Goal: Task Accomplishment & Management: Complete application form

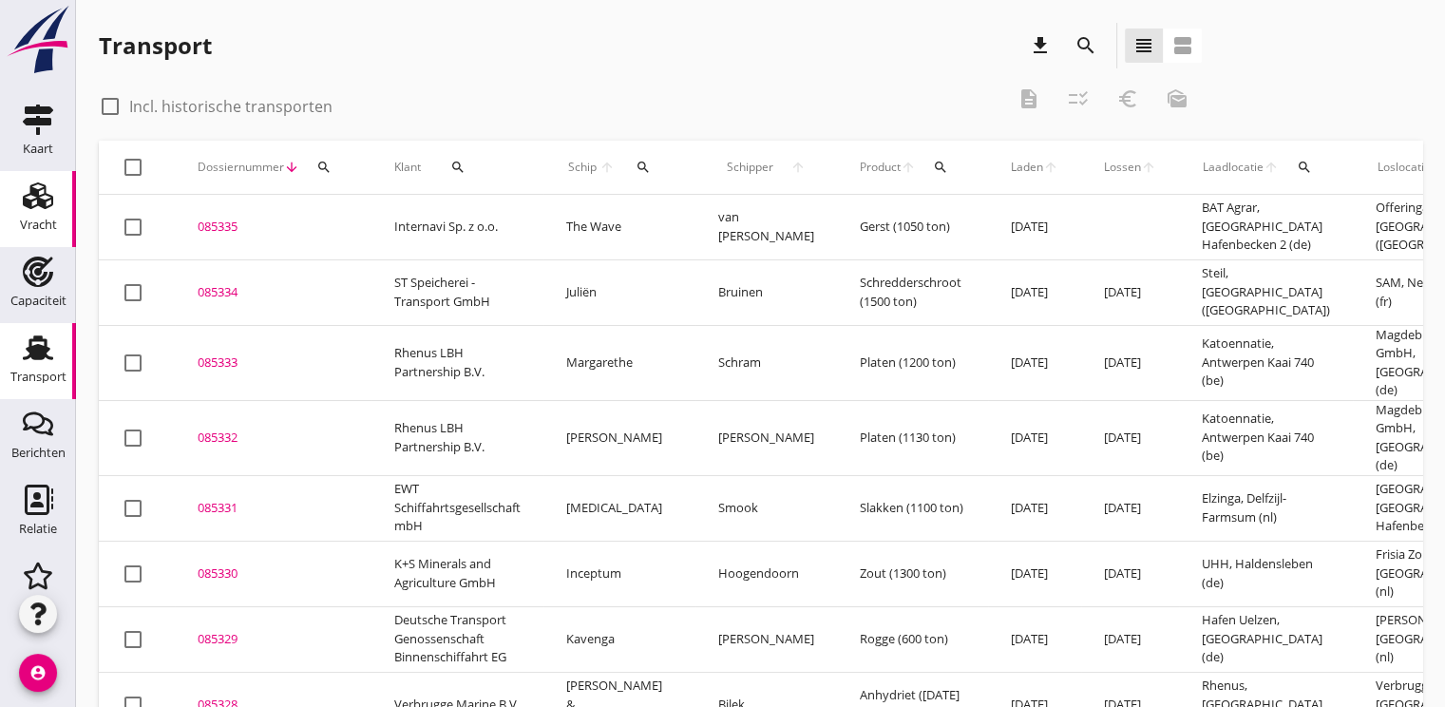
click at [40, 224] on div "Vracht" at bounding box center [38, 225] width 37 height 12
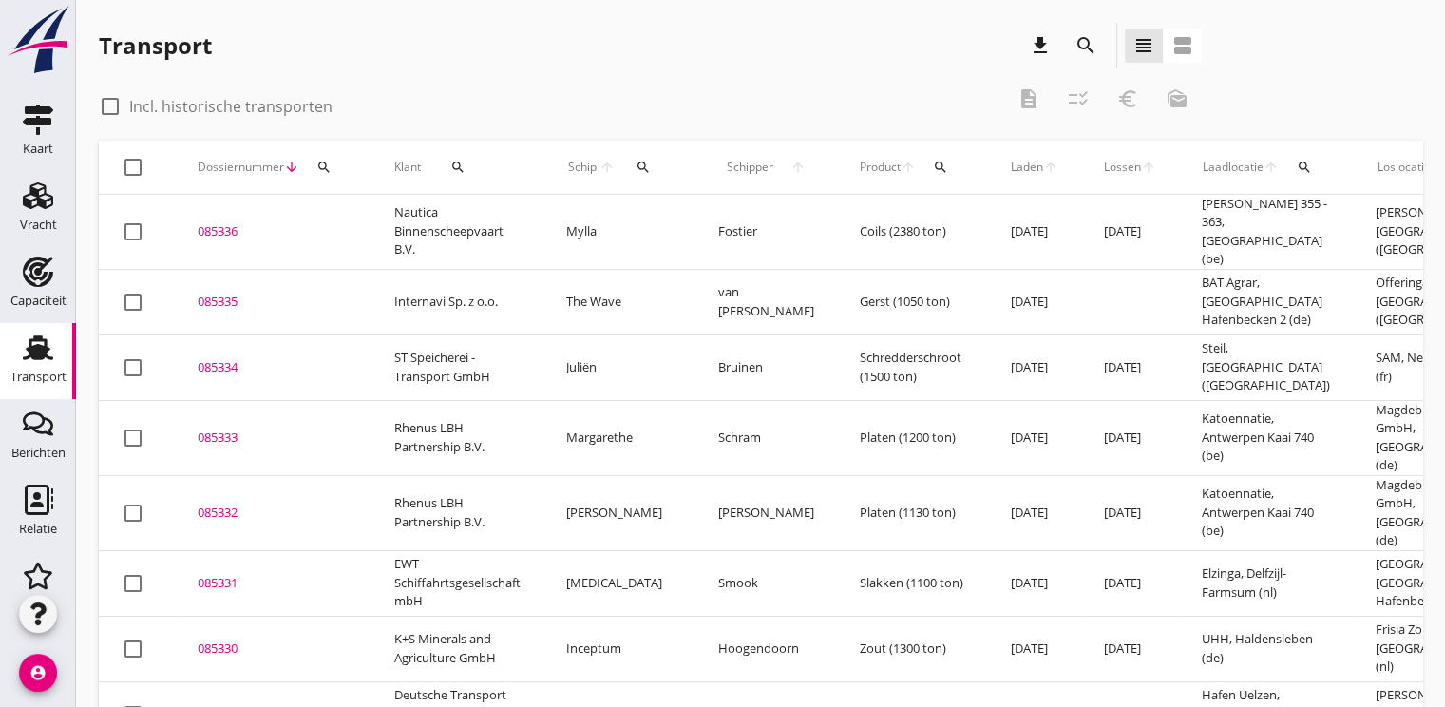
click at [323, 170] on icon "search" at bounding box center [323, 167] width 15 height 15
click at [322, 222] on input "Zoeken op dossiernummer..." at bounding box center [413, 222] width 198 height 30
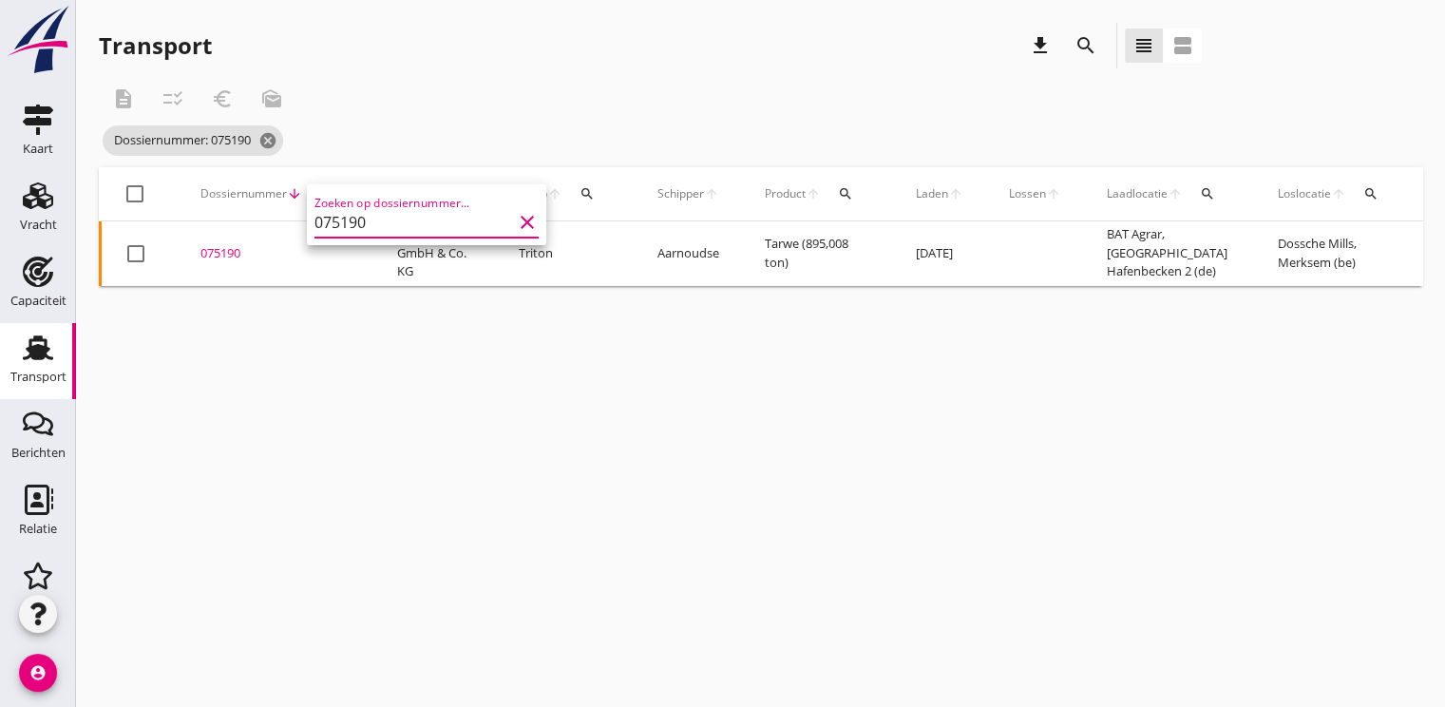
scroll to position [0, 498]
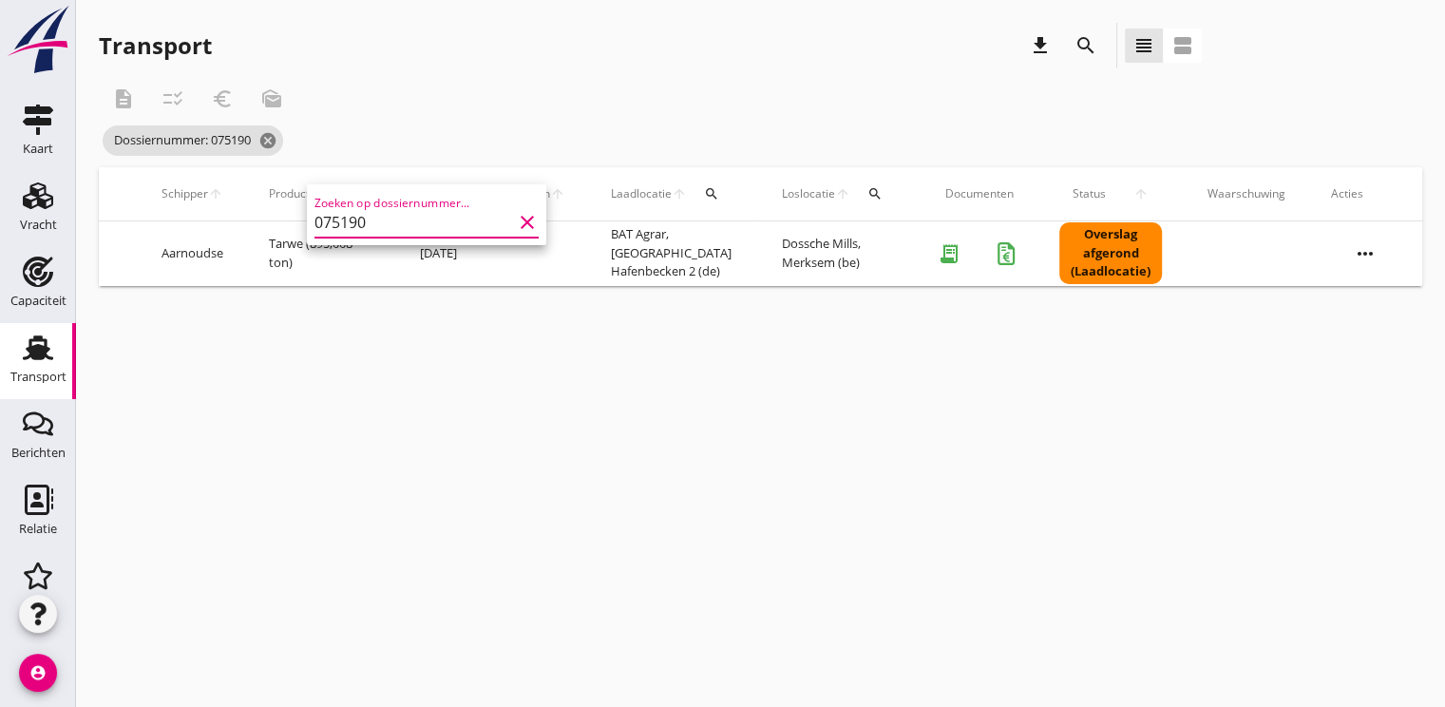
type input "075190"
click at [1361, 251] on icon "more_horiz" at bounding box center [1365, 253] width 53 height 53
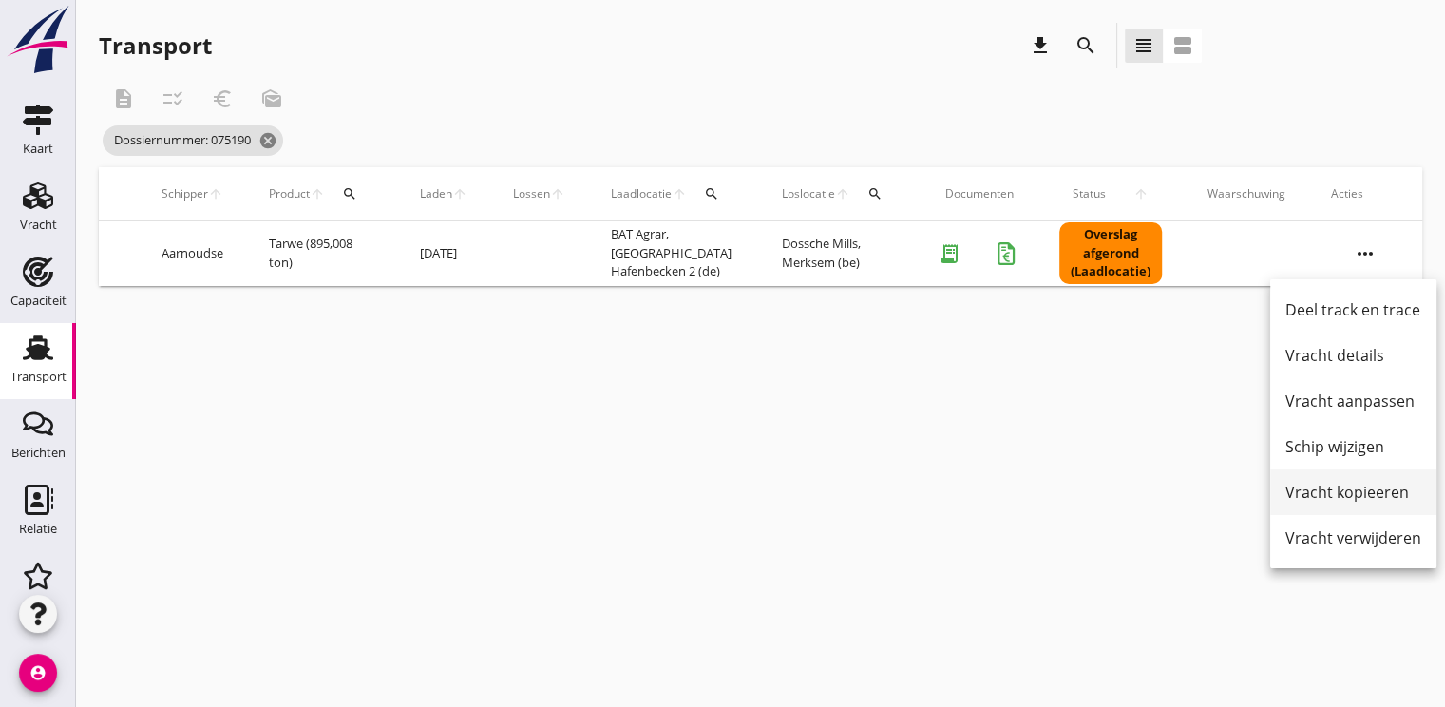
click at [1377, 492] on div "Vracht kopieeren" at bounding box center [1353, 492] width 136 height 23
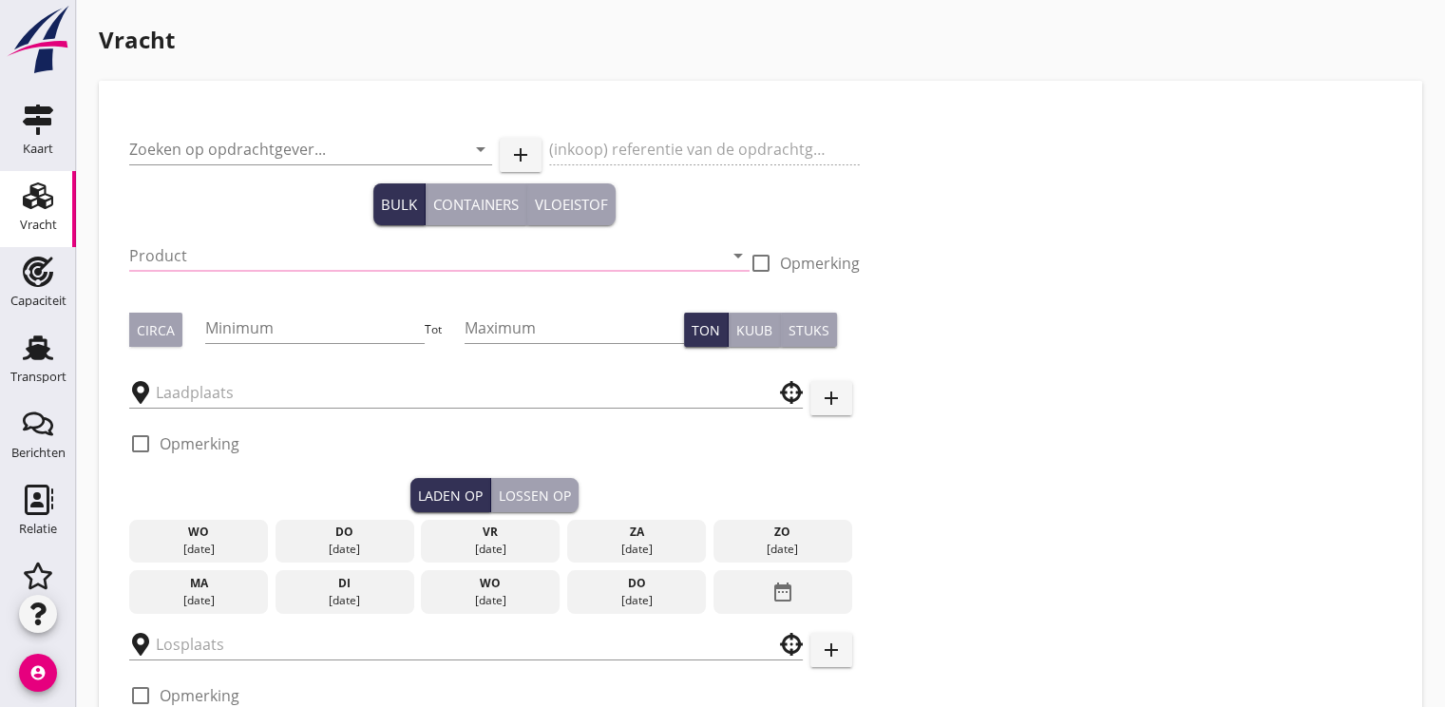
type input "BAT Agrar GmbH & Co. KG"
type input "Tarwe (110)"
type input "900"
type input "BAT Agrar"
type input "Dossche Mills"
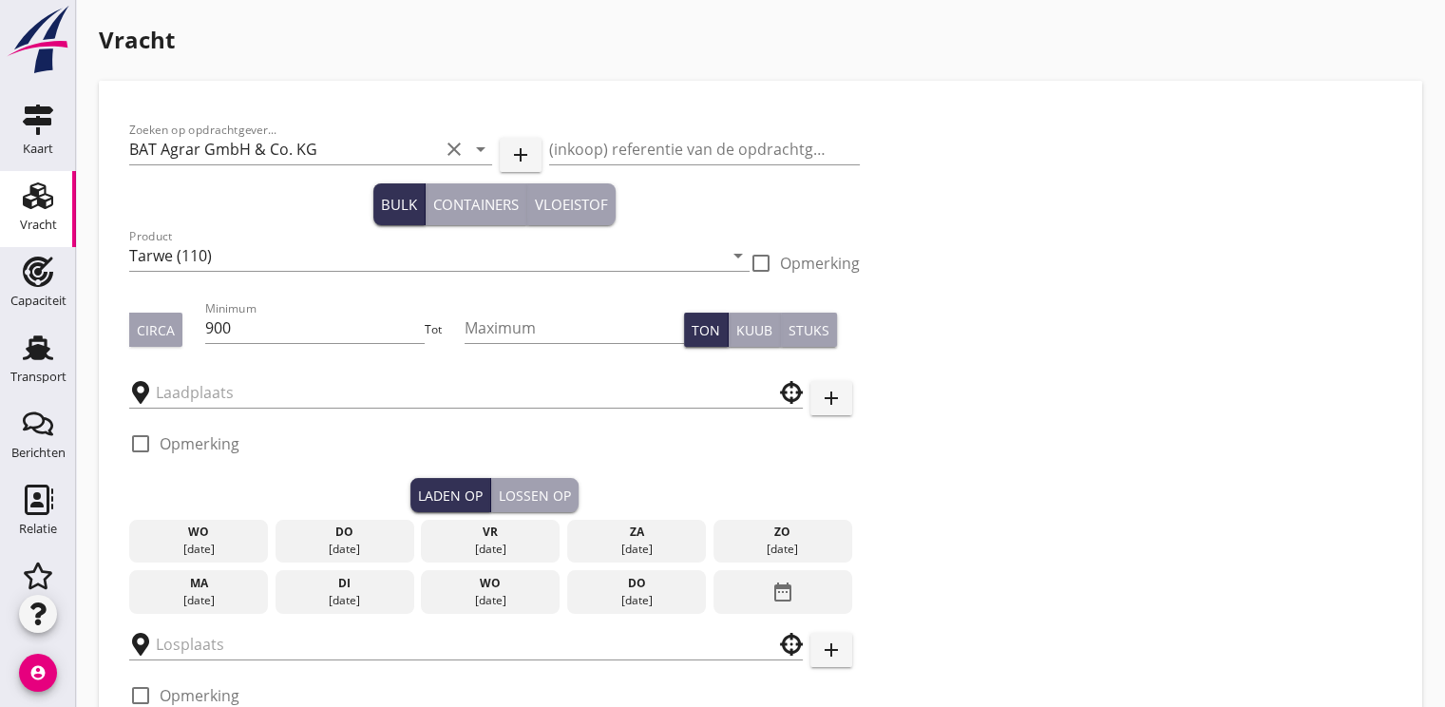
checkbox input "true"
type input "19.5"
type textarea "900 ton betaald"
checkbox input "false"
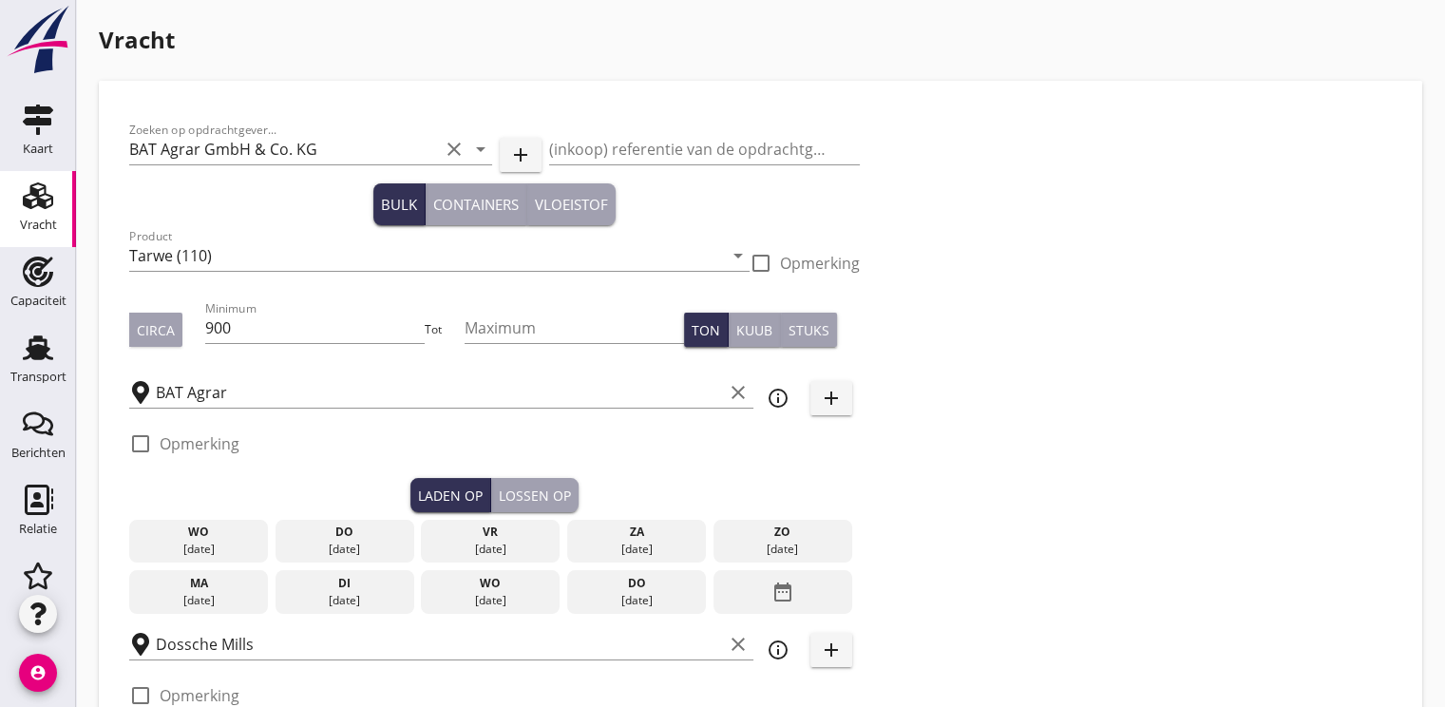
radio input "false"
checkbox input "true"
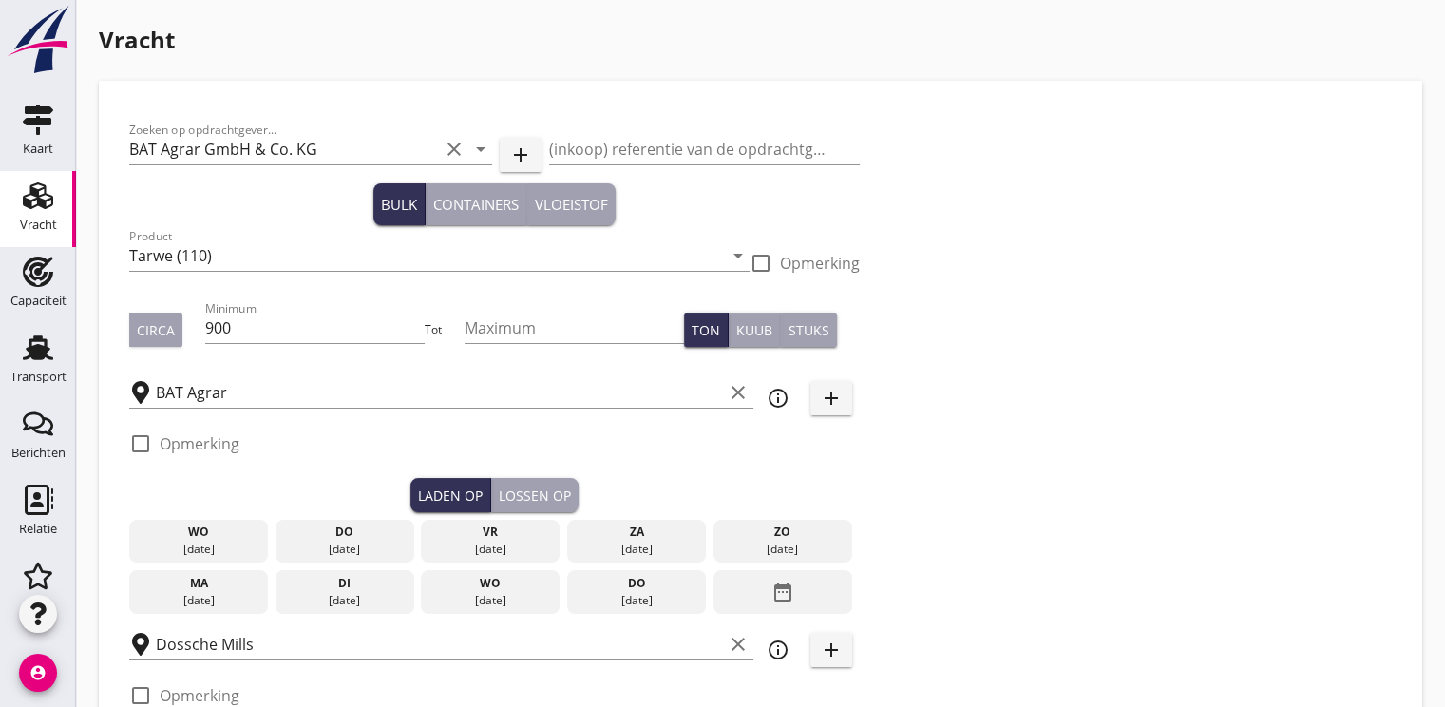
checkbox input "true"
type input "2"
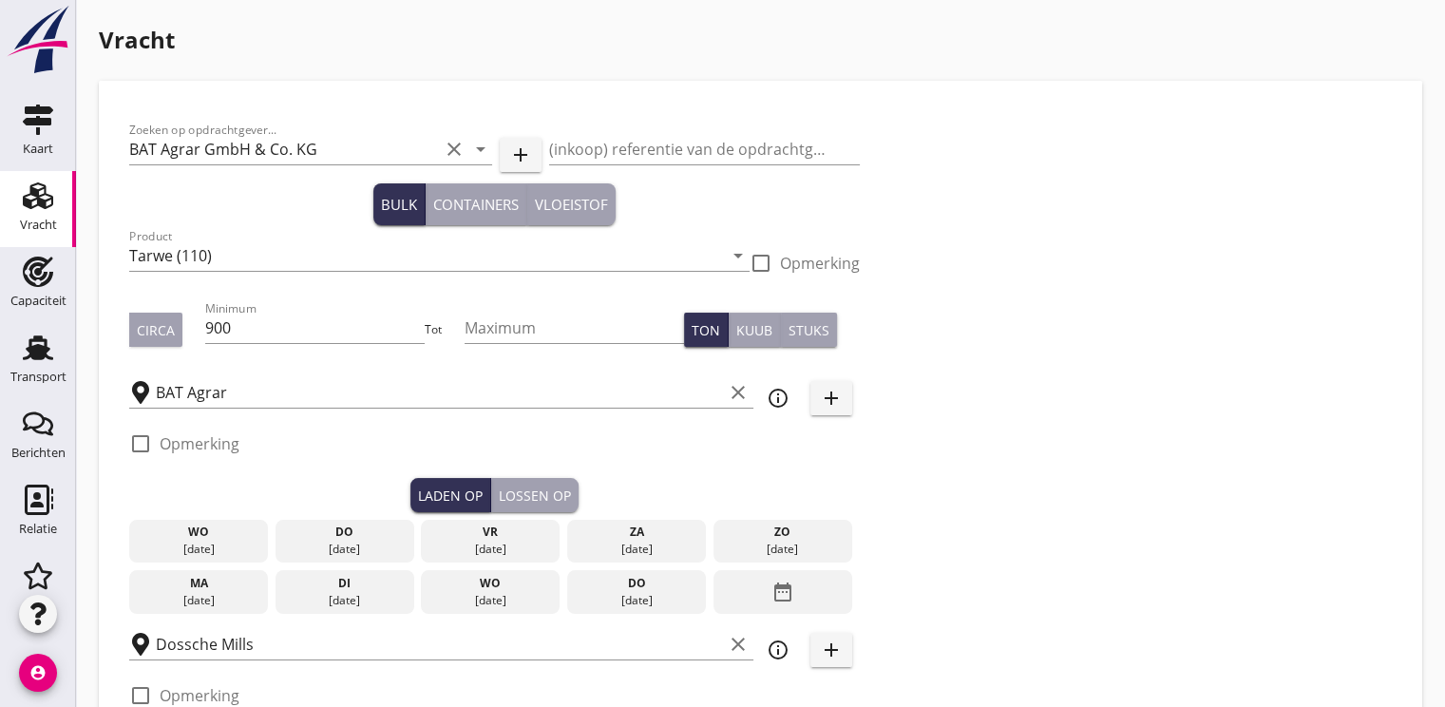
radio input "false"
radio input "true"
type input "5"
type input "21.5"
type textarea "900 T bezahlt"
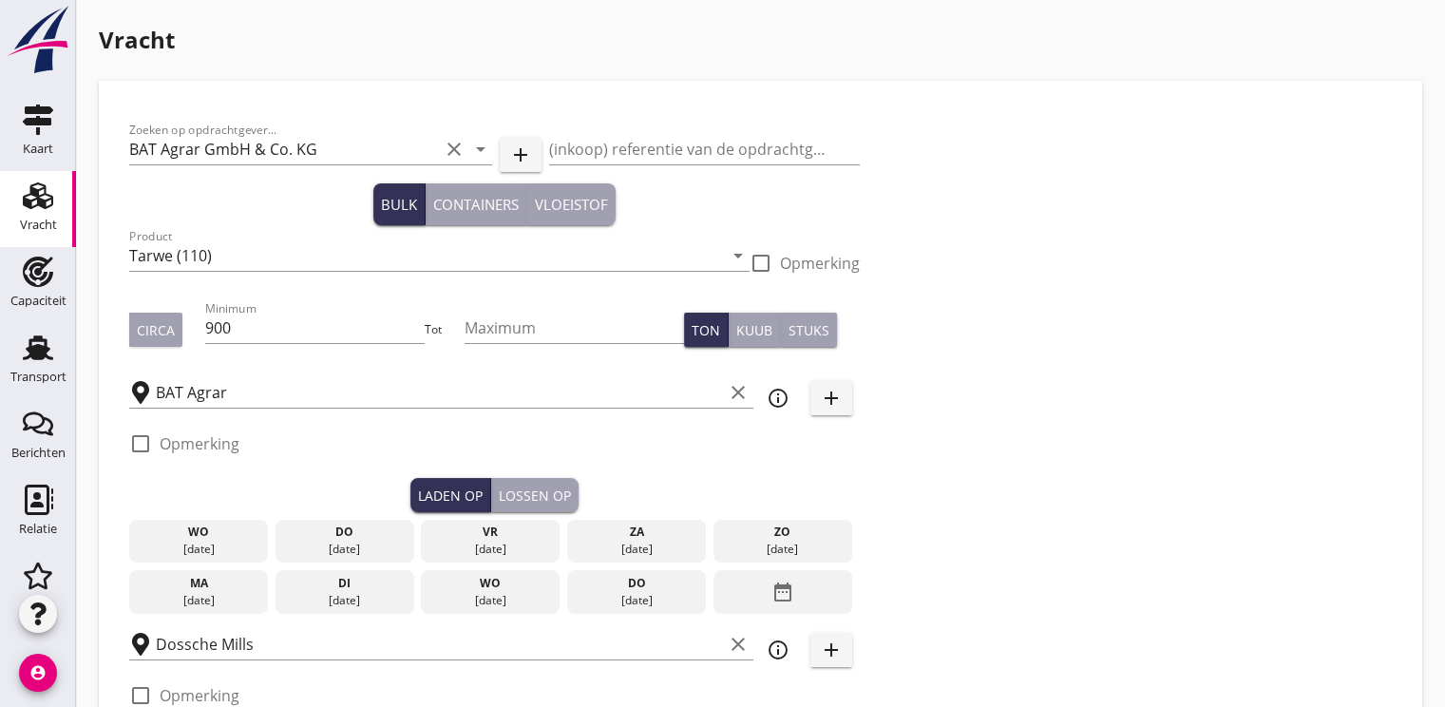
checkbox input "false"
radio input "false"
checkbox input "true"
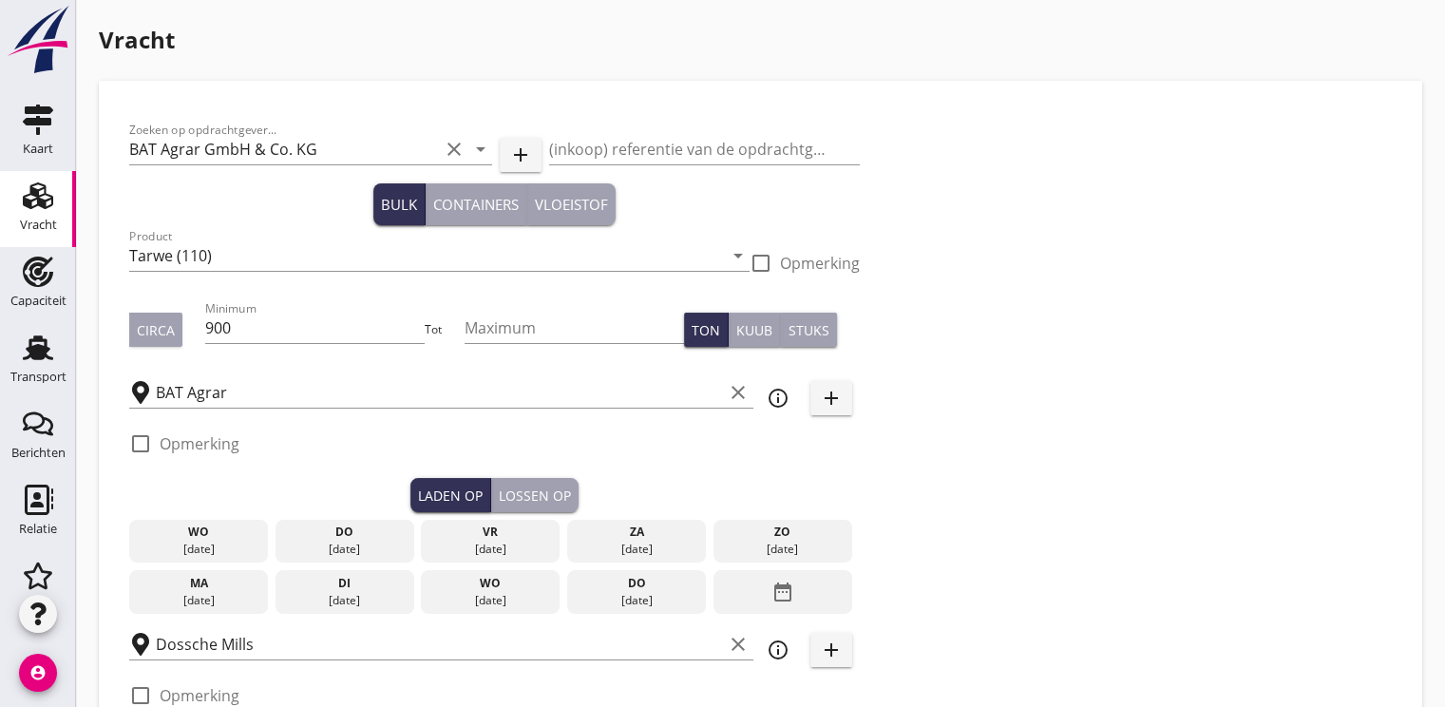
checkbox input "true"
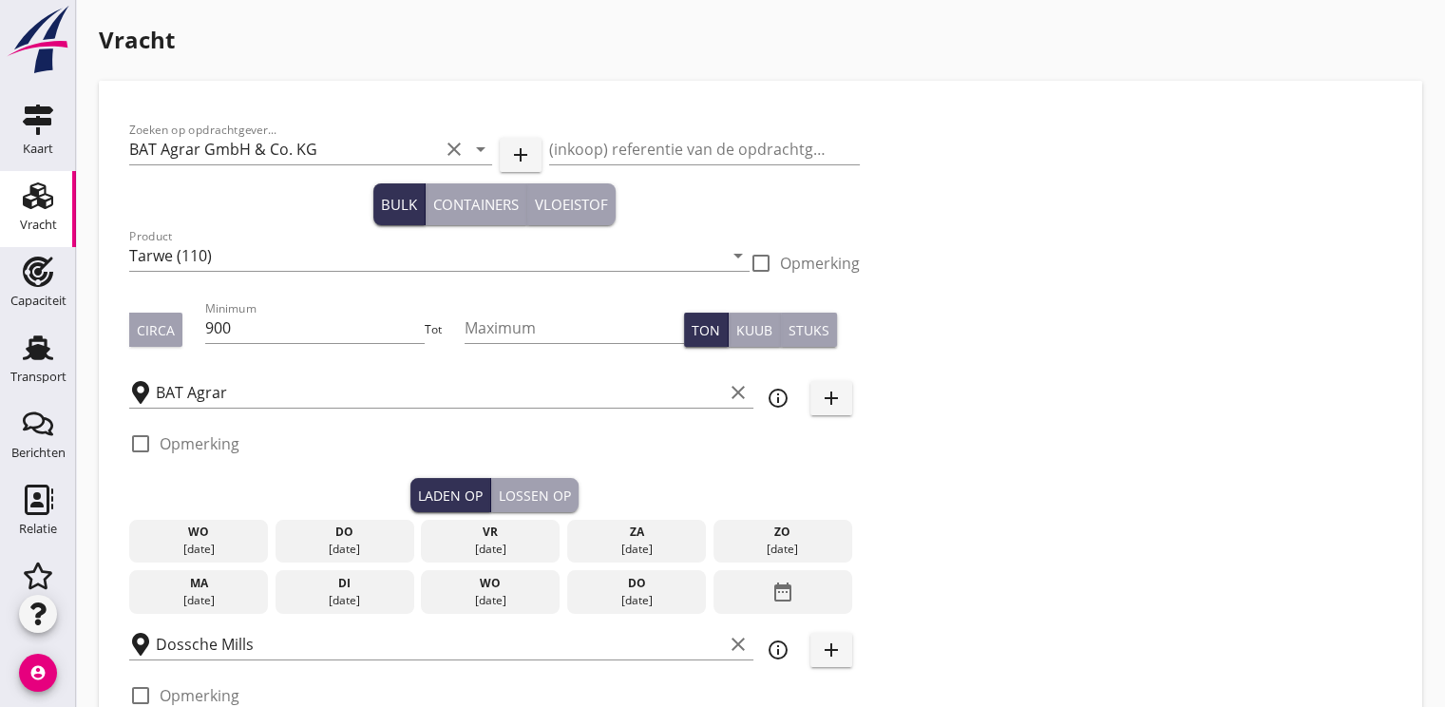
type input "2"
radio input "false"
radio input "true"
type input "21"
click at [291, 330] on input "900" at bounding box center [315, 328] width 220 height 30
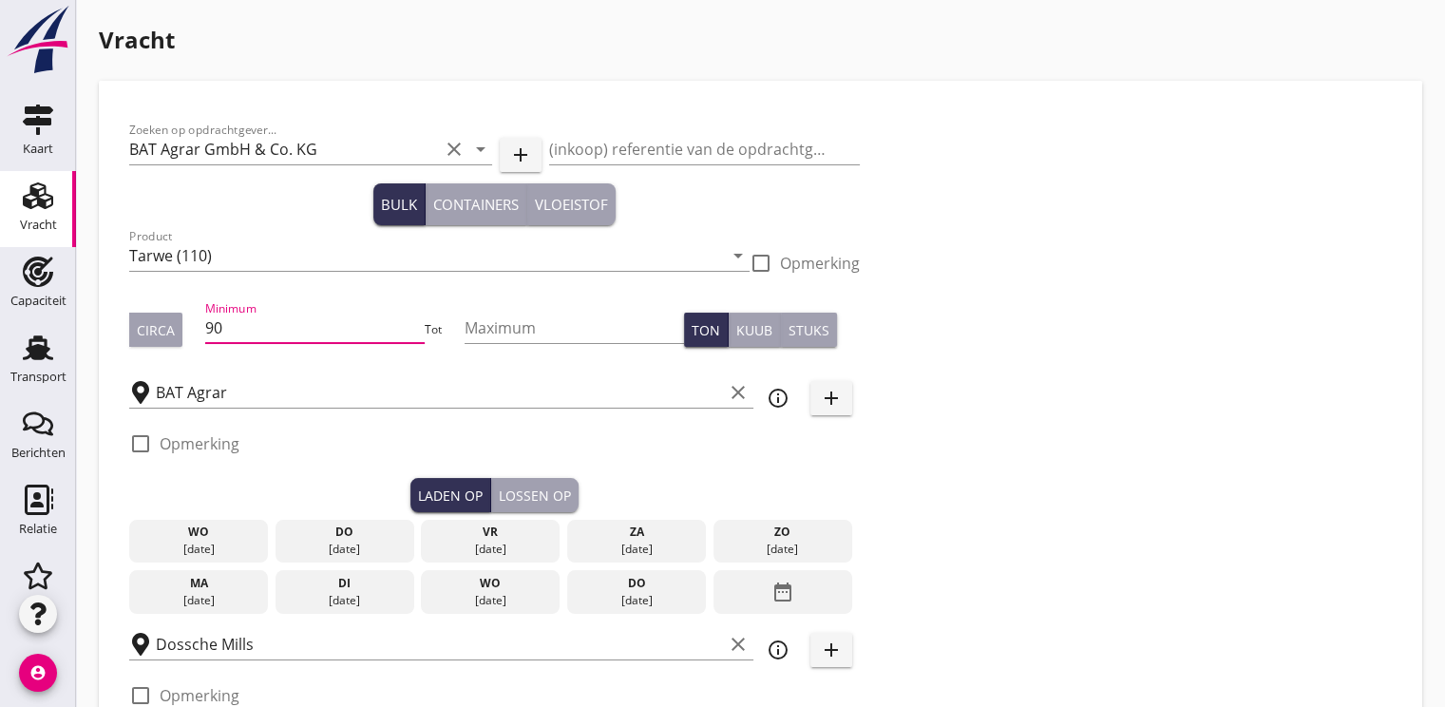
type input "9"
type input "1050"
click at [210, 592] on div "[DATE]" at bounding box center [198, 600] width 129 height 17
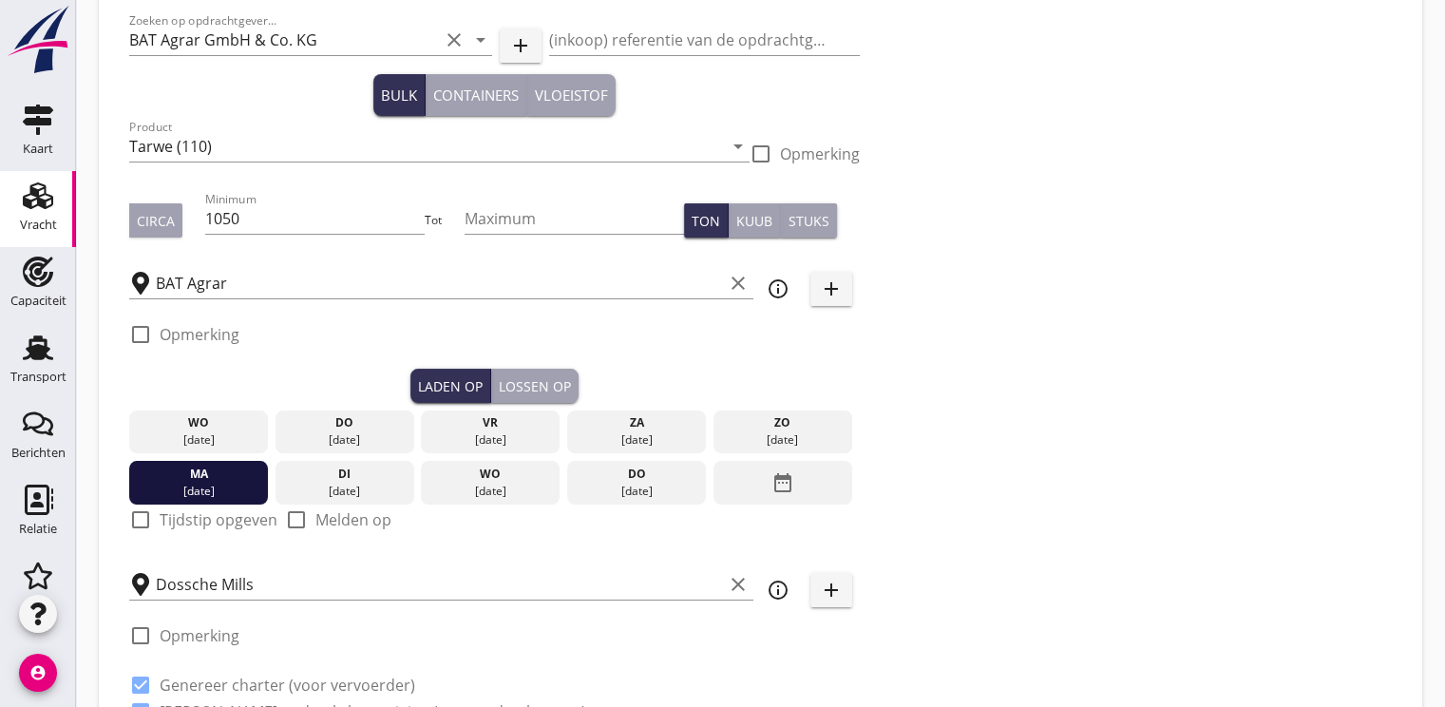
scroll to position [380, 0]
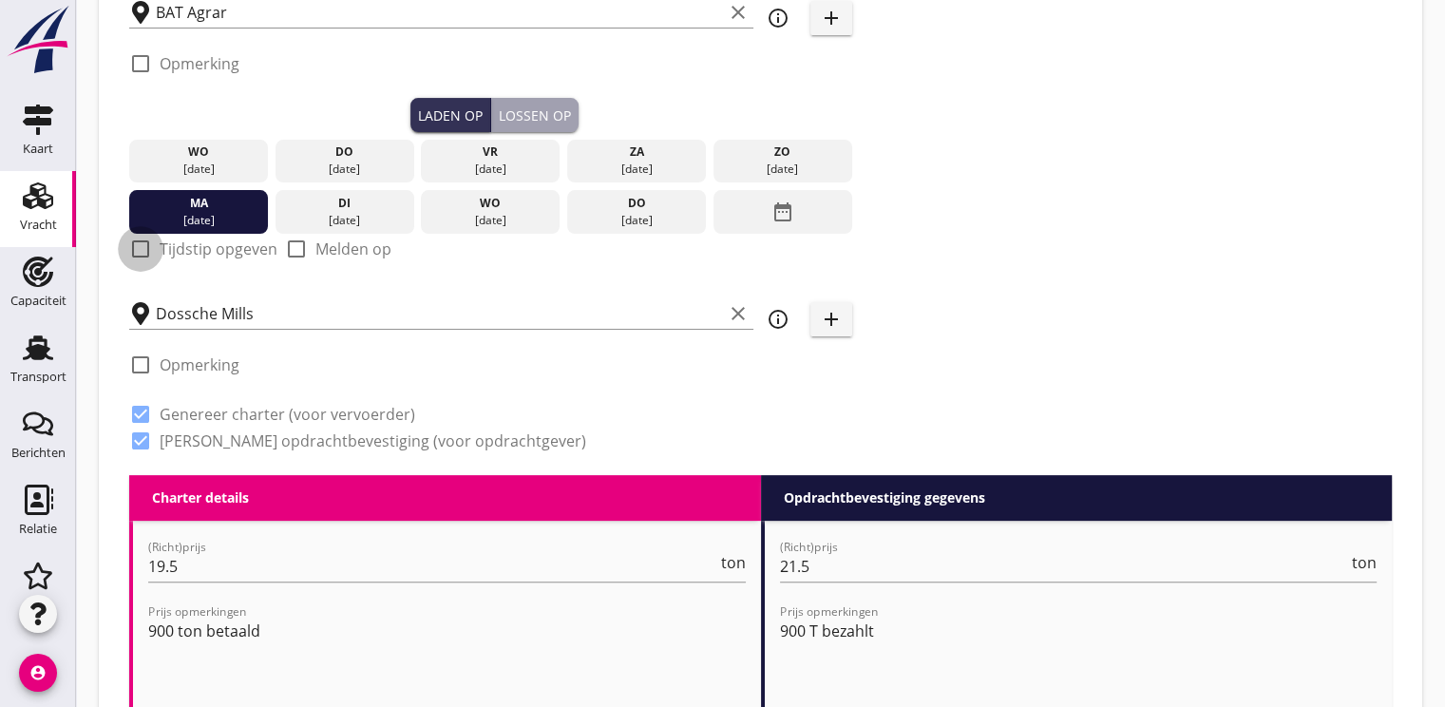
click at [138, 246] on div at bounding box center [140, 249] width 32 height 32
checkbox input "true"
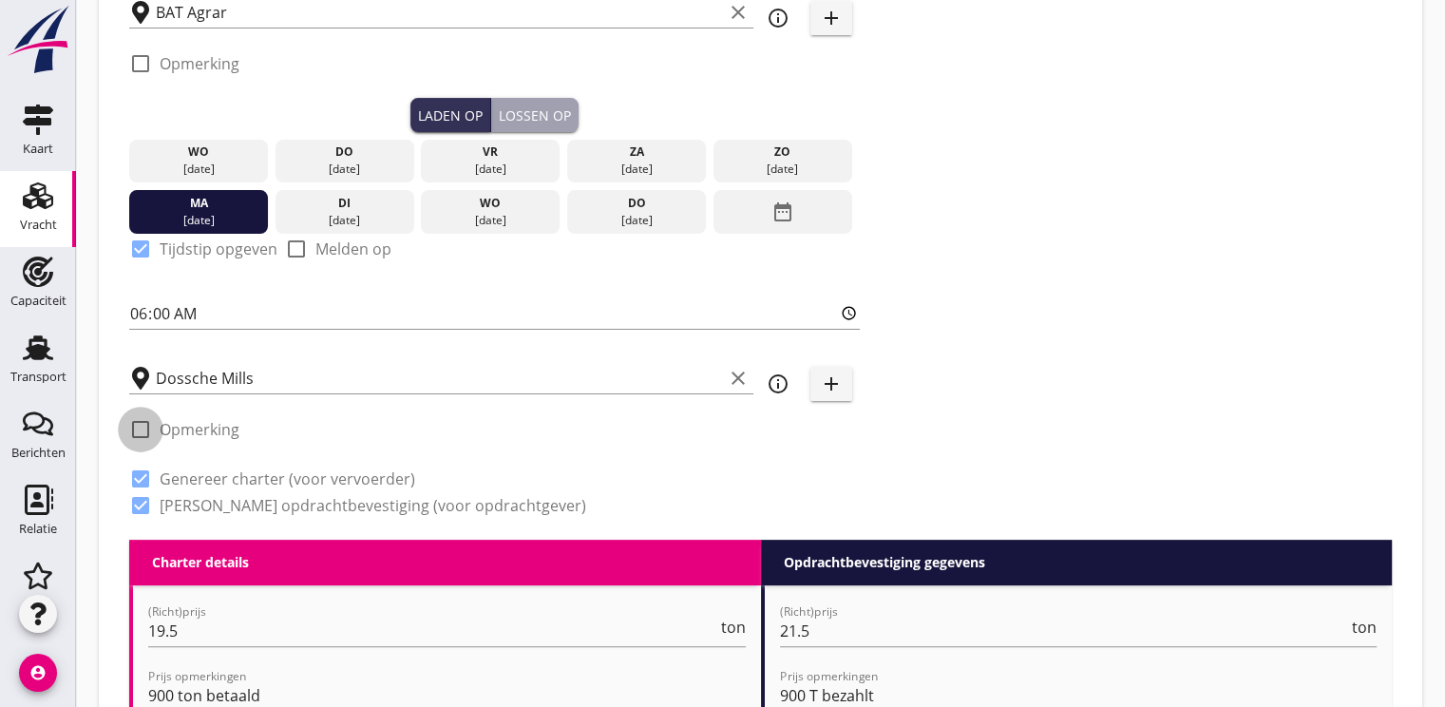
click at [141, 428] on div at bounding box center [140, 429] width 32 height 32
checkbox input "true"
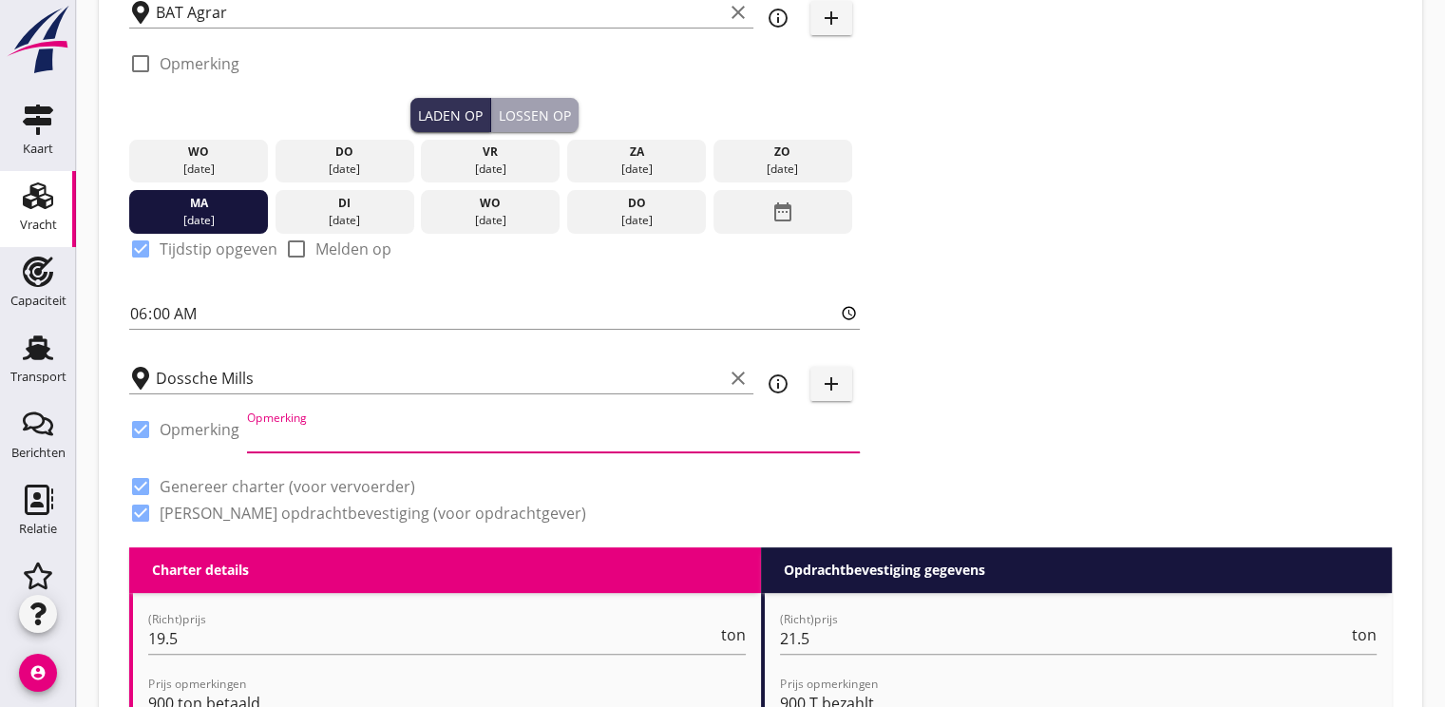
click at [297, 441] on input "Opmerking" at bounding box center [553, 437] width 613 height 30
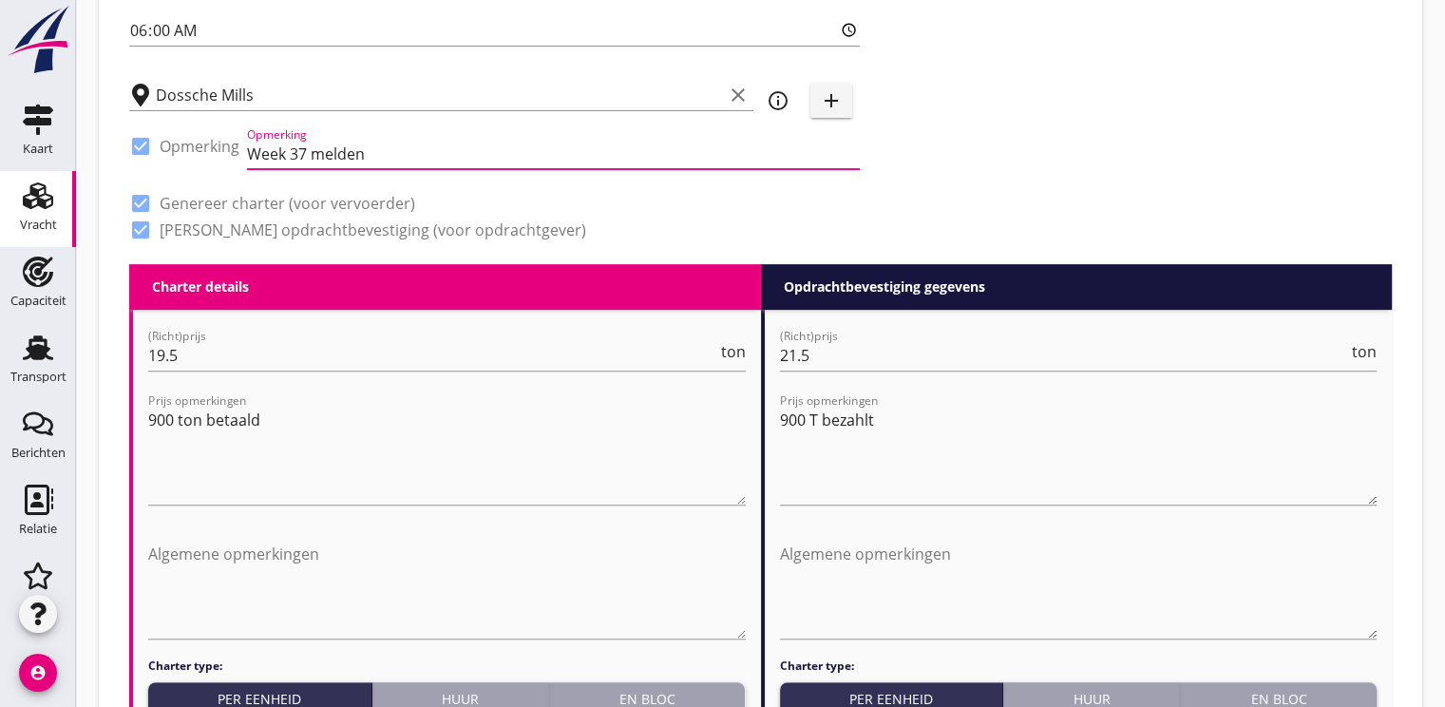
scroll to position [665, 0]
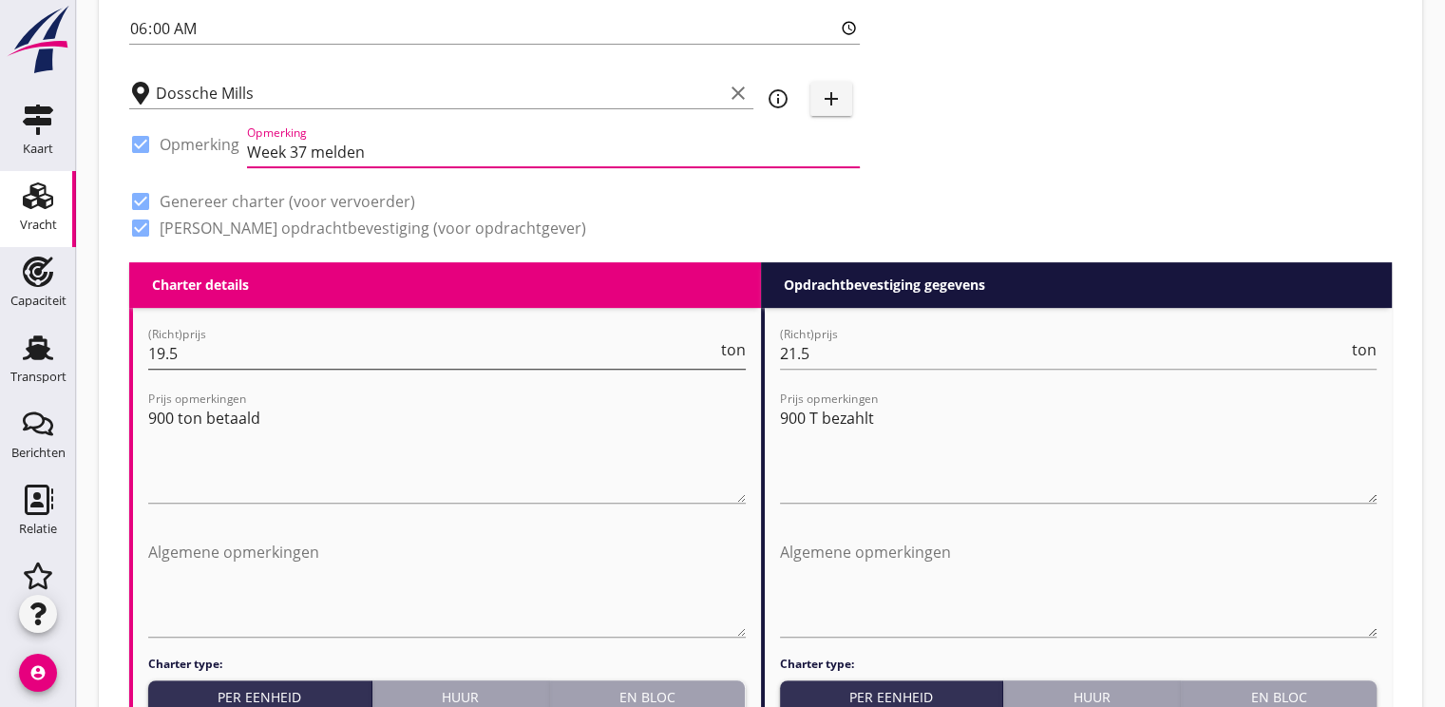
type input "Week 37 melden"
click at [193, 350] on input "19.5" at bounding box center [432, 353] width 569 height 30
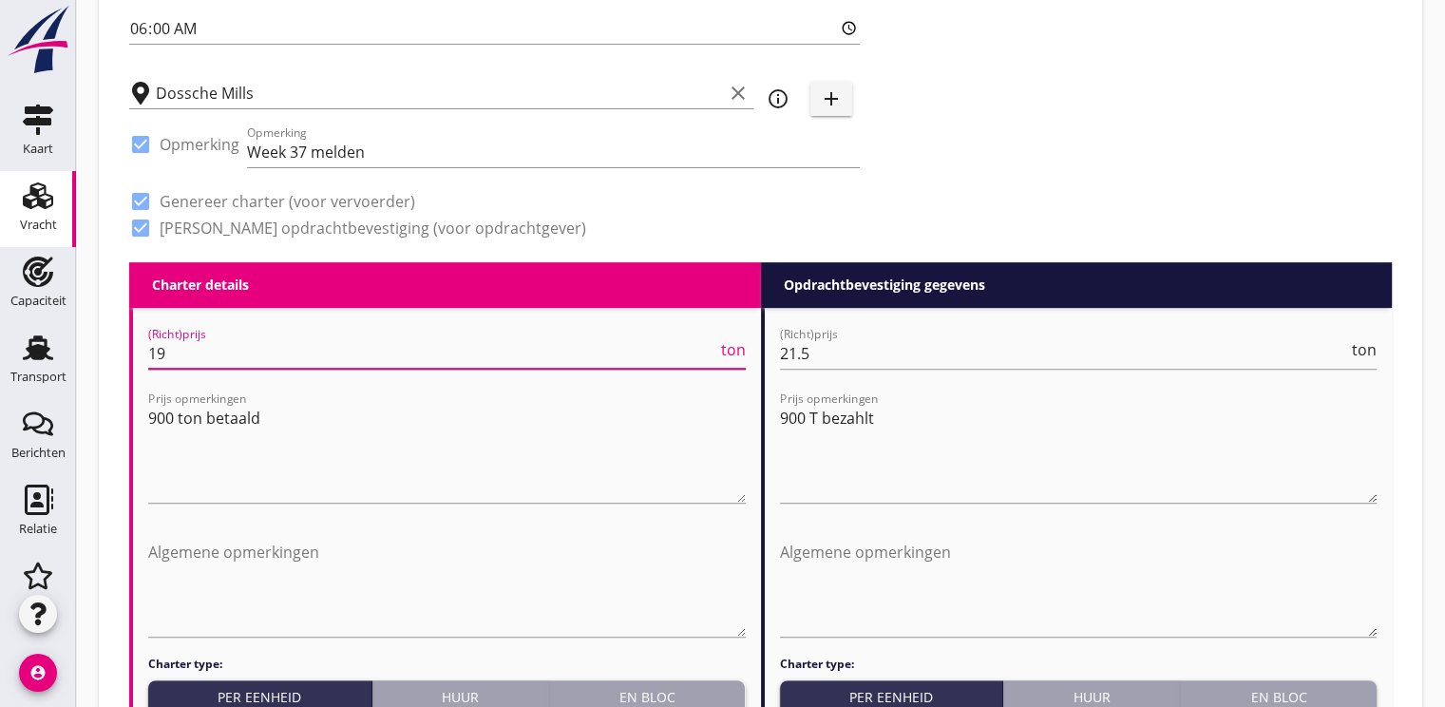
type input "1"
click at [730, 347] on span "ton" at bounding box center [733, 349] width 25 height 15
click at [730, 347] on span "TEU" at bounding box center [731, 349] width 29 height 15
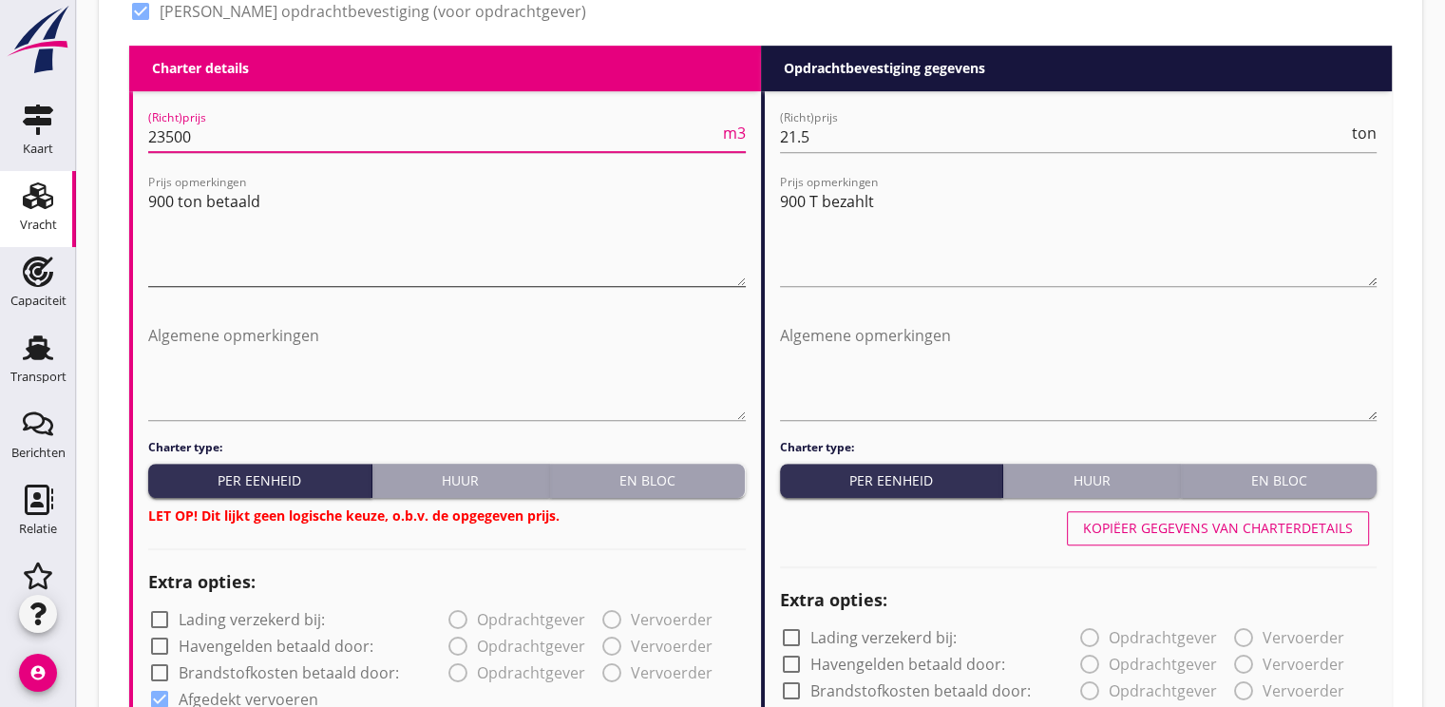
scroll to position [950, 0]
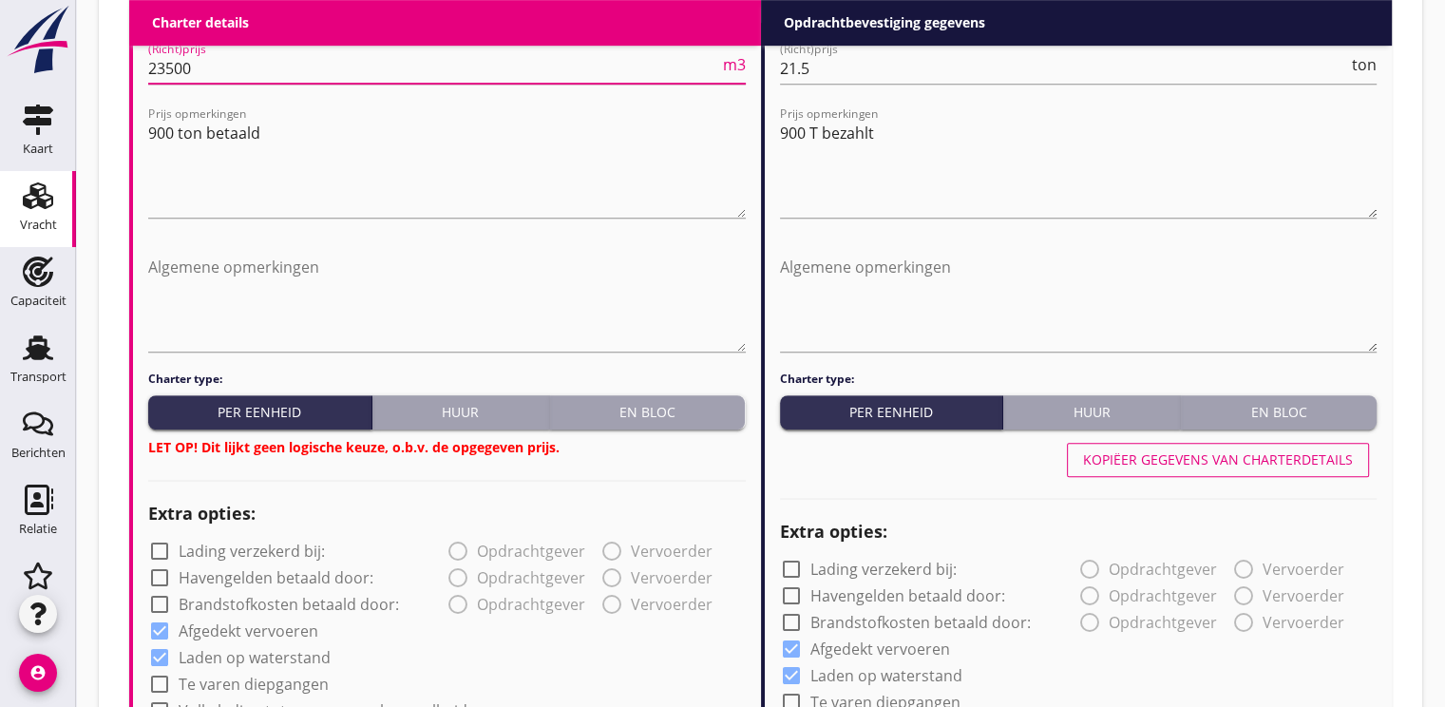
type input "23500"
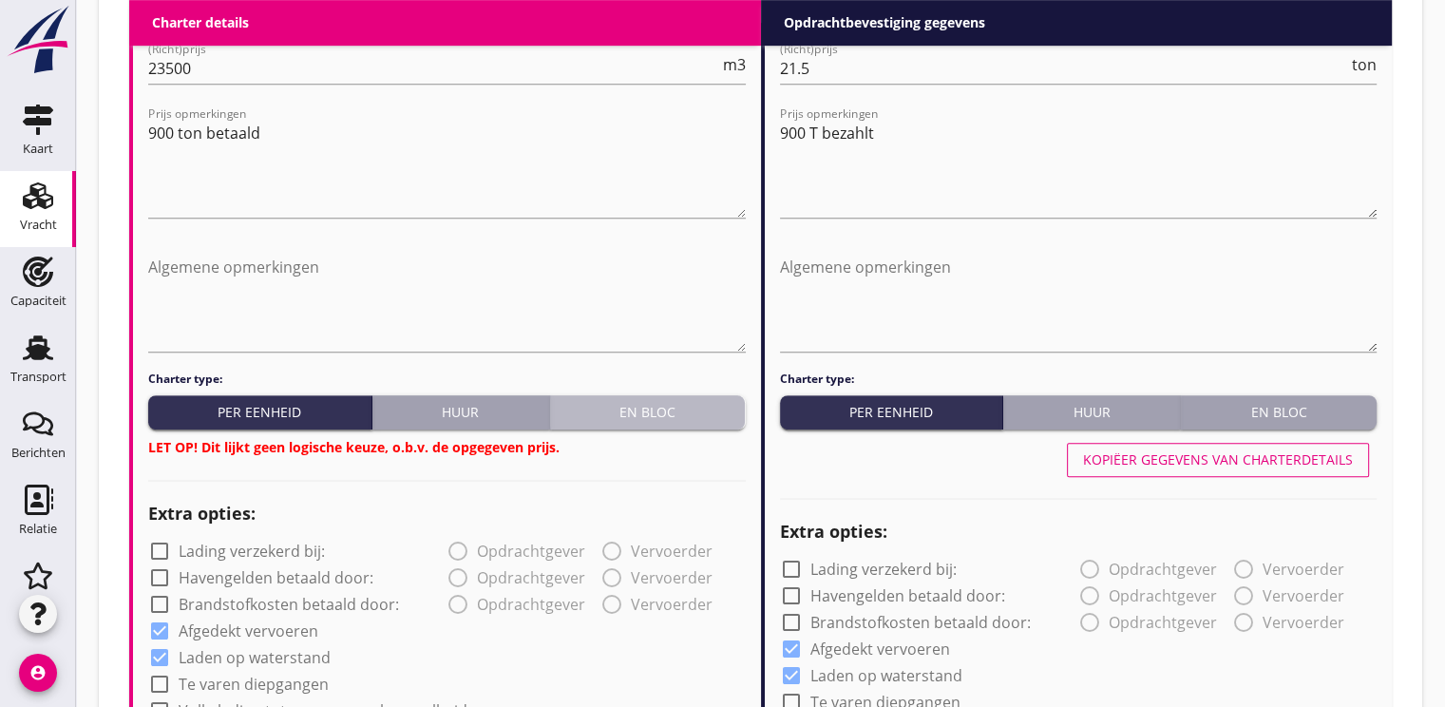
click at [652, 413] on div "En bloc" at bounding box center [648, 412] width 181 height 20
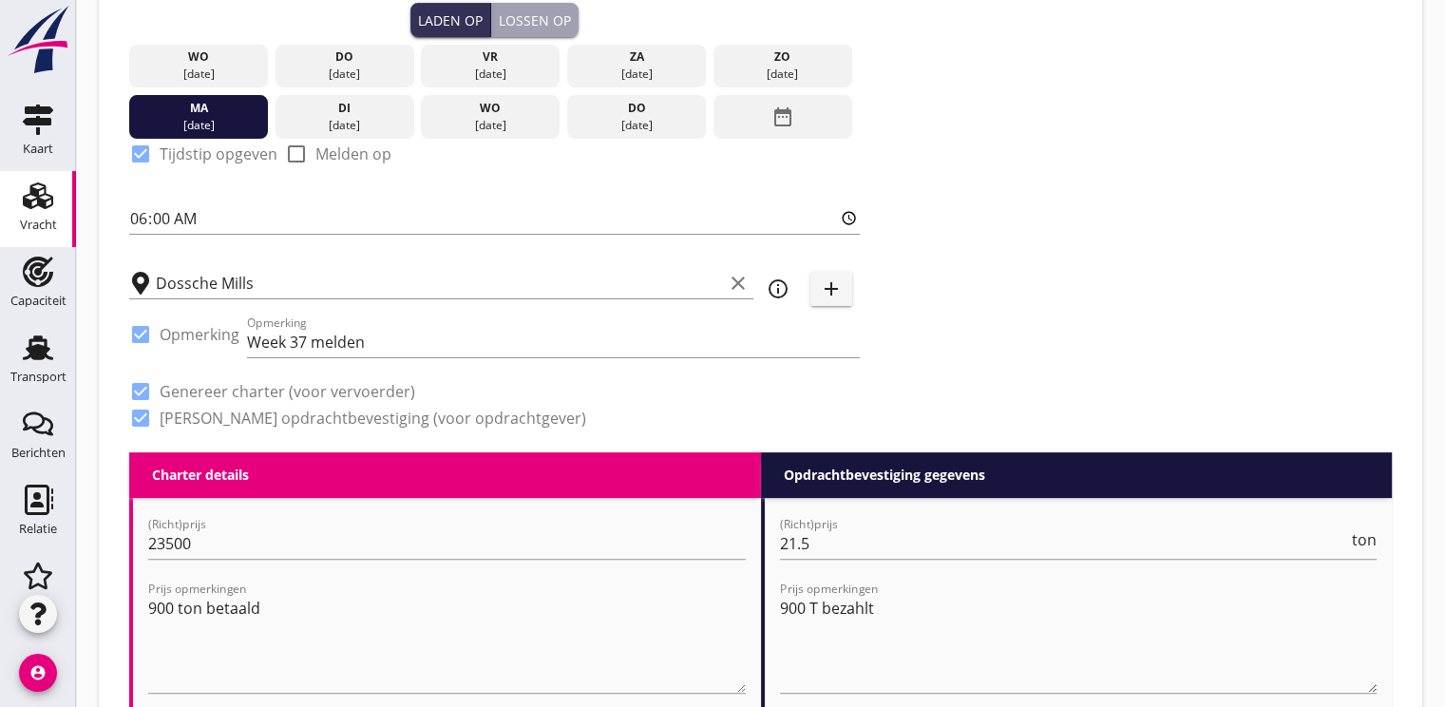
scroll to position [570, 0]
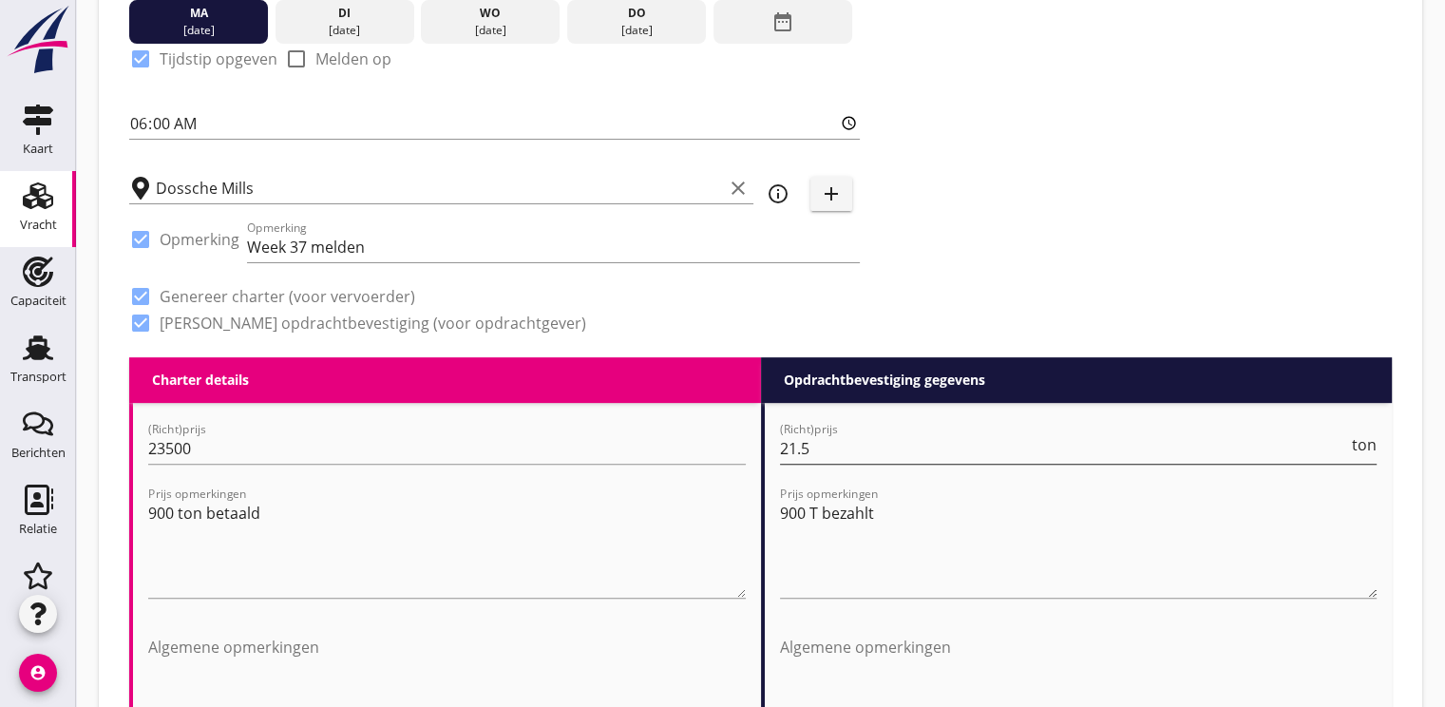
click at [828, 453] on input "21.5" at bounding box center [1064, 448] width 569 height 30
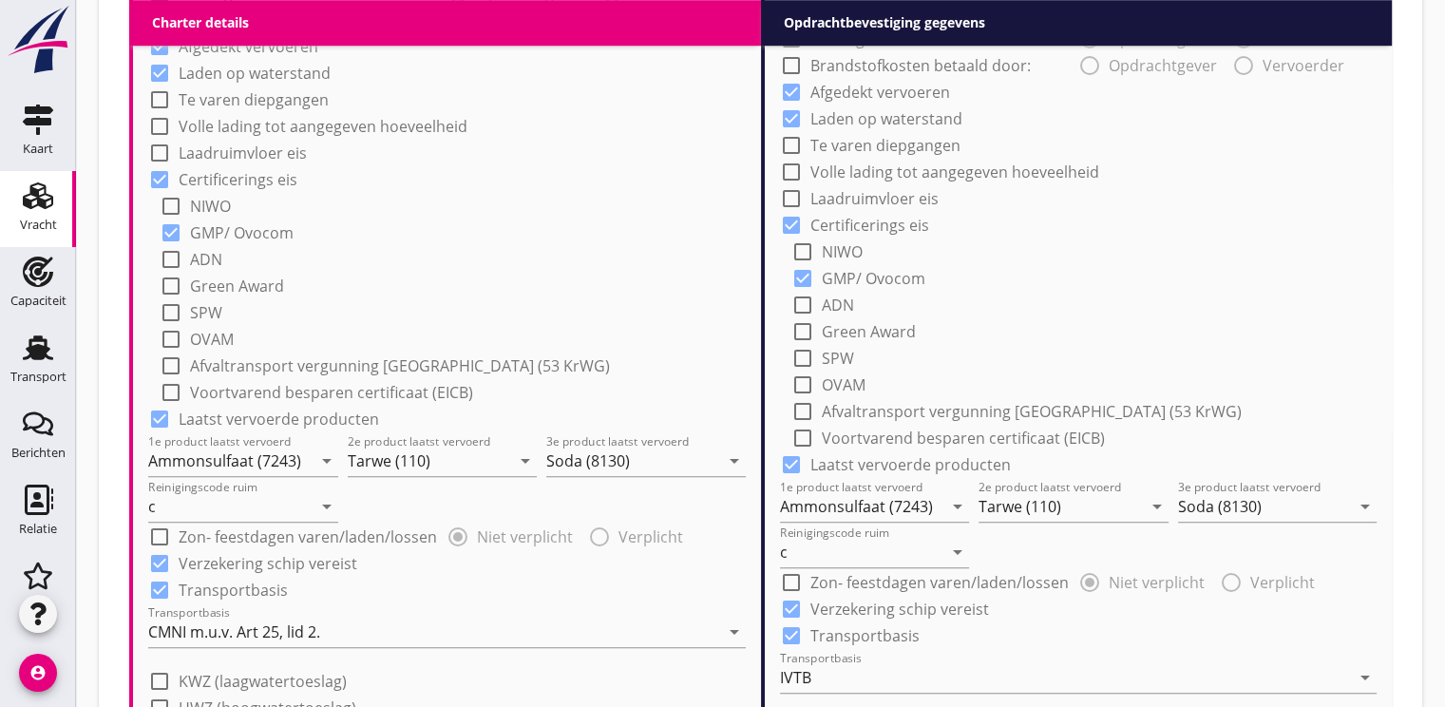
scroll to position [1520, 0]
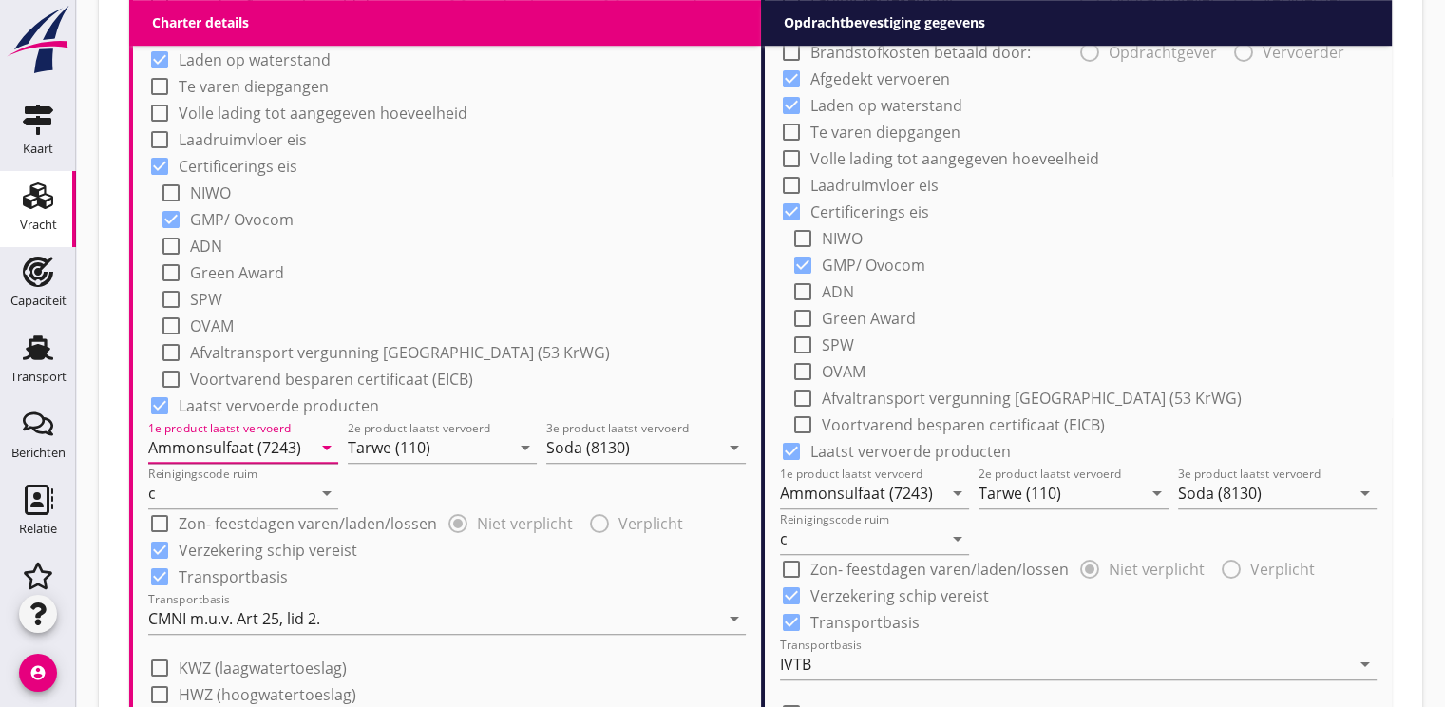
click at [247, 448] on input "Ammonsulfaat (7243)" at bounding box center [229, 447] width 163 height 30
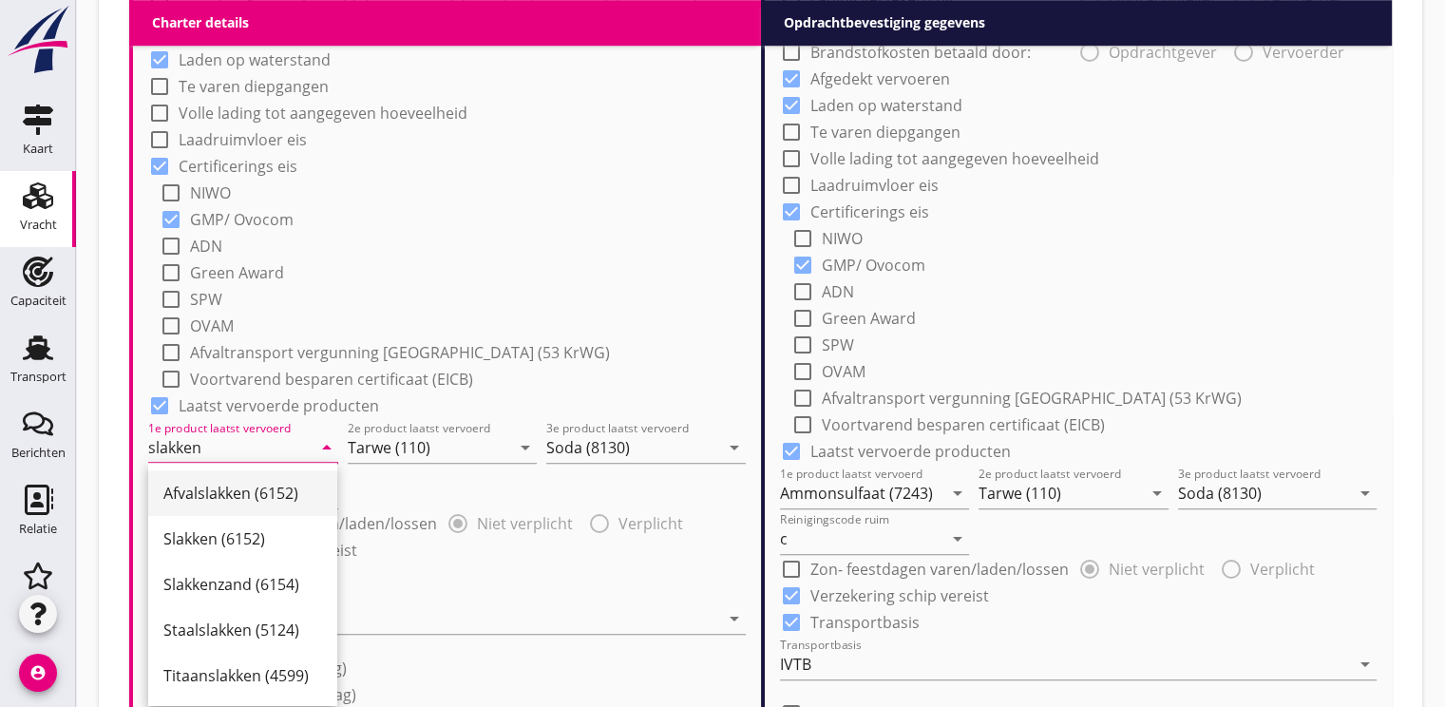
click at [250, 497] on div "Afvalslakken (6152)" at bounding box center [242, 493] width 159 height 23
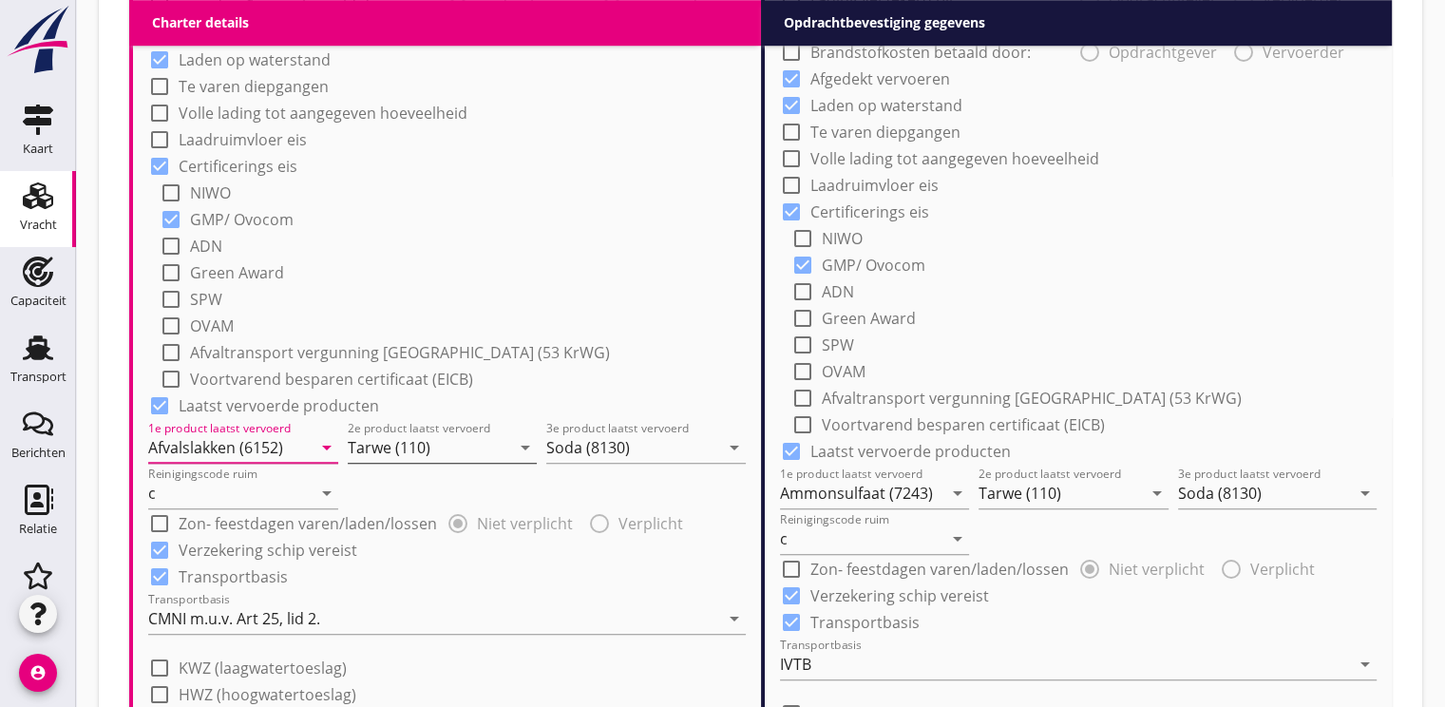
type input "Afvalslakken (6152)"
click at [468, 444] on input "Tarwe (110)" at bounding box center [429, 447] width 163 height 30
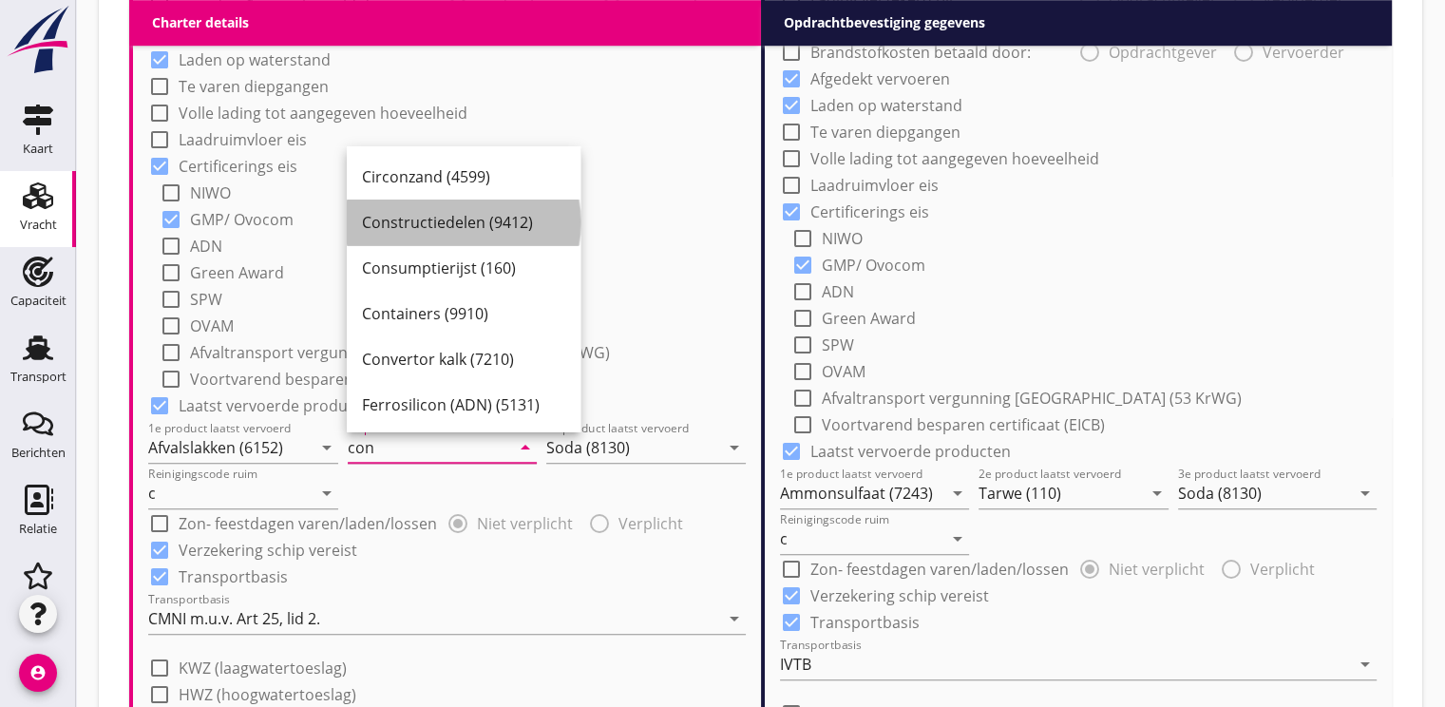
click at [470, 231] on div "Constructiedelen (9412)" at bounding box center [463, 222] width 203 height 23
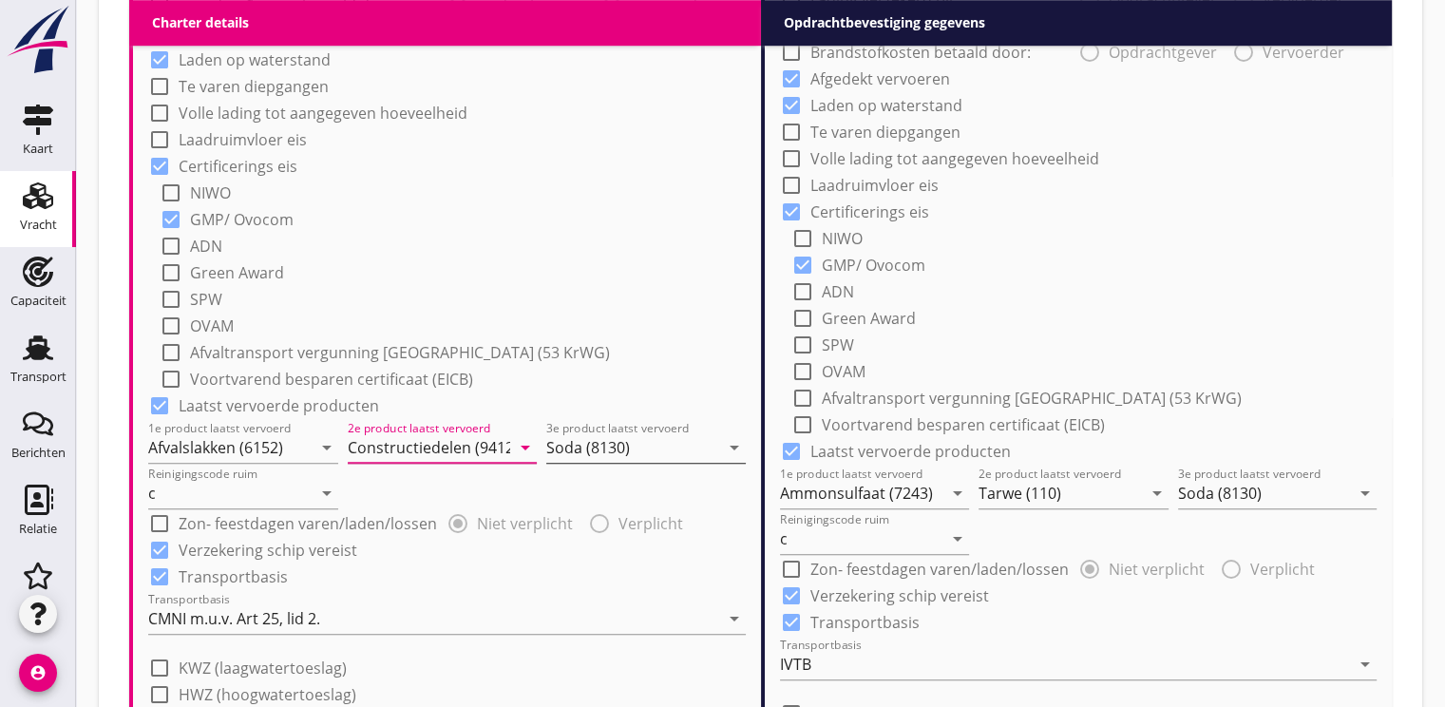
type input "Constructiedelen (9412)"
click at [601, 454] on input "Soda (8130)" at bounding box center [632, 447] width 173 height 30
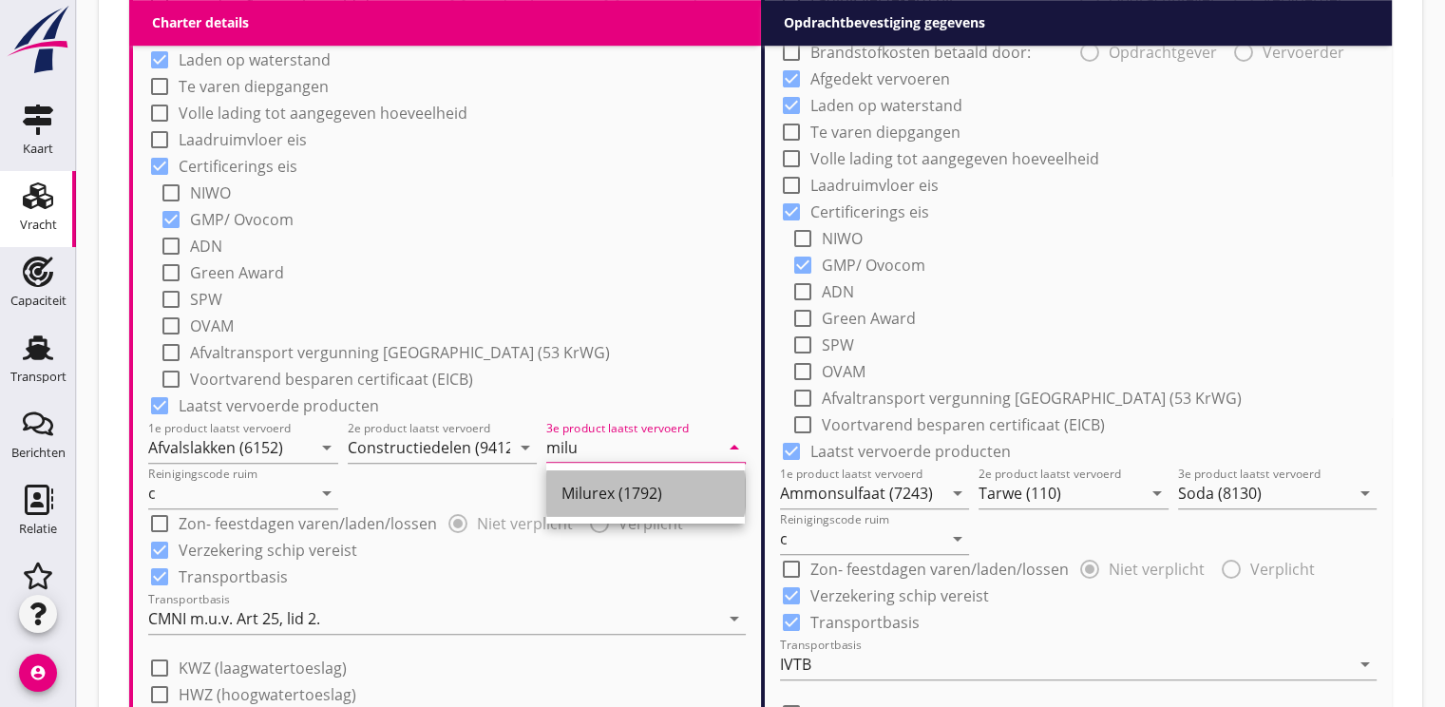
click at [599, 506] on div "Milurex (1792)" at bounding box center [645, 493] width 168 height 46
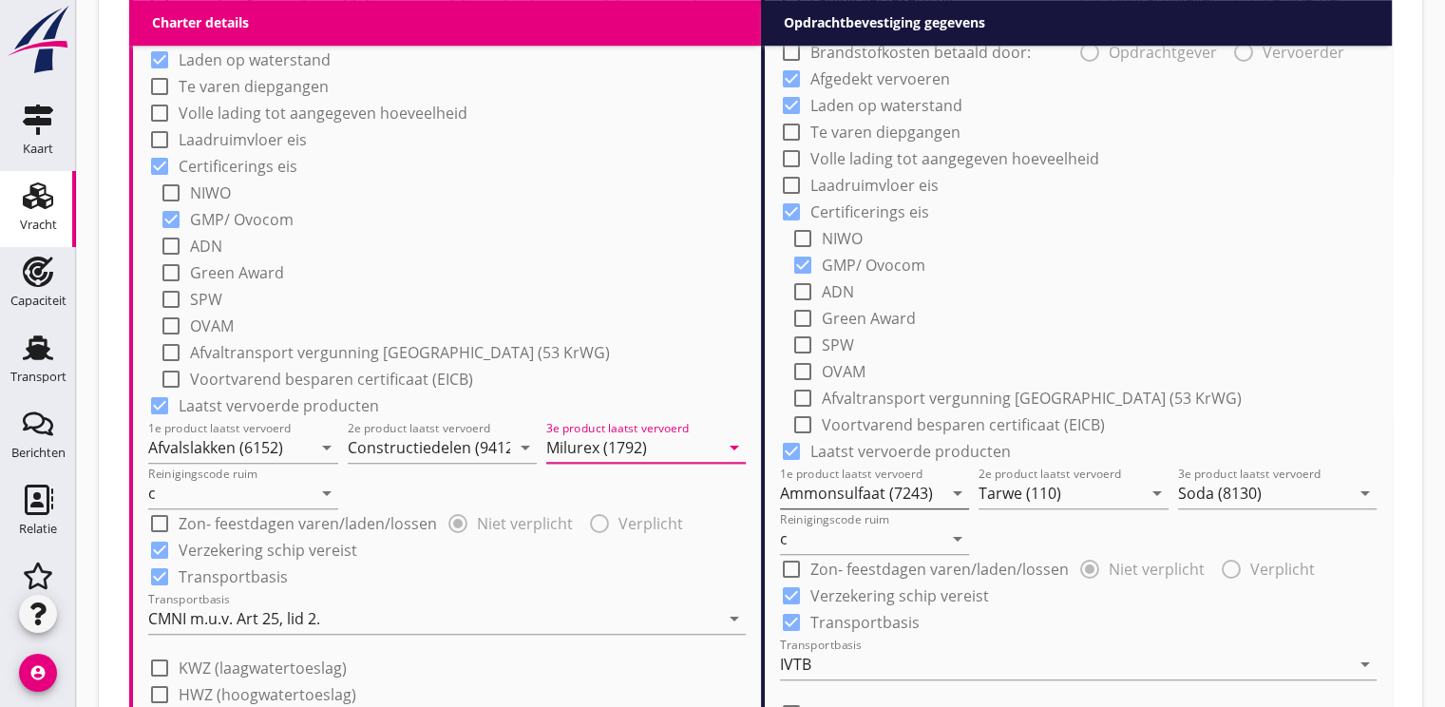
type input "Milurex (1792)"
click at [787, 500] on input "Ammonsulfaat (7243)" at bounding box center [861, 493] width 163 height 30
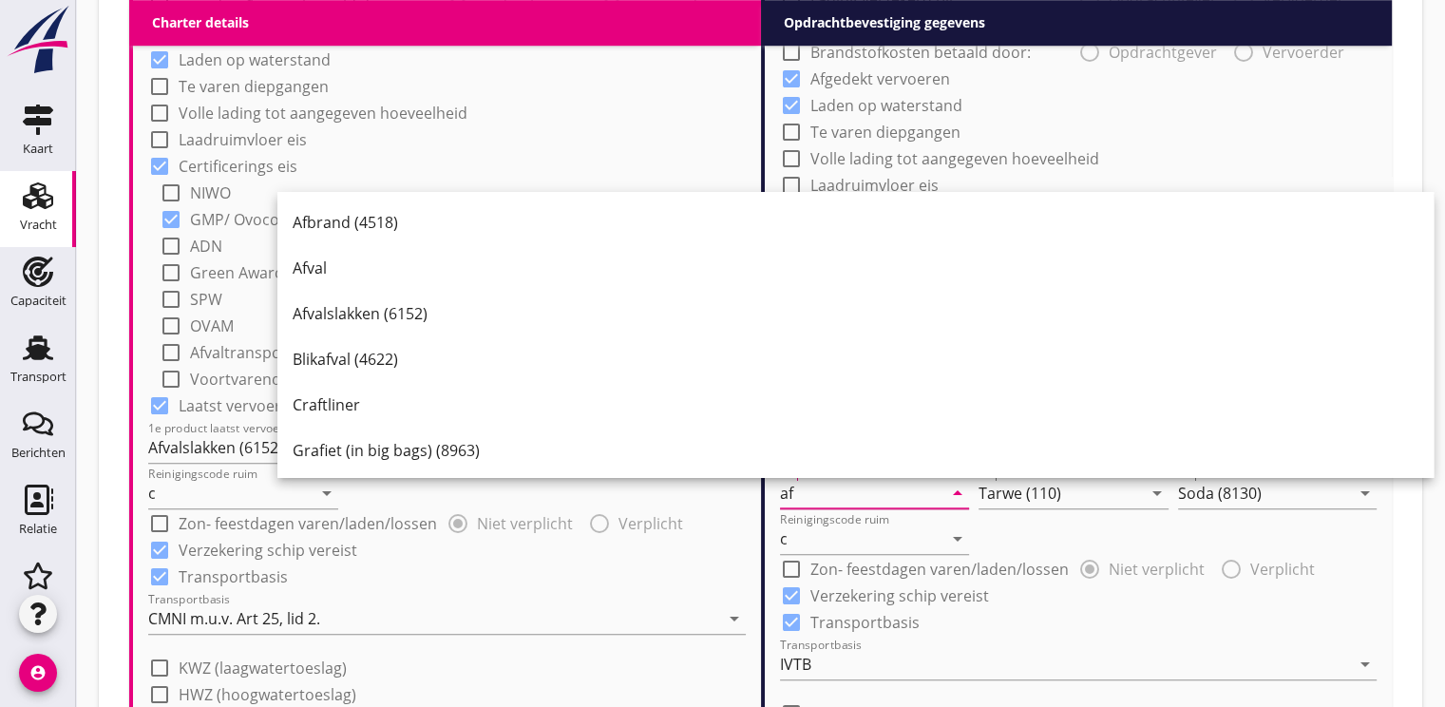
type input "a"
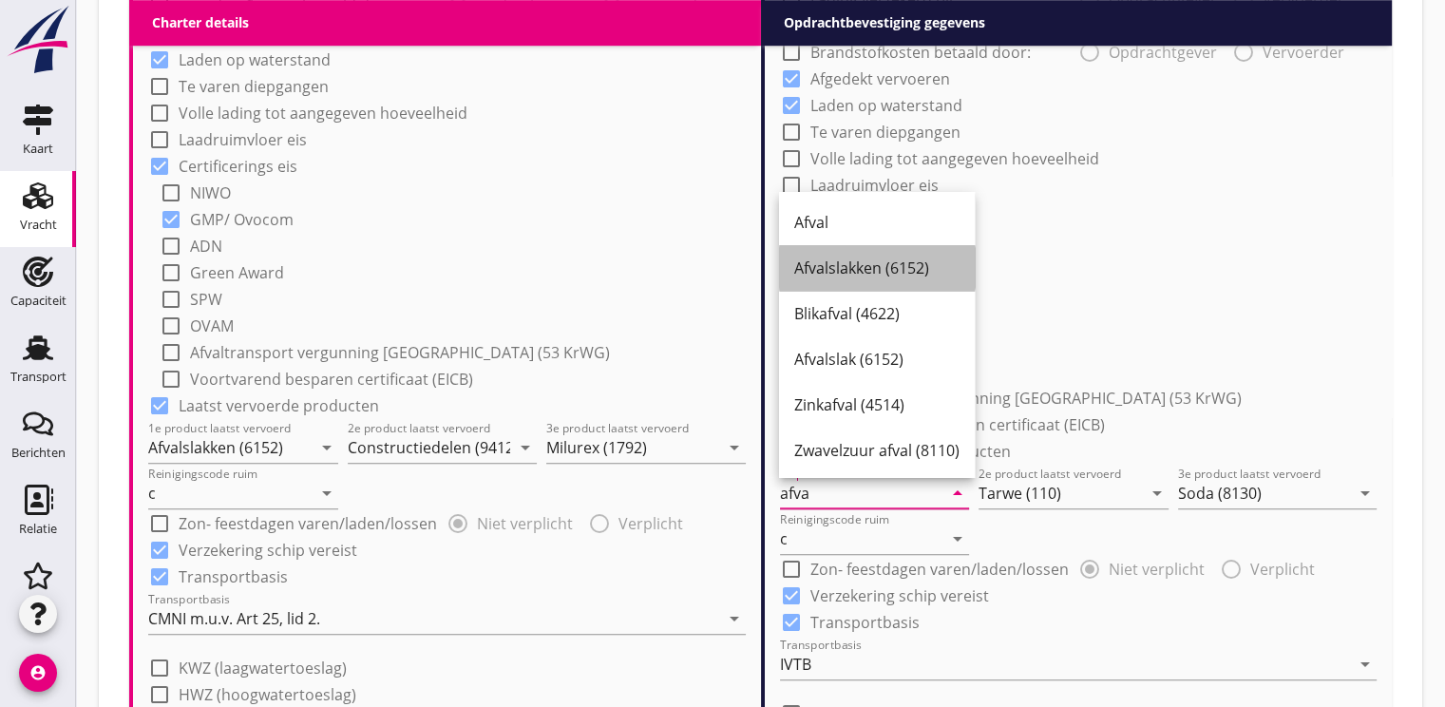
click at [831, 256] on div "Afvalslakken (6152)" at bounding box center [876, 268] width 165 height 46
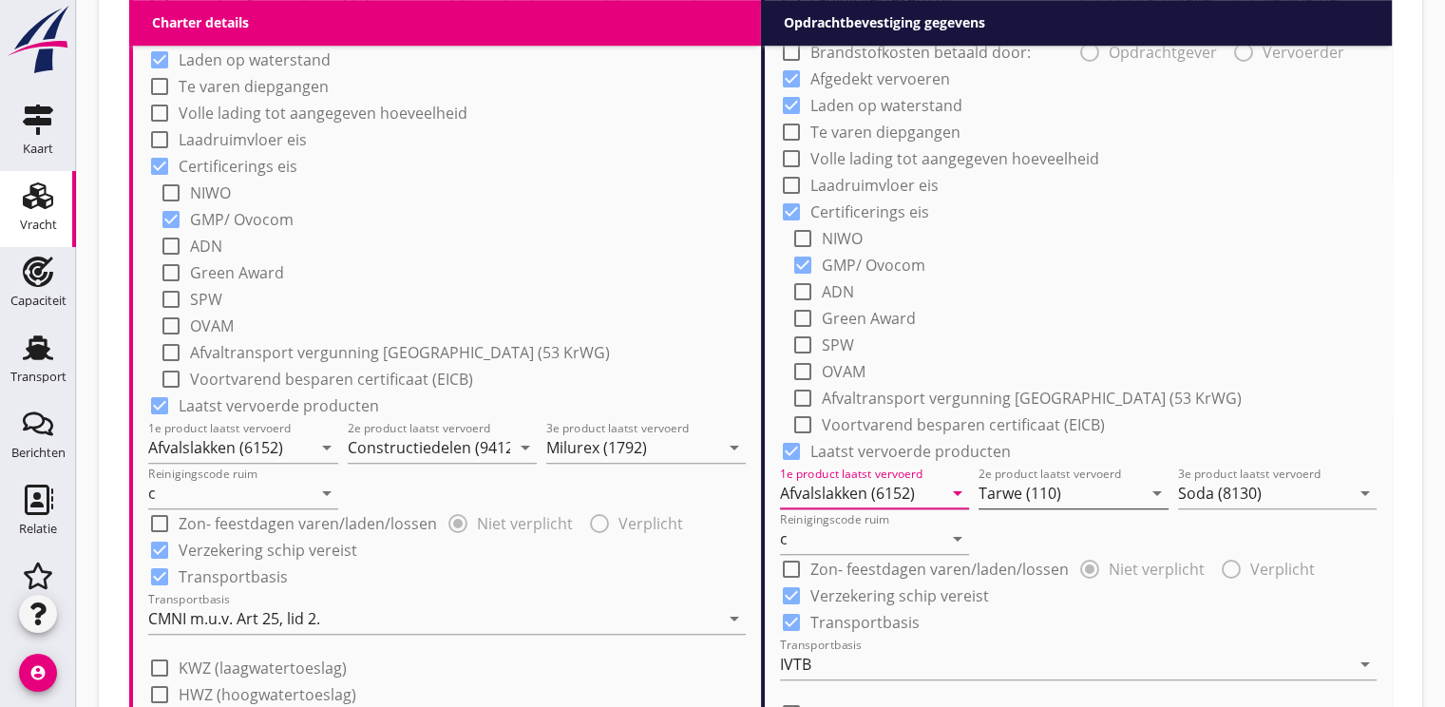
type input "Afvalslakken (6152)"
click at [1023, 502] on input "Tarwe (110)" at bounding box center [1060, 493] width 163 height 30
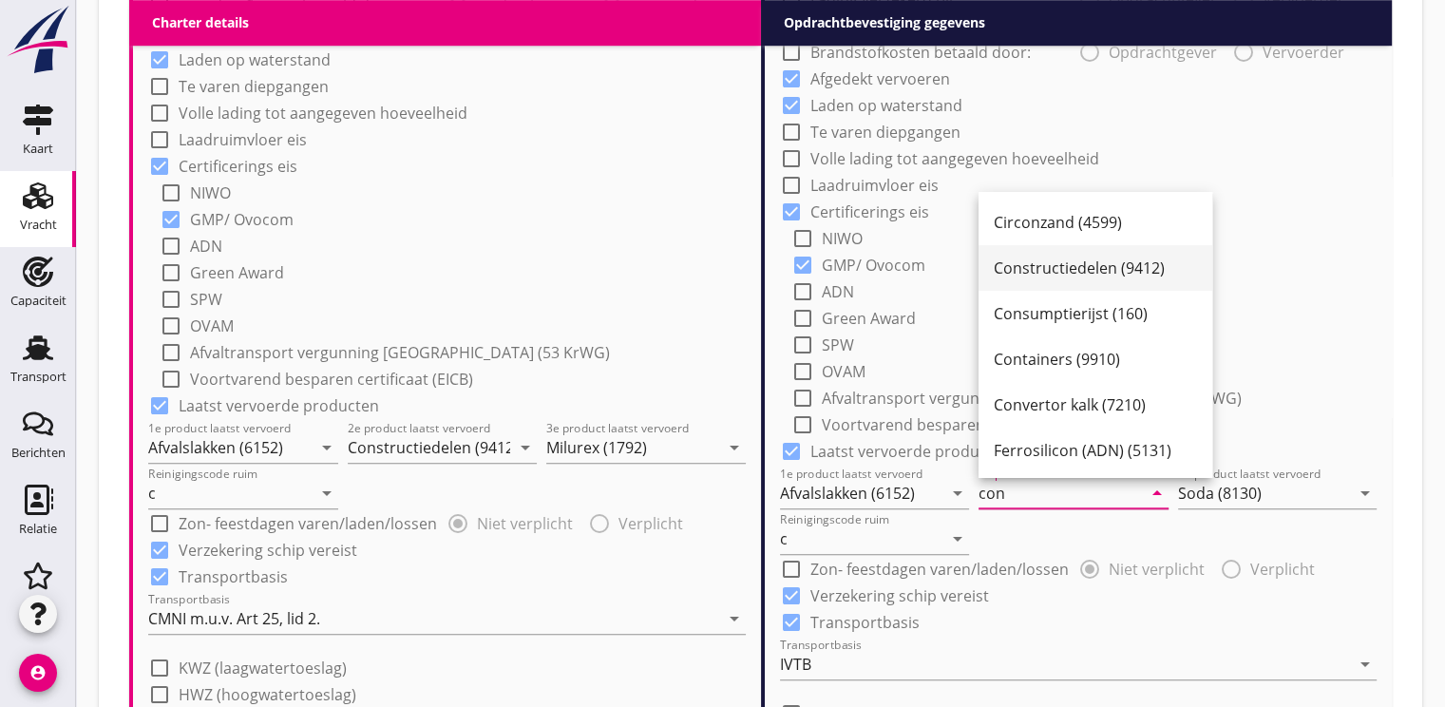
click at [1036, 270] on div "Constructiedelen (9412)" at bounding box center [1095, 268] width 203 height 23
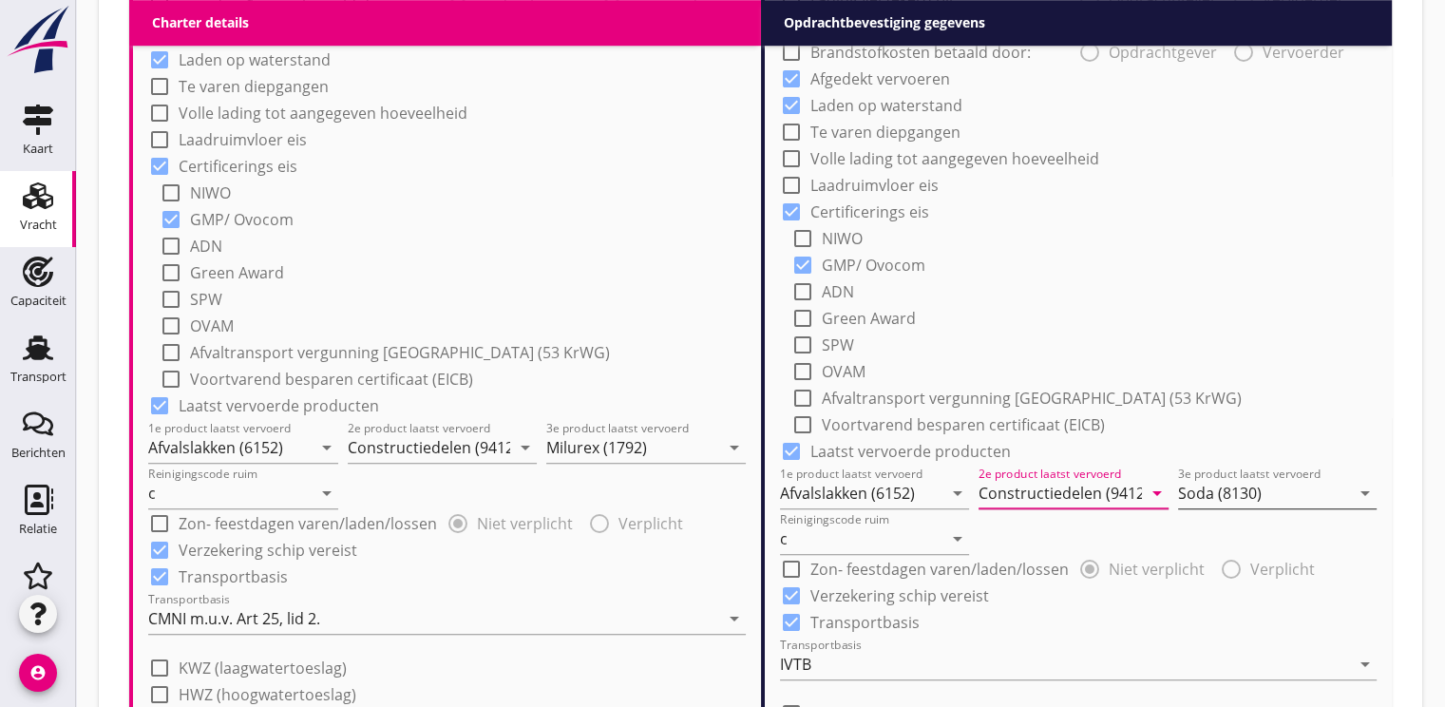
type input "Constructiedelen (9412)"
click at [1197, 482] on input "Soda (8130)" at bounding box center [1264, 493] width 173 height 30
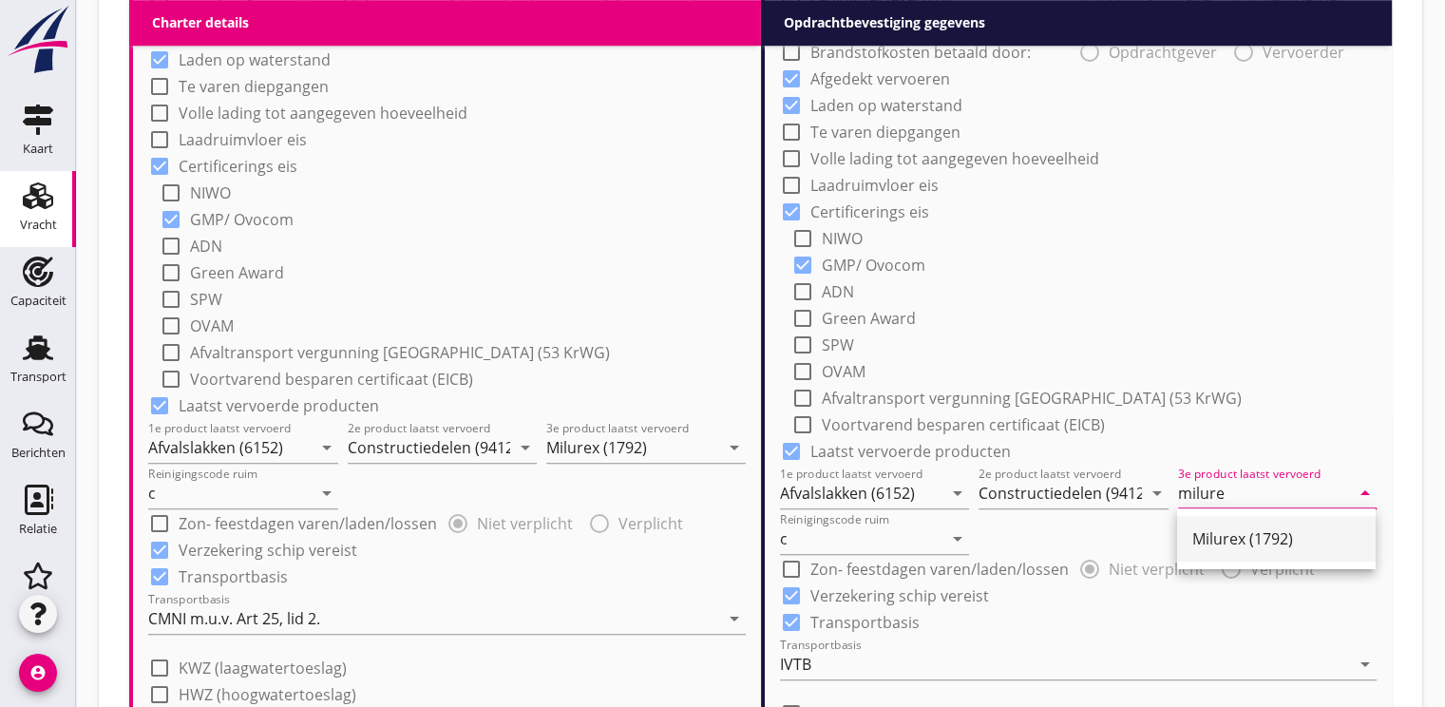
click at [1229, 530] on div "Milurex (1792)" at bounding box center [1276, 538] width 168 height 23
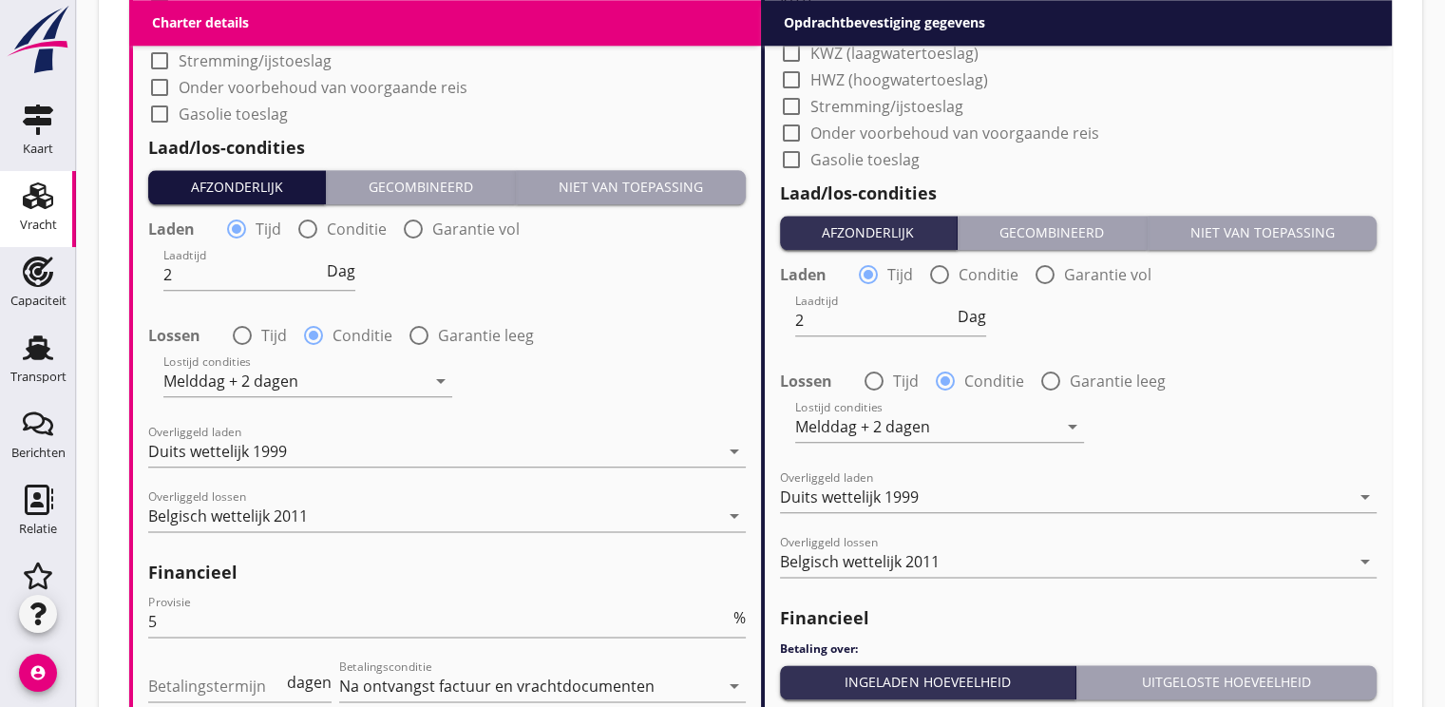
scroll to position [2185, 0]
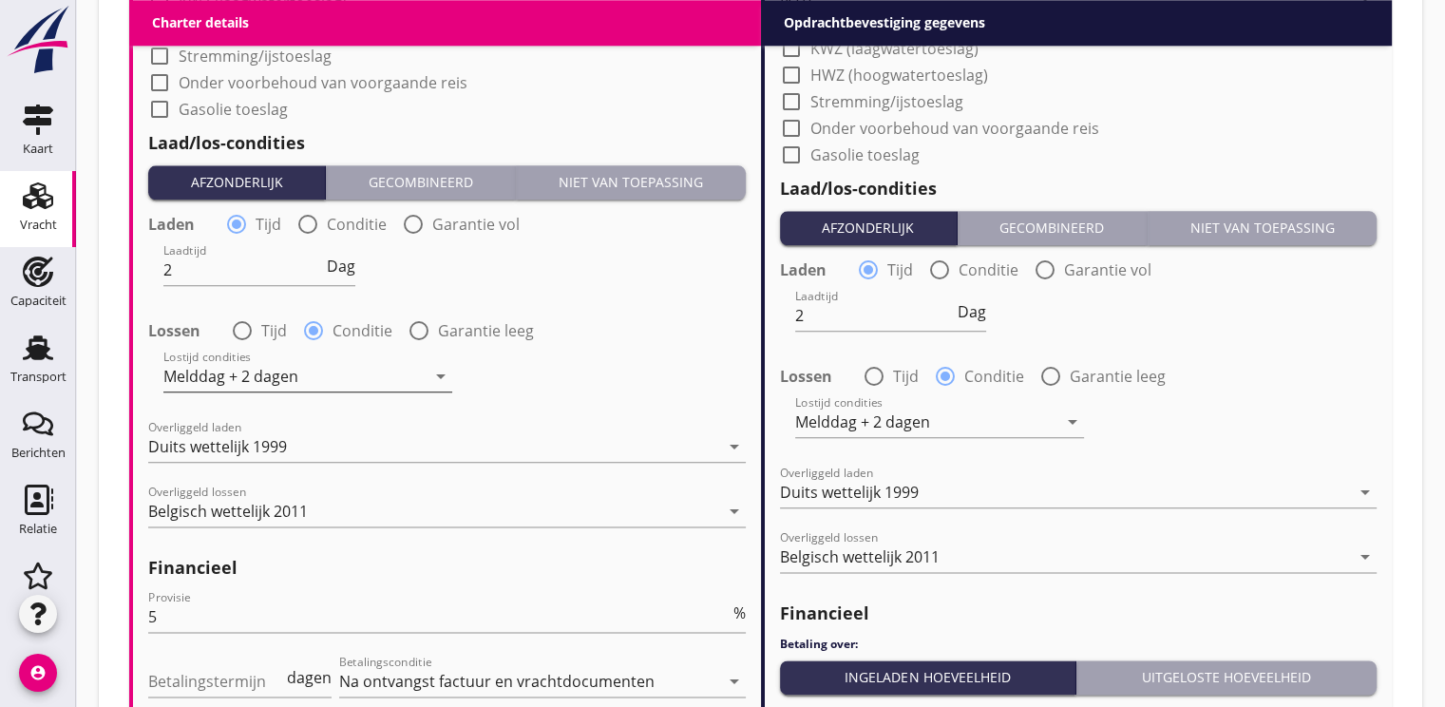
type input "Milurex (1792)"
click at [232, 374] on div "Melddag + 2 dagen" at bounding box center [230, 376] width 135 height 17
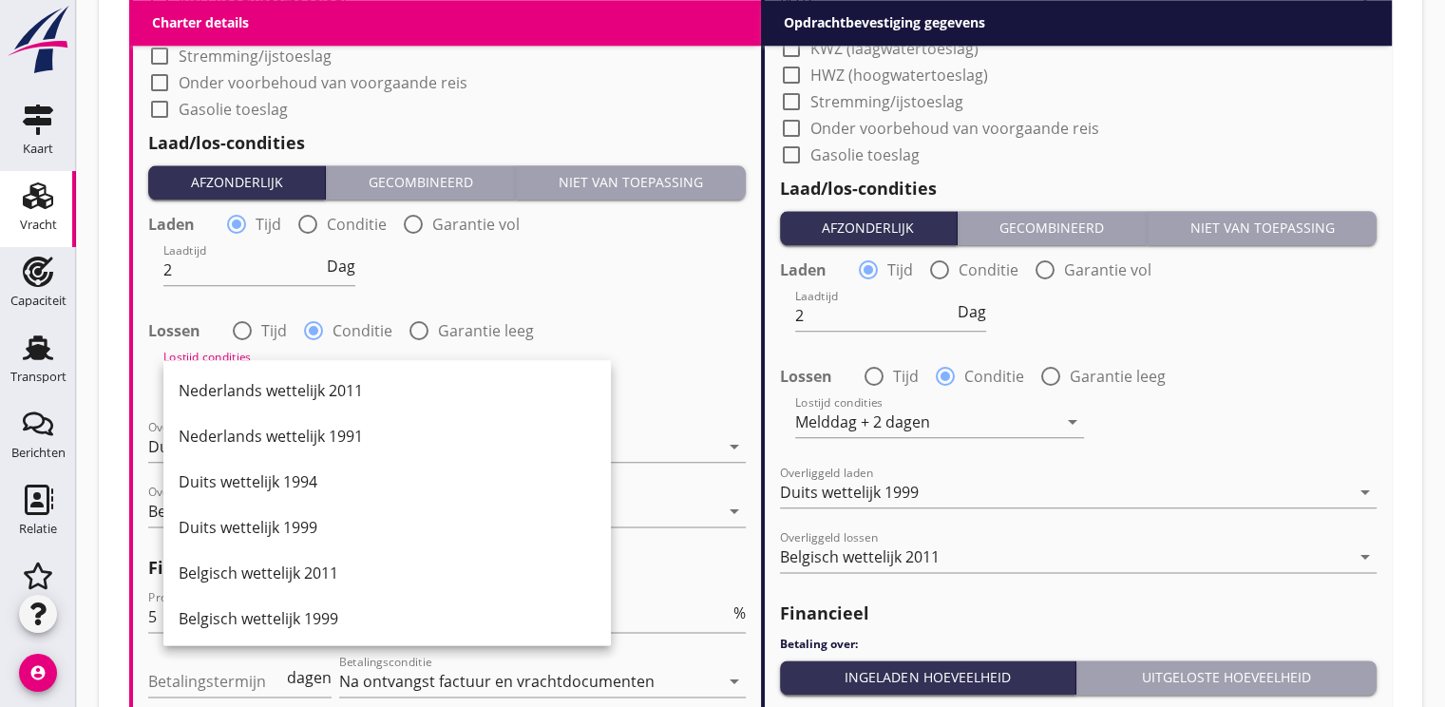
click at [606, 298] on div "Laadtijd 2 Dag" at bounding box center [446, 272] width 601 height 68
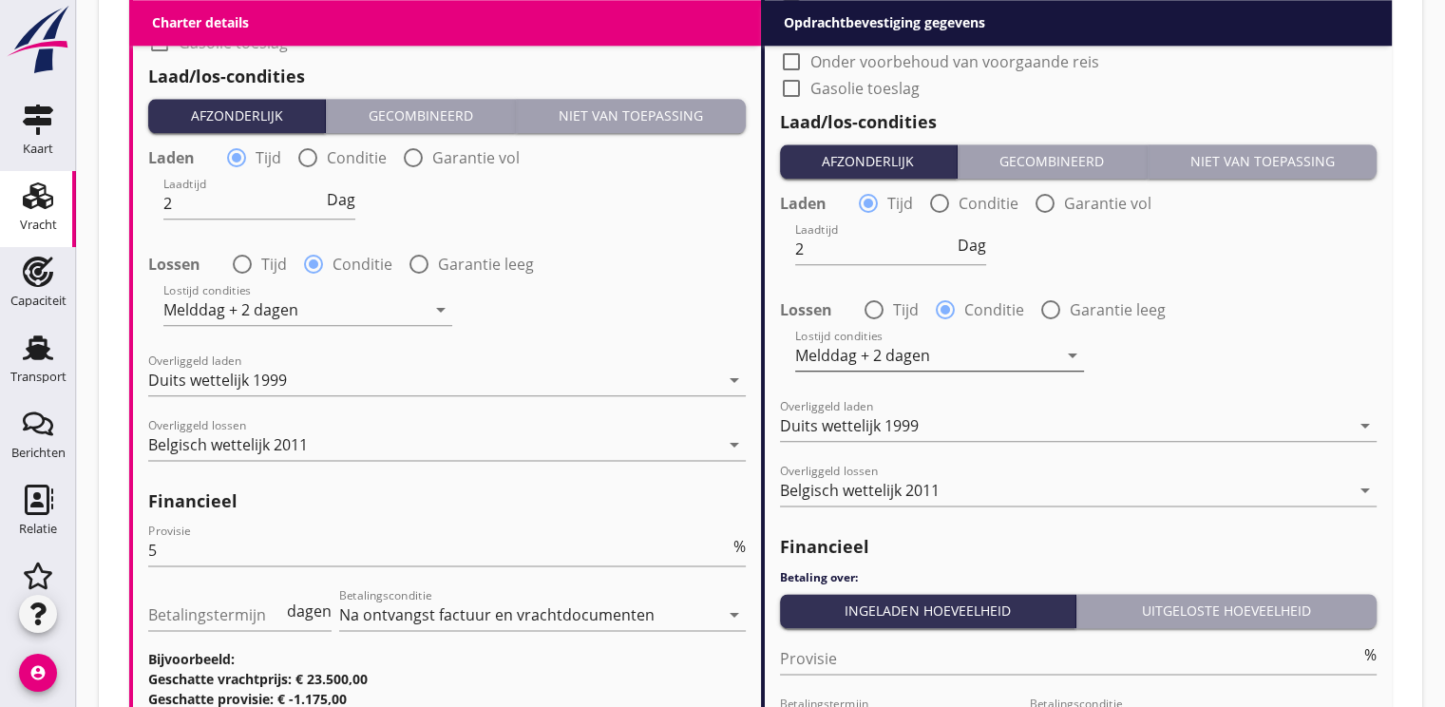
scroll to position [2470, 0]
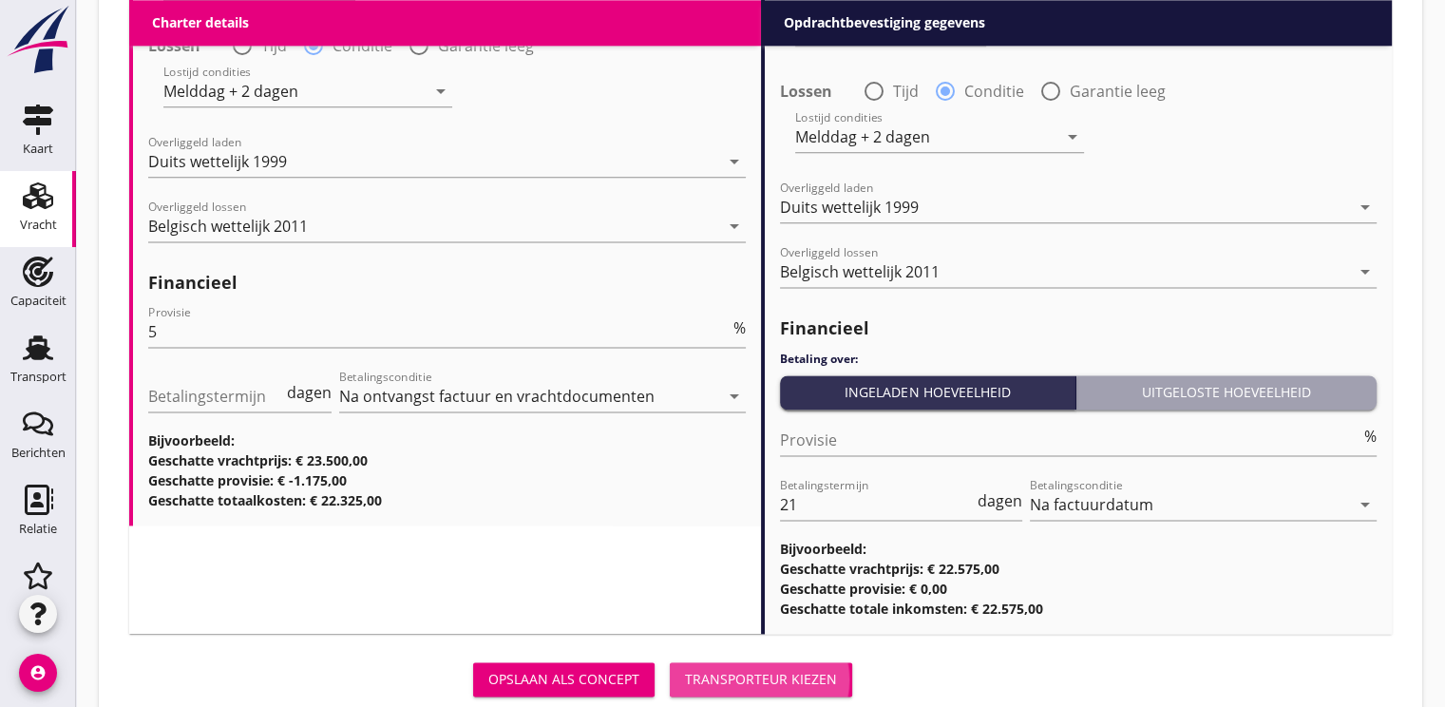
click at [785, 680] on div "Transporteur kiezen" at bounding box center [761, 679] width 152 height 20
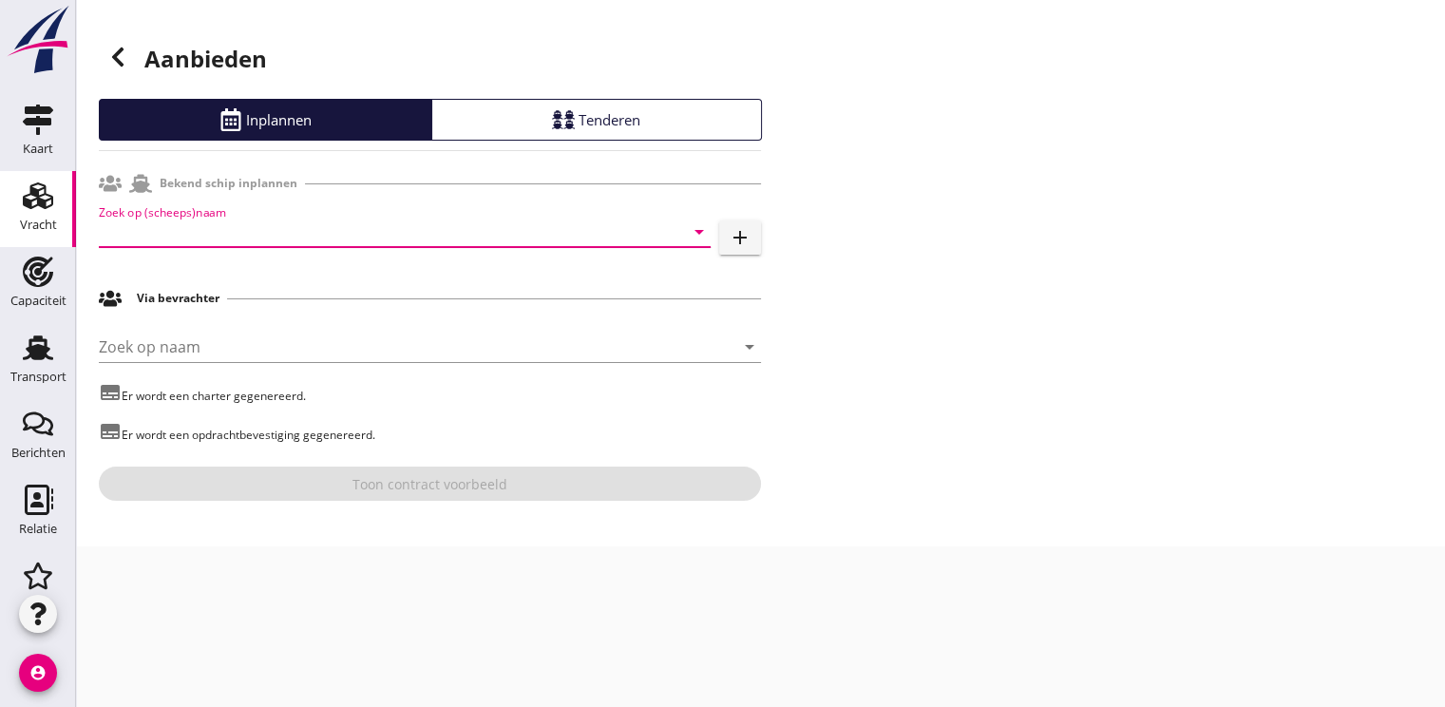
click at [189, 234] on input "Zoek op (scheeps)naam" at bounding box center [378, 232] width 559 height 30
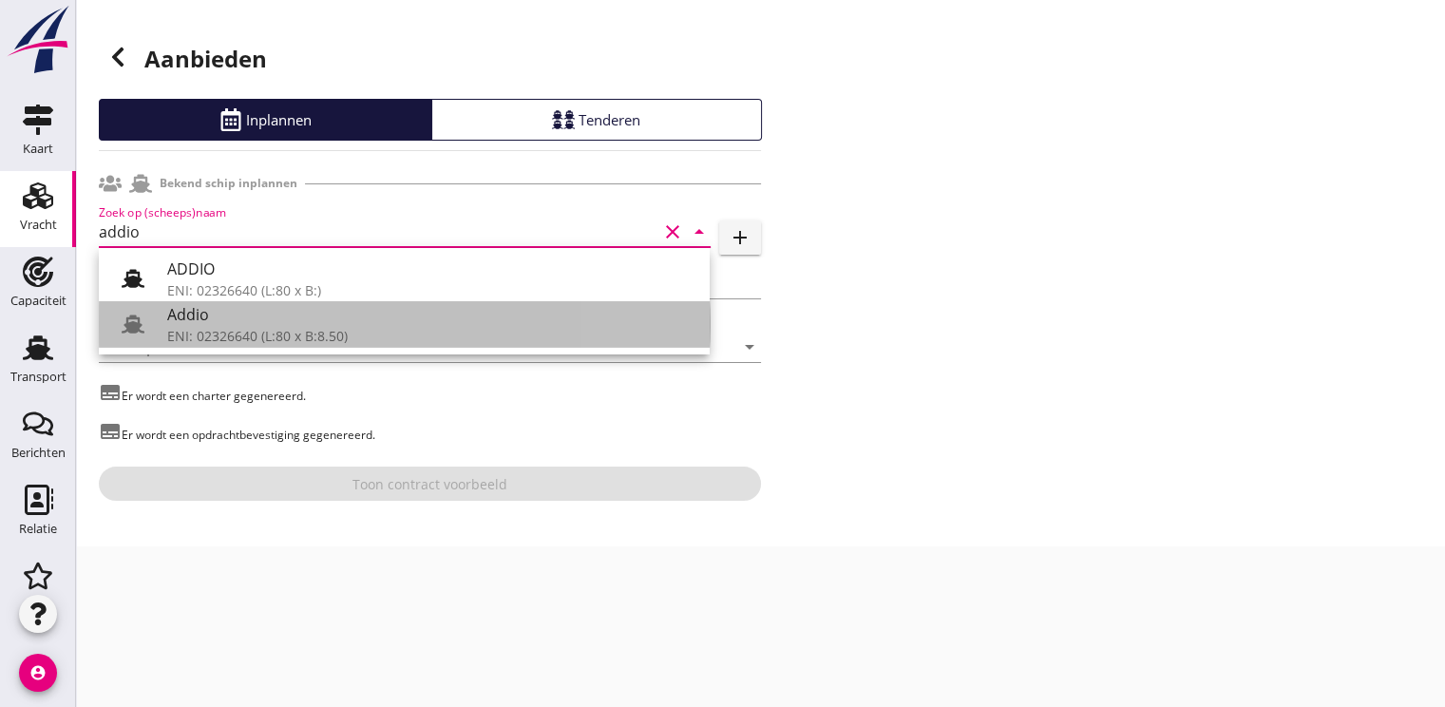
click at [325, 327] on div "ENI: 02326640 (L:80 x B:8.50)" at bounding box center [430, 336] width 527 height 20
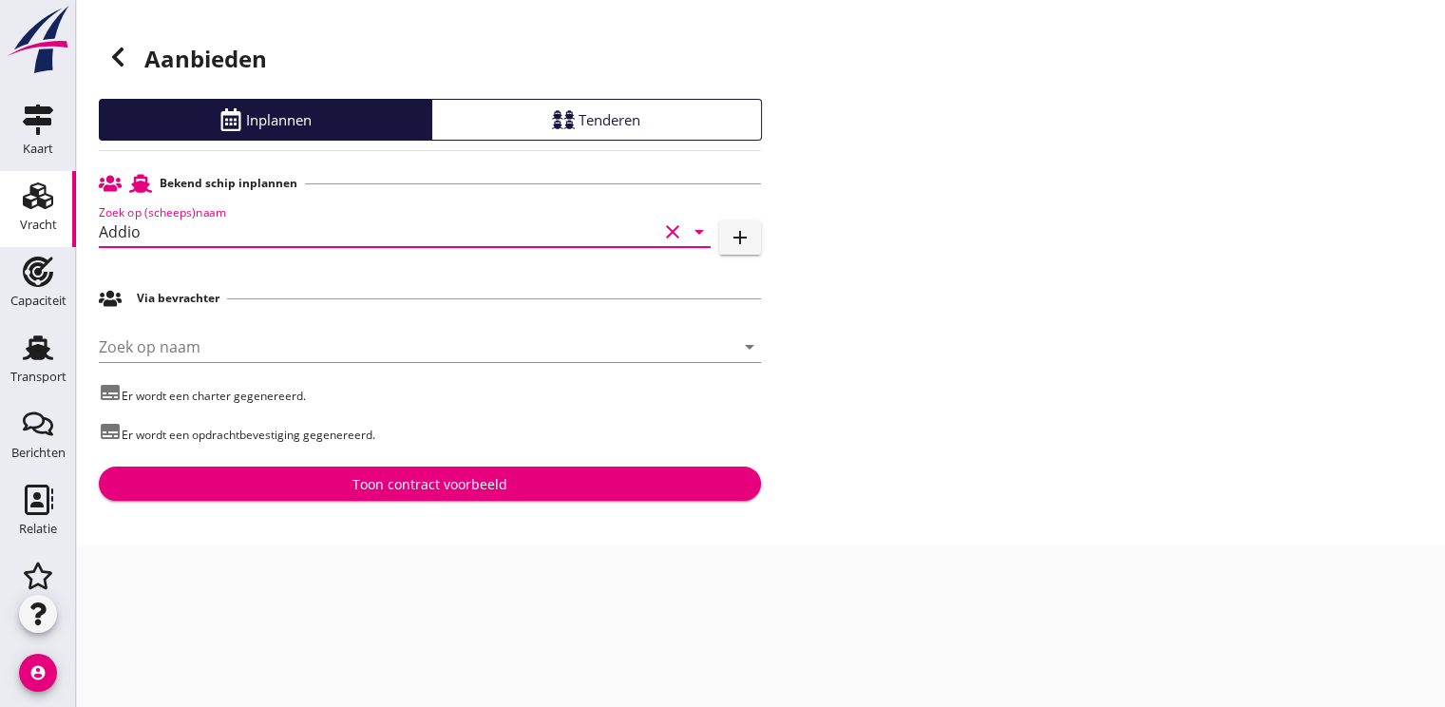
type input "Addio"
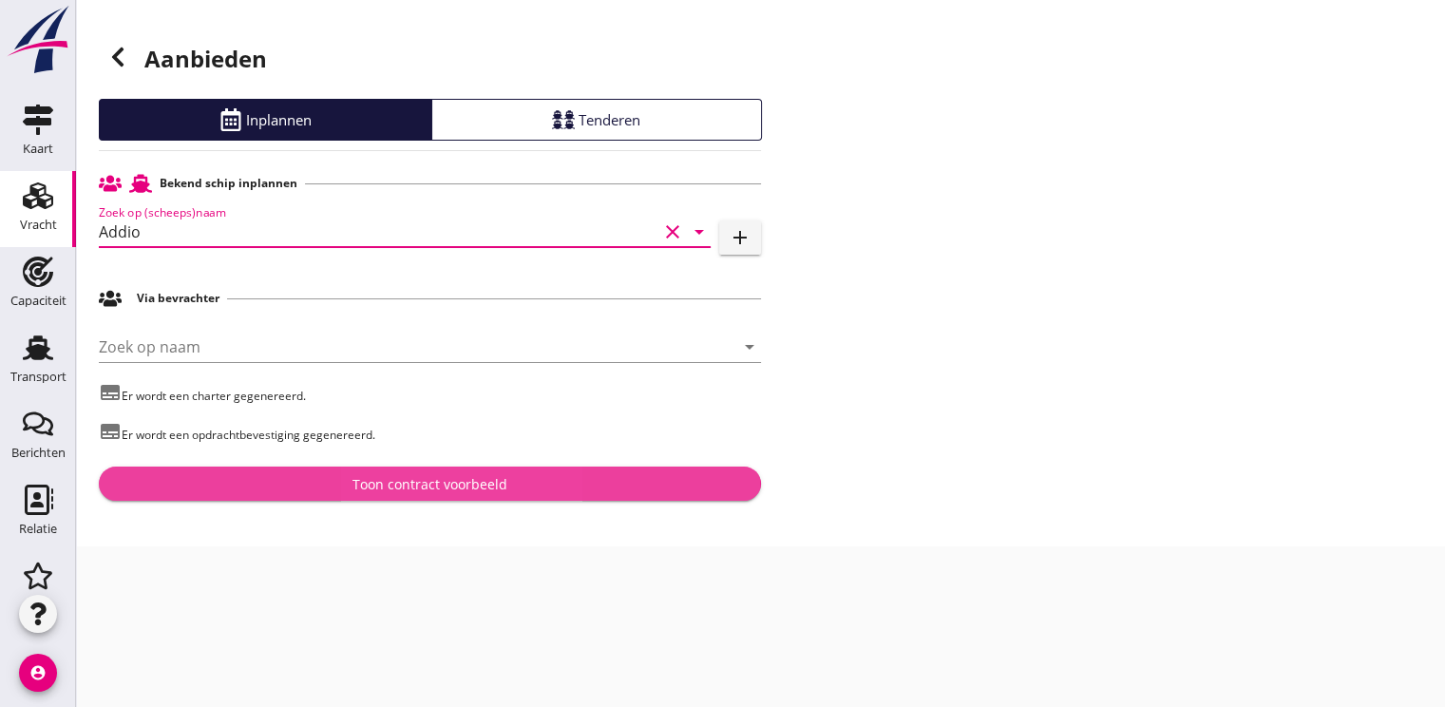
click at [409, 485] on div "Toon contract voorbeeld" at bounding box center [429, 484] width 155 height 20
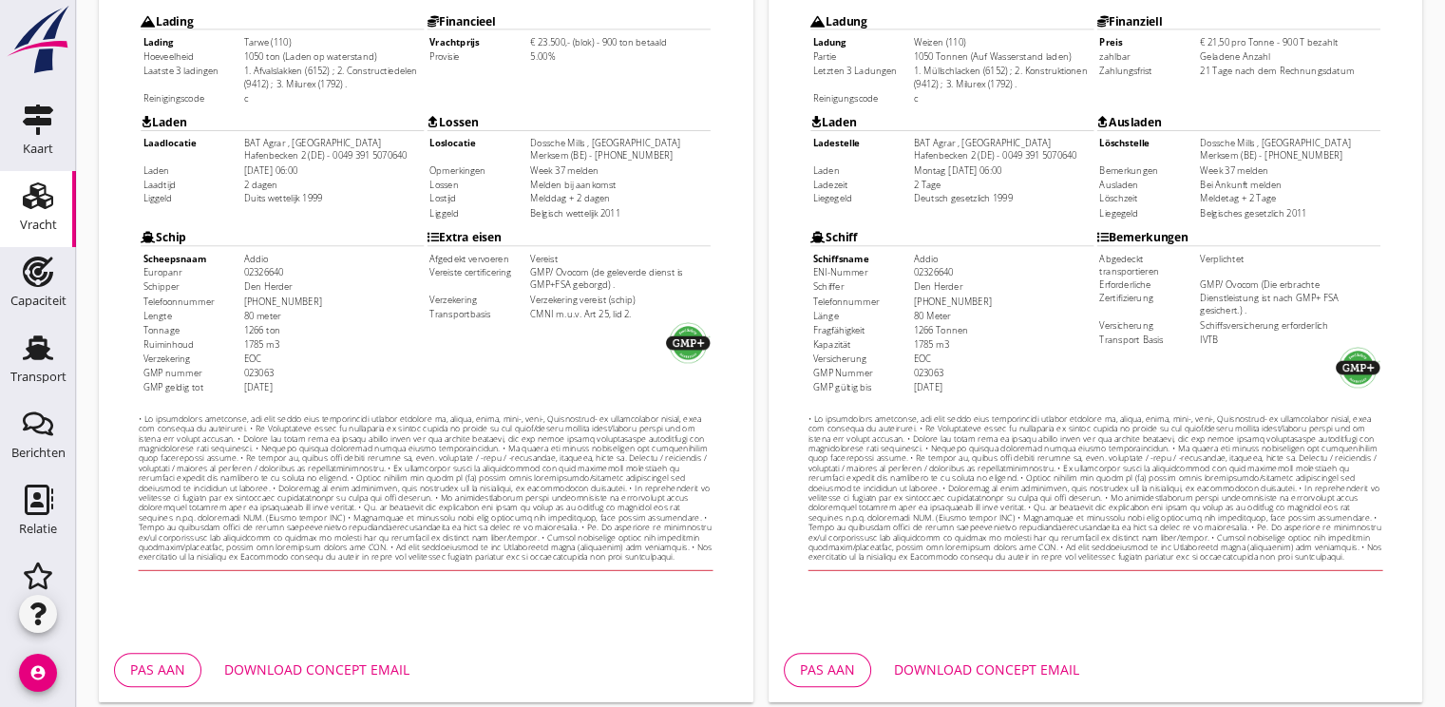
scroll to position [558, 0]
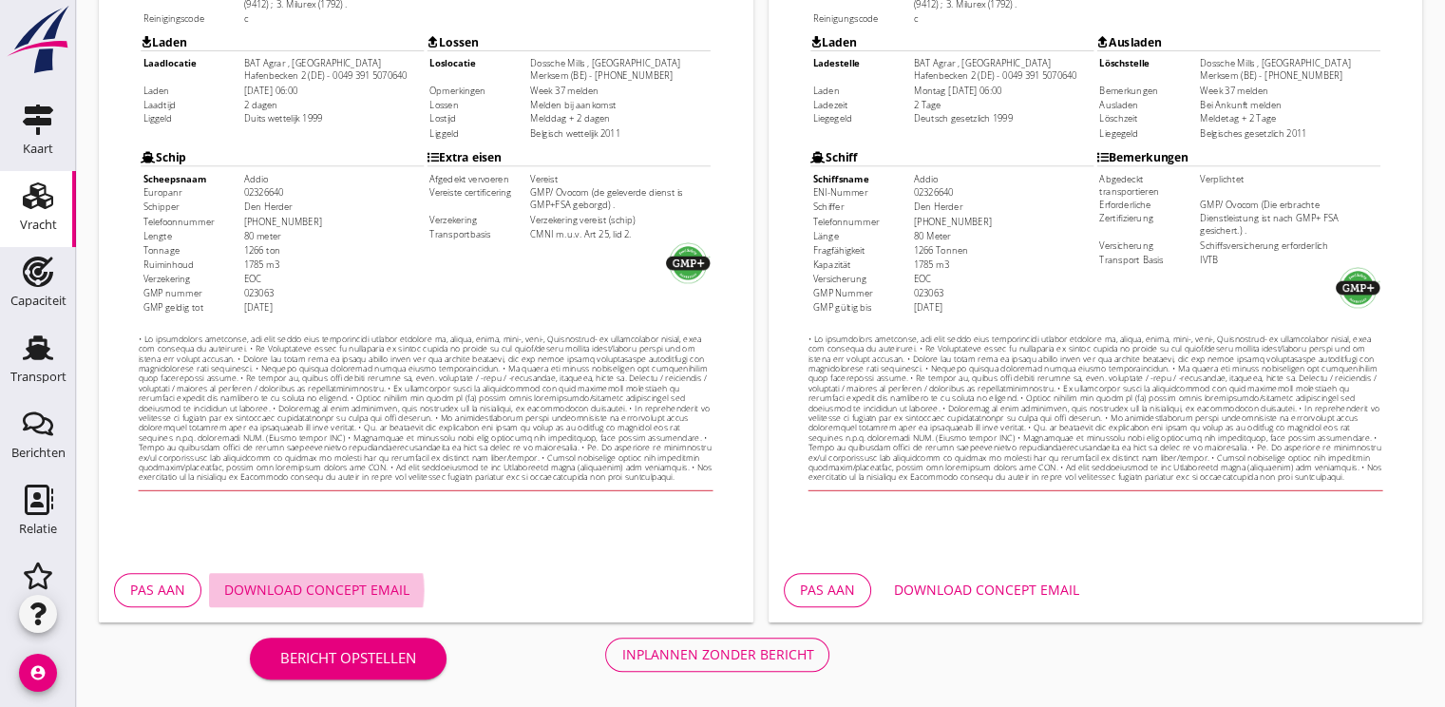
click at [362, 585] on div "Download concept email" at bounding box center [316, 590] width 185 height 20
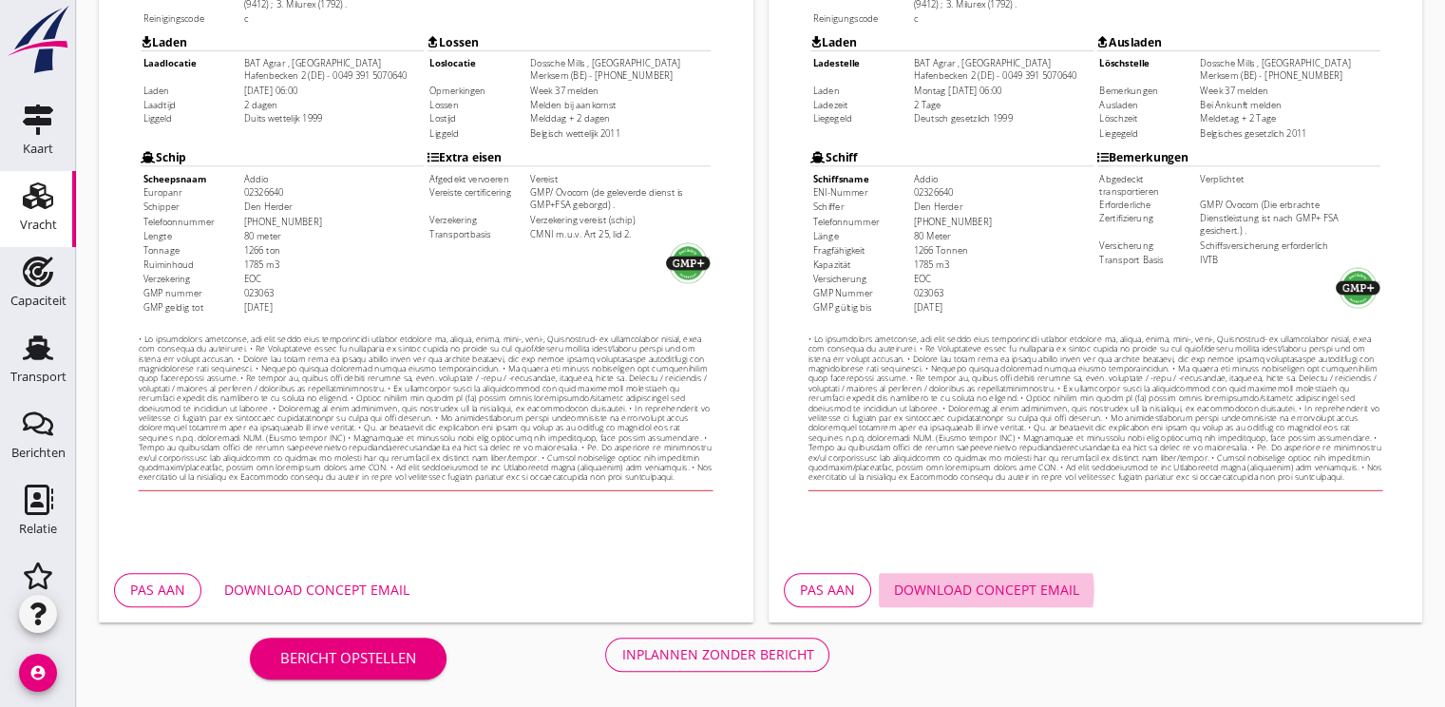
click at [957, 588] on div "Download concept email" at bounding box center [986, 590] width 185 height 20
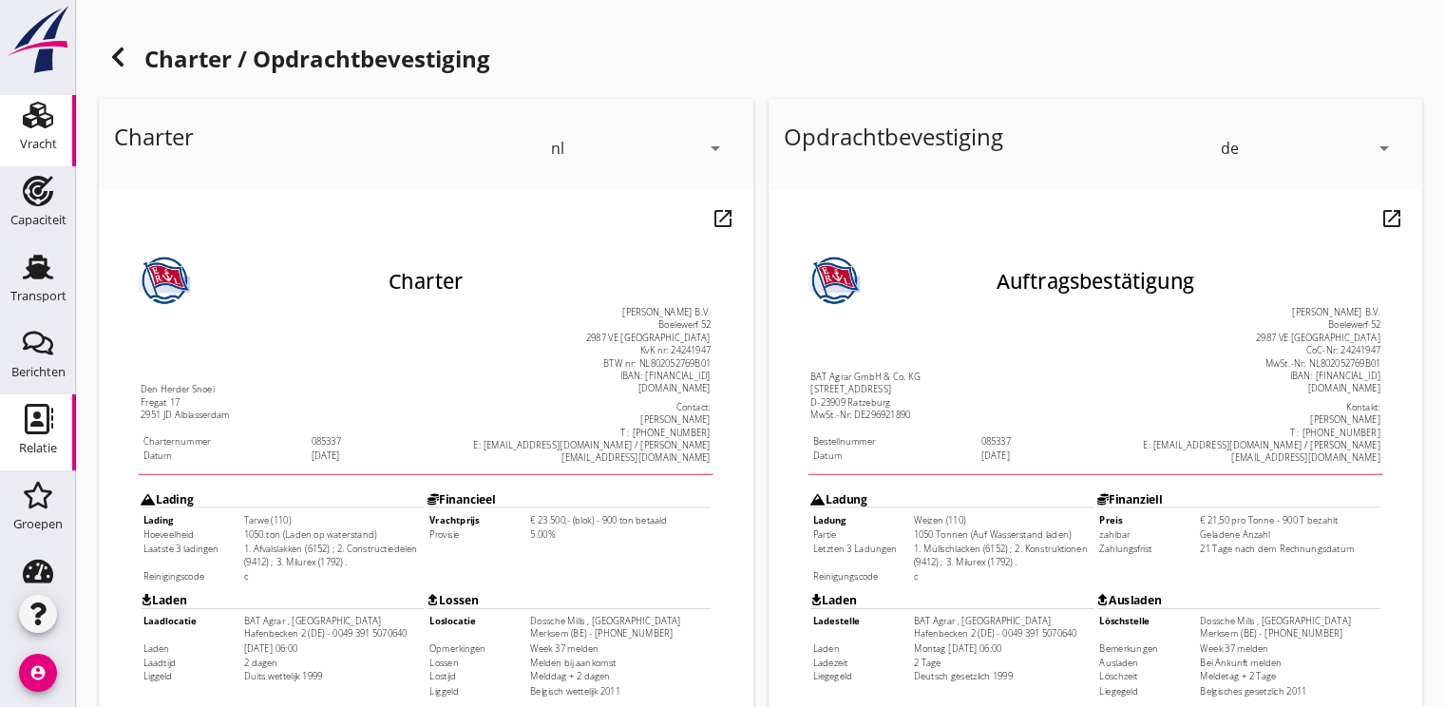
scroll to position [194, 0]
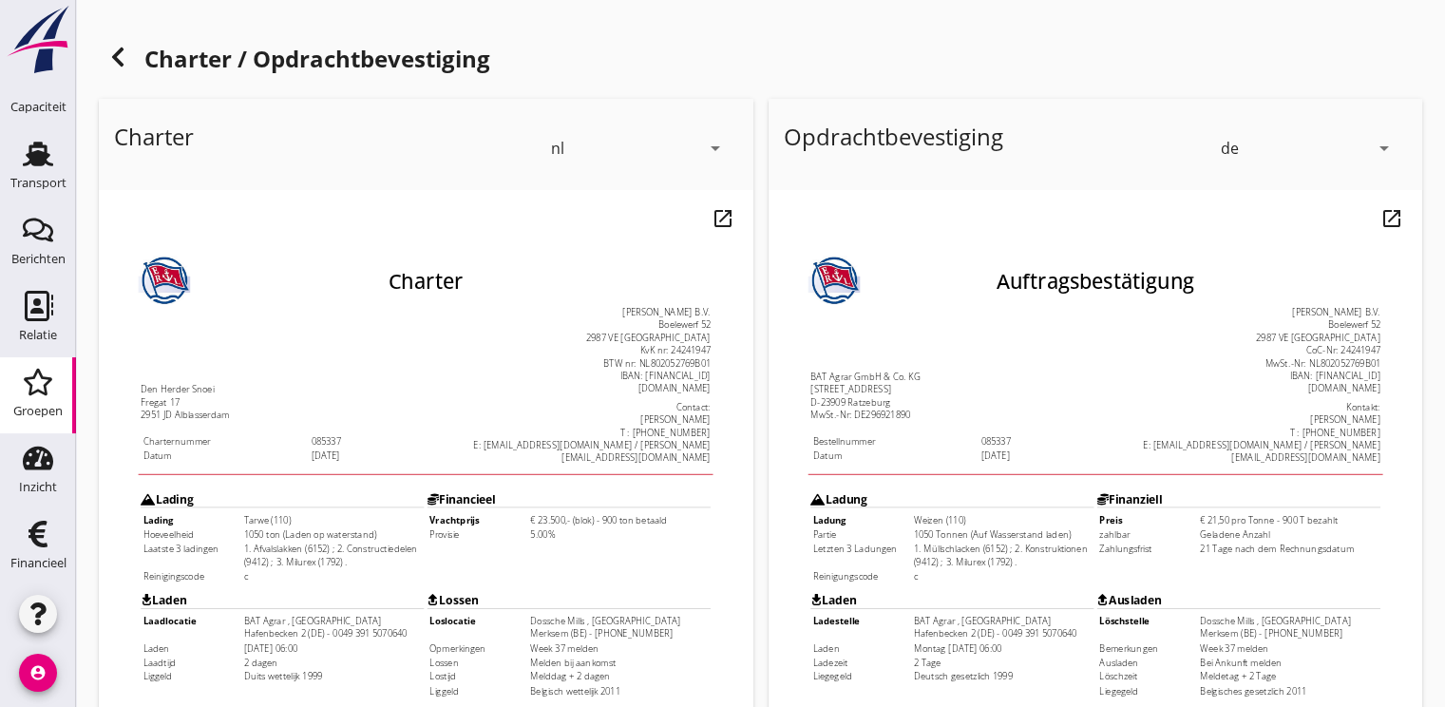
click at [28, 419] on div "Groepen" at bounding box center [37, 410] width 49 height 27
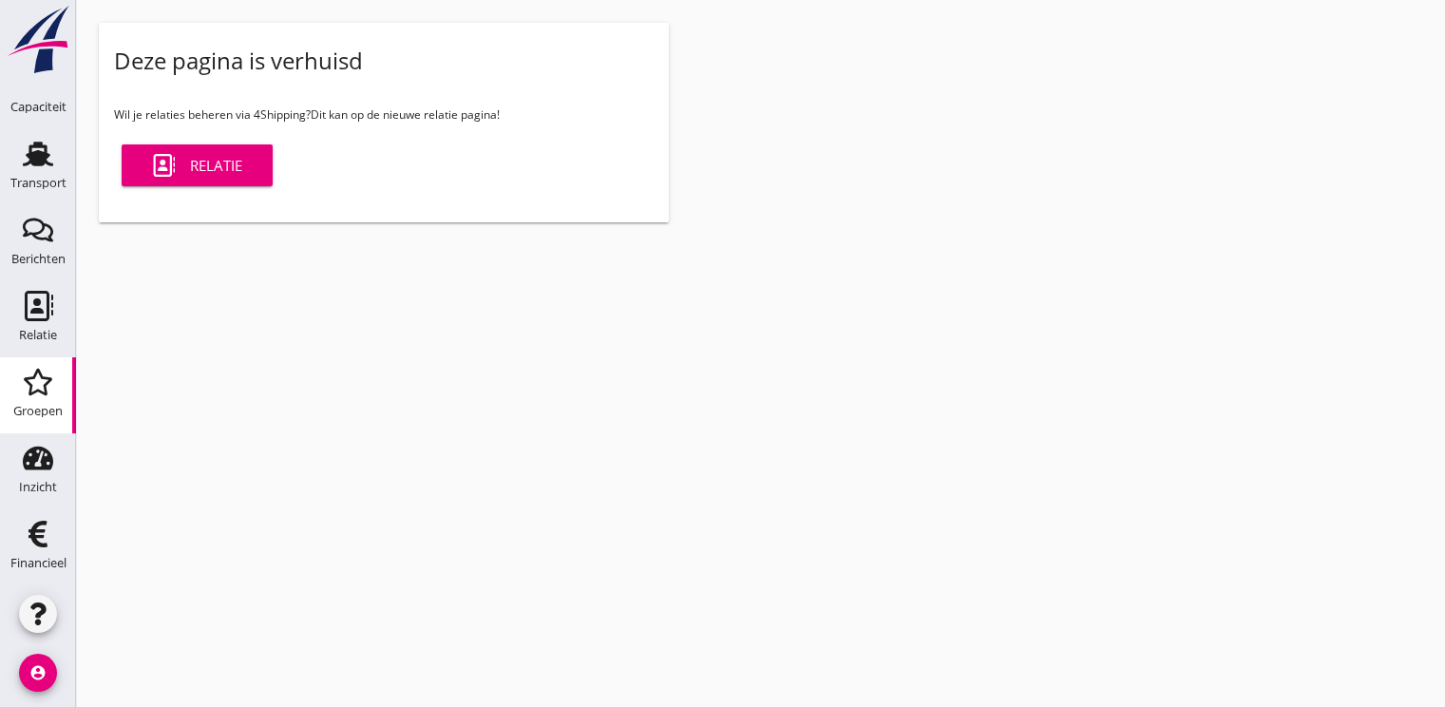
click at [224, 147] on link "Relatie" at bounding box center [197, 165] width 151 height 42
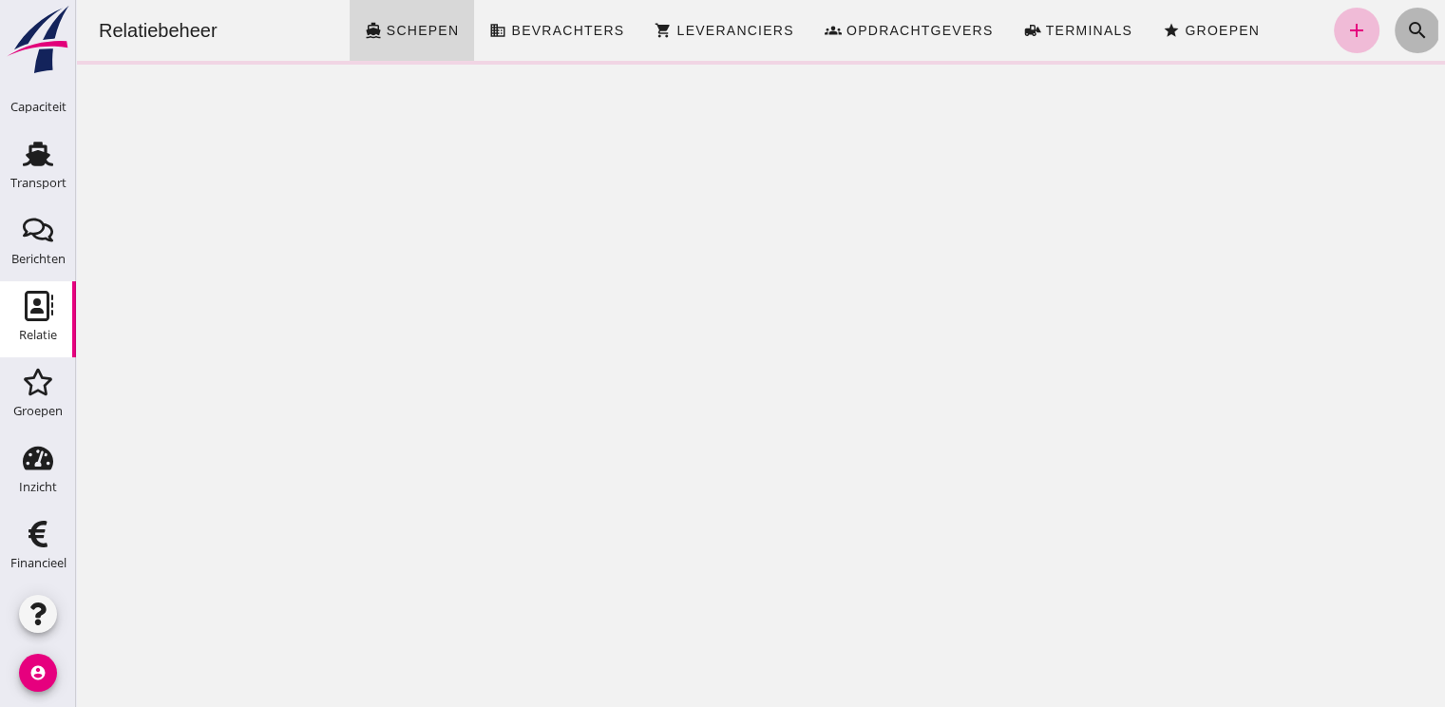
click at [1406, 38] on icon "search" at bounding box center [1417, 30] width 23 height 23
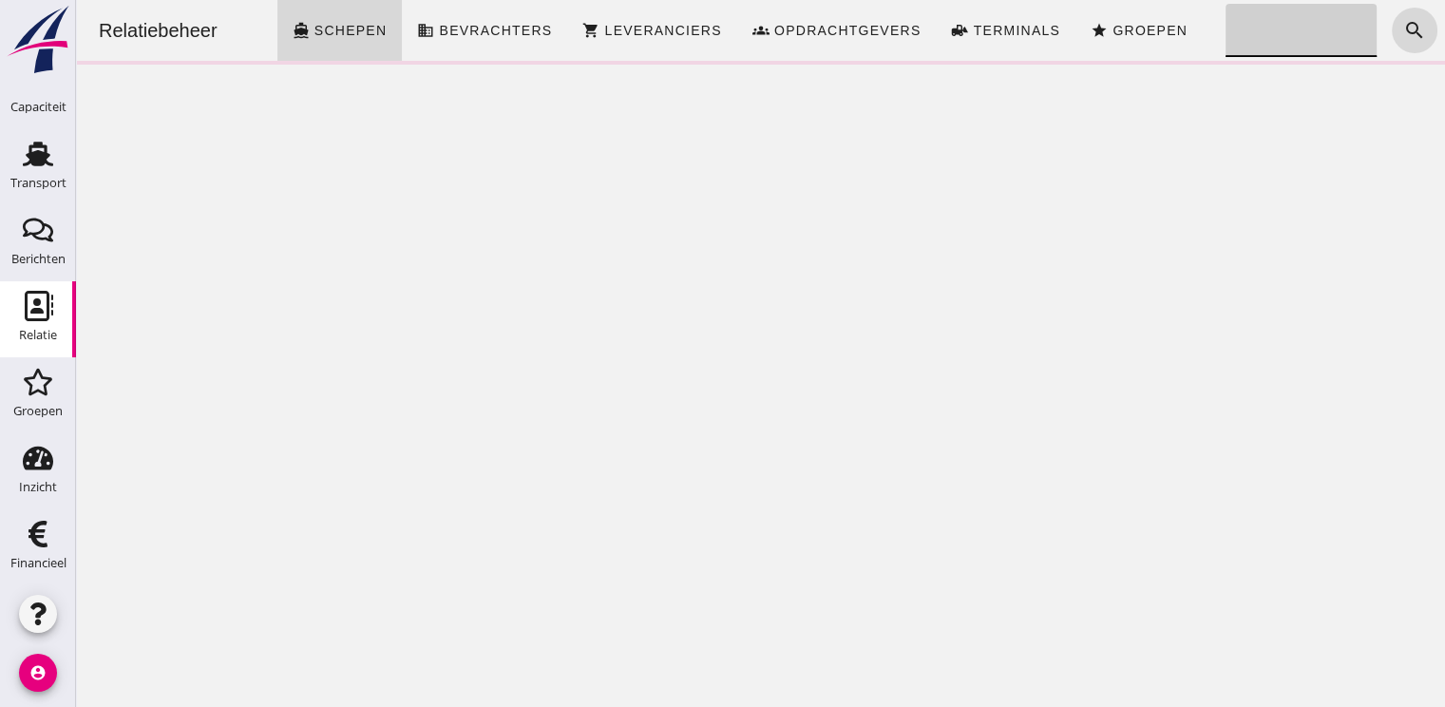
click at [1244, 32] on input "Zoeken..." at bounding box center [1296, 30] width 141 height 53
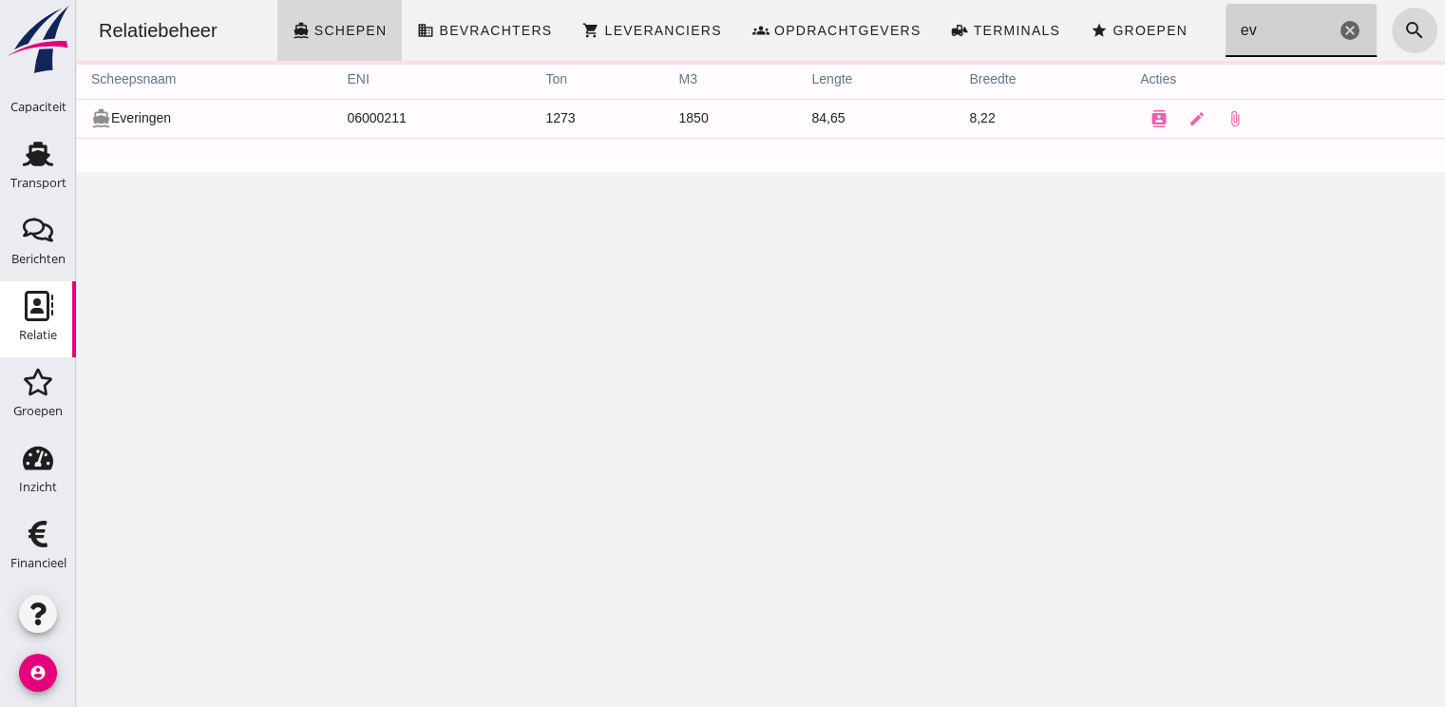
type input "e"
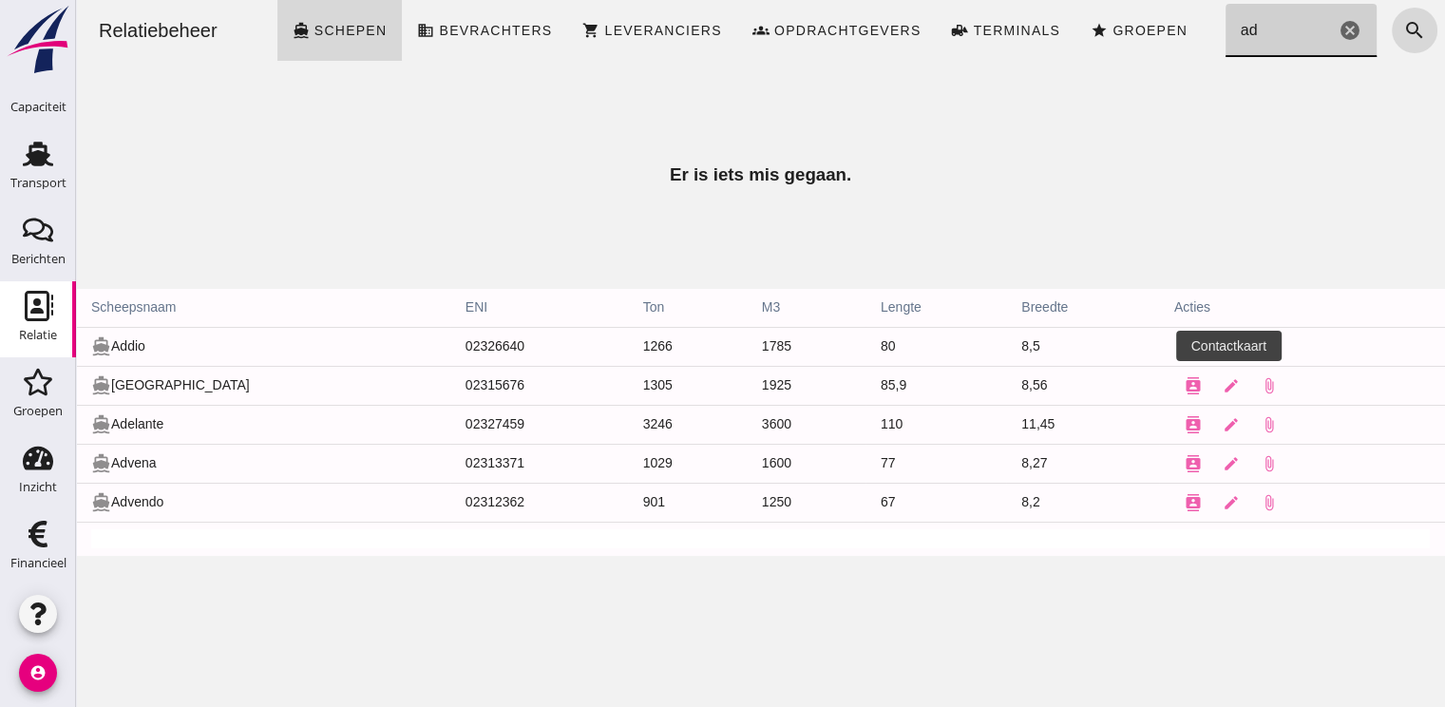
type input "ad"
click at [1185, 345] on icon "contacts" at bounding box center [1193, 346] width 17 height 17
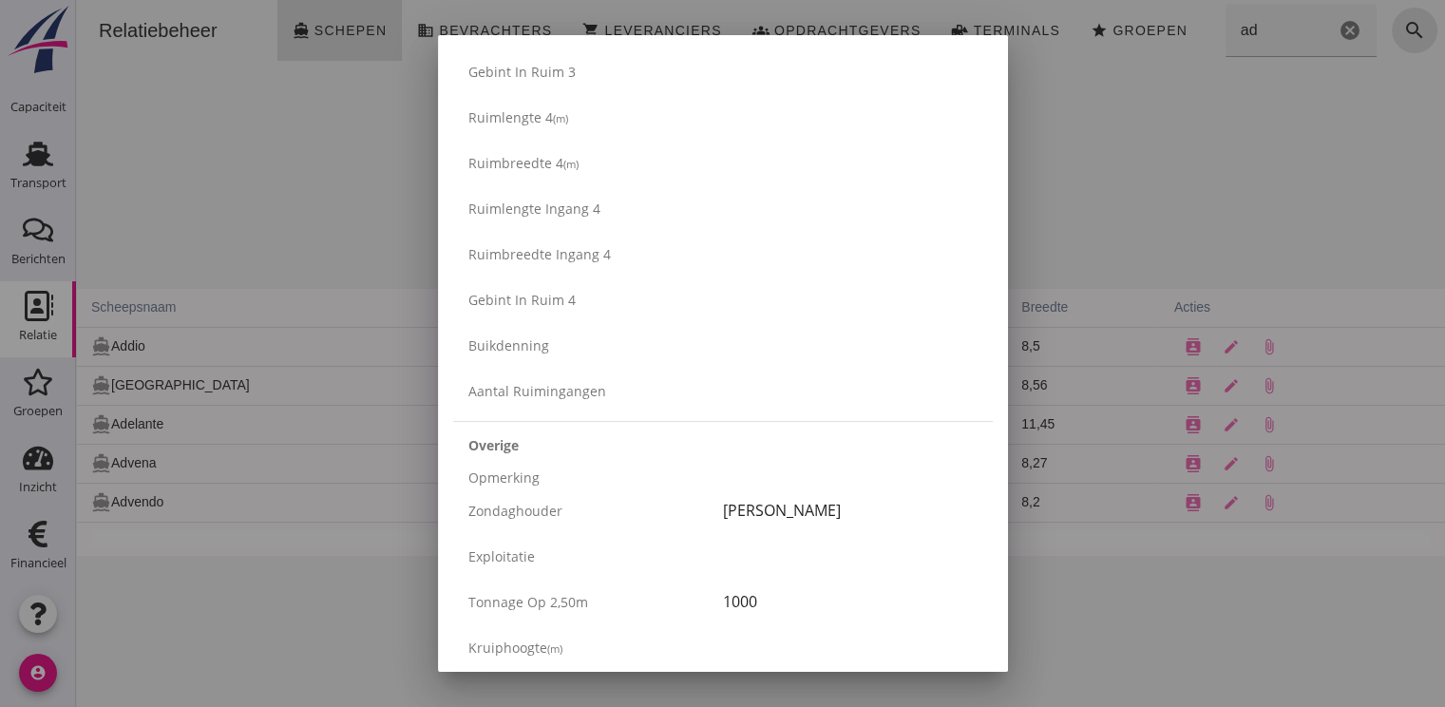
scroll to position [2090, 0]
click at [570, 348] on div "Buikdenning" at bounding box center [595, 343] width 255 height 20
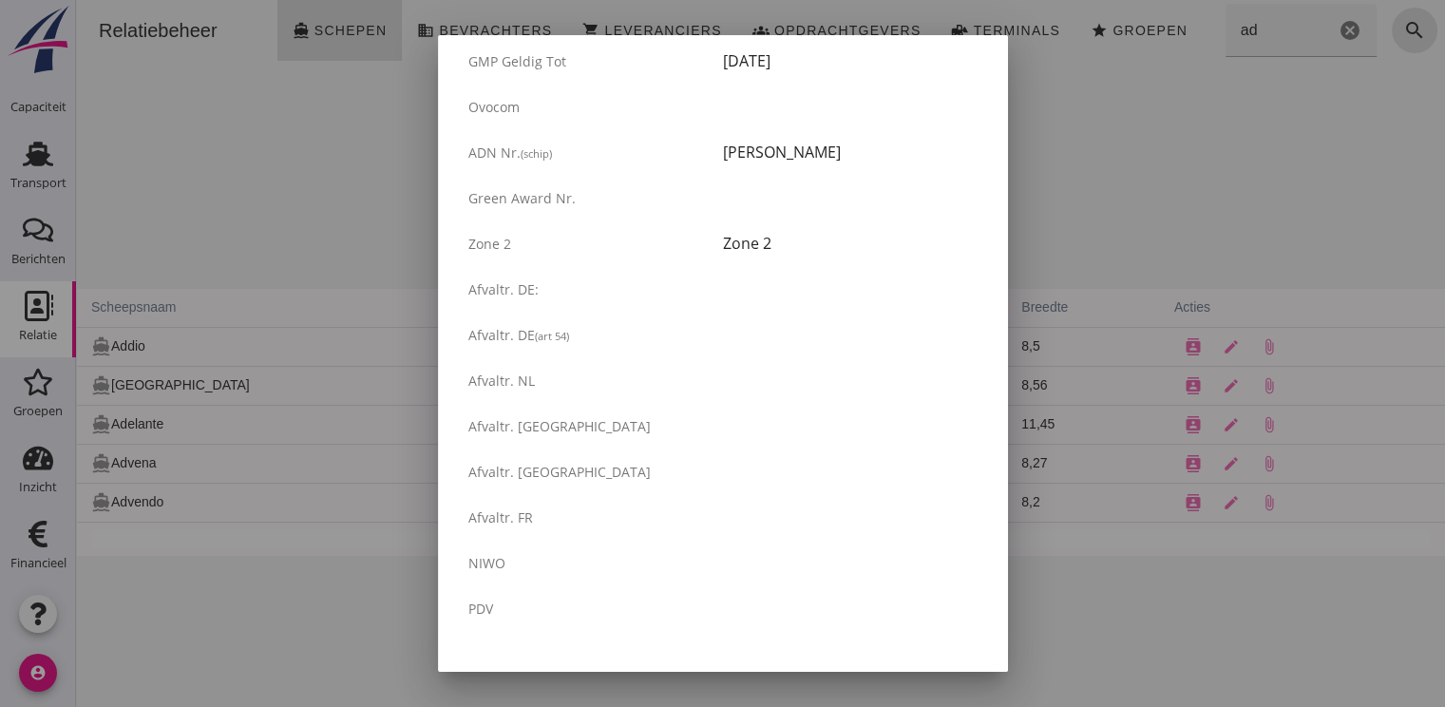
scroll to position [3223, 0]
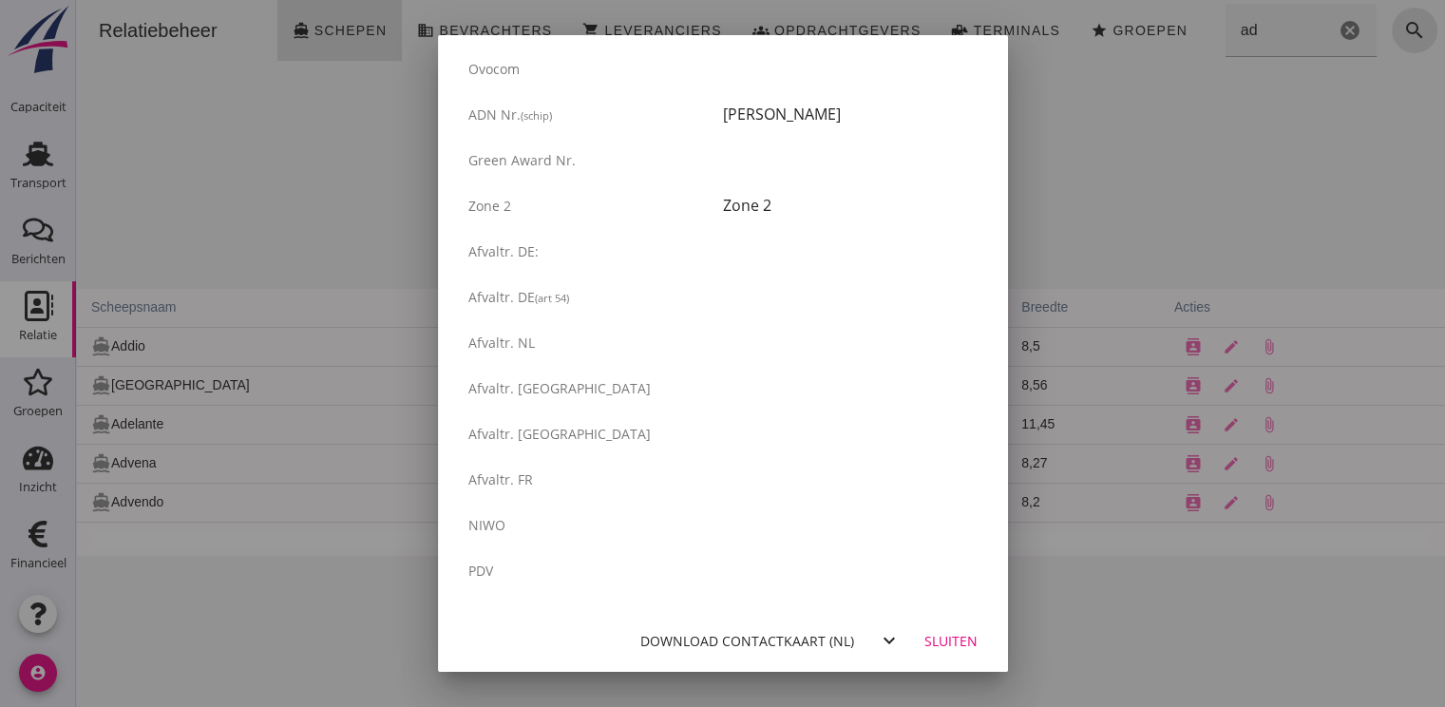
click at [1164, 206] on div at bounding box center [722, 353] width 1445 height 707
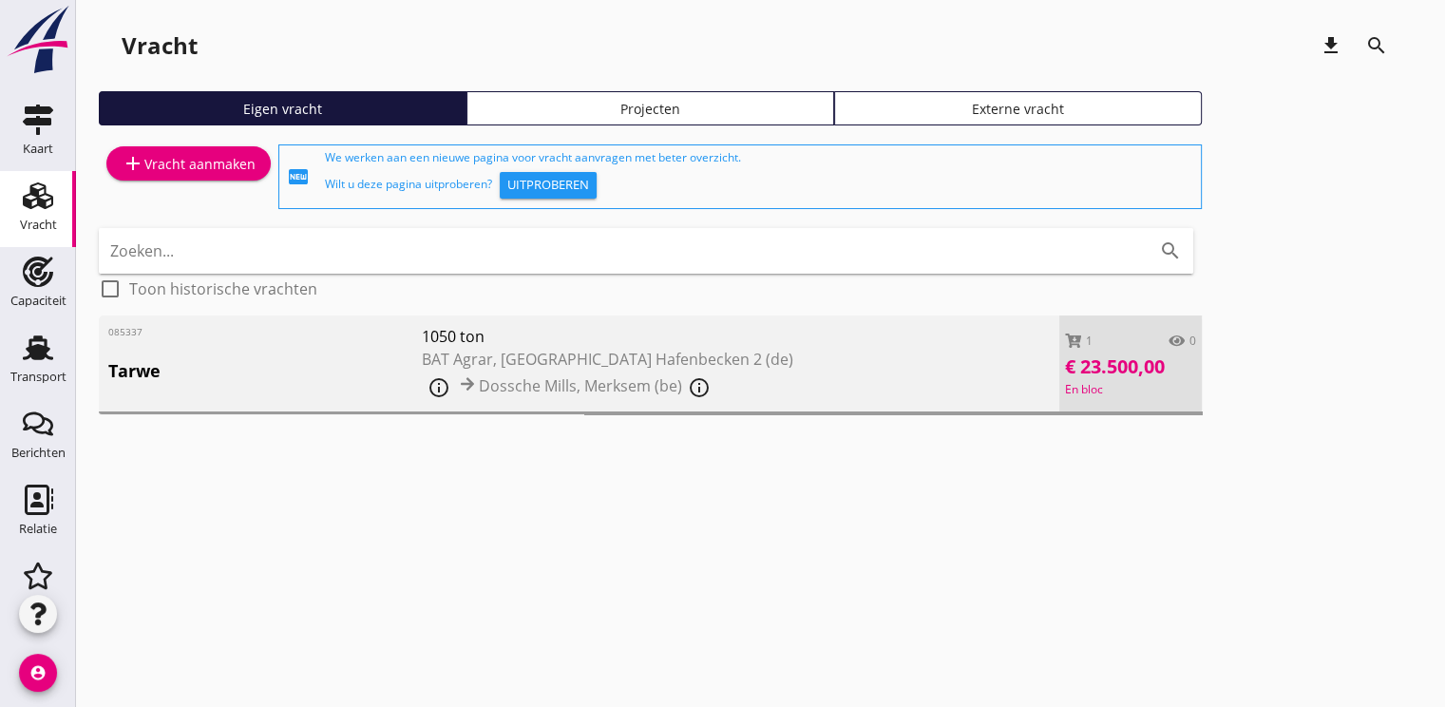
click at [855, 376] on div "085337 Tarwe 1050 ton BAT Agrar, [GEOGRAPHIC_DATA] 2 (de) info_outline [GEOGRAP…" at bounding box center [579, 364] width 961 height 99
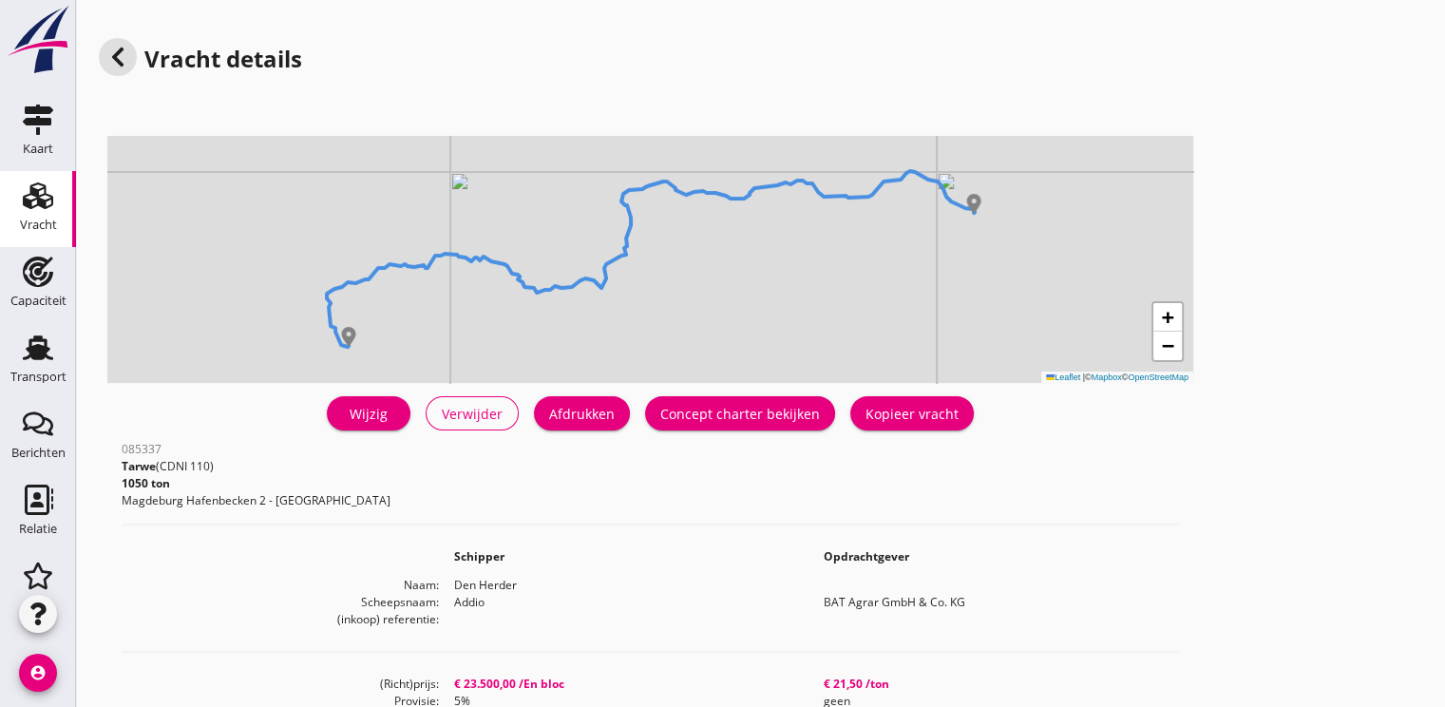
click at [374, 414] on div "Wijzig" at bounding box center [368, 414] width 53 height 20
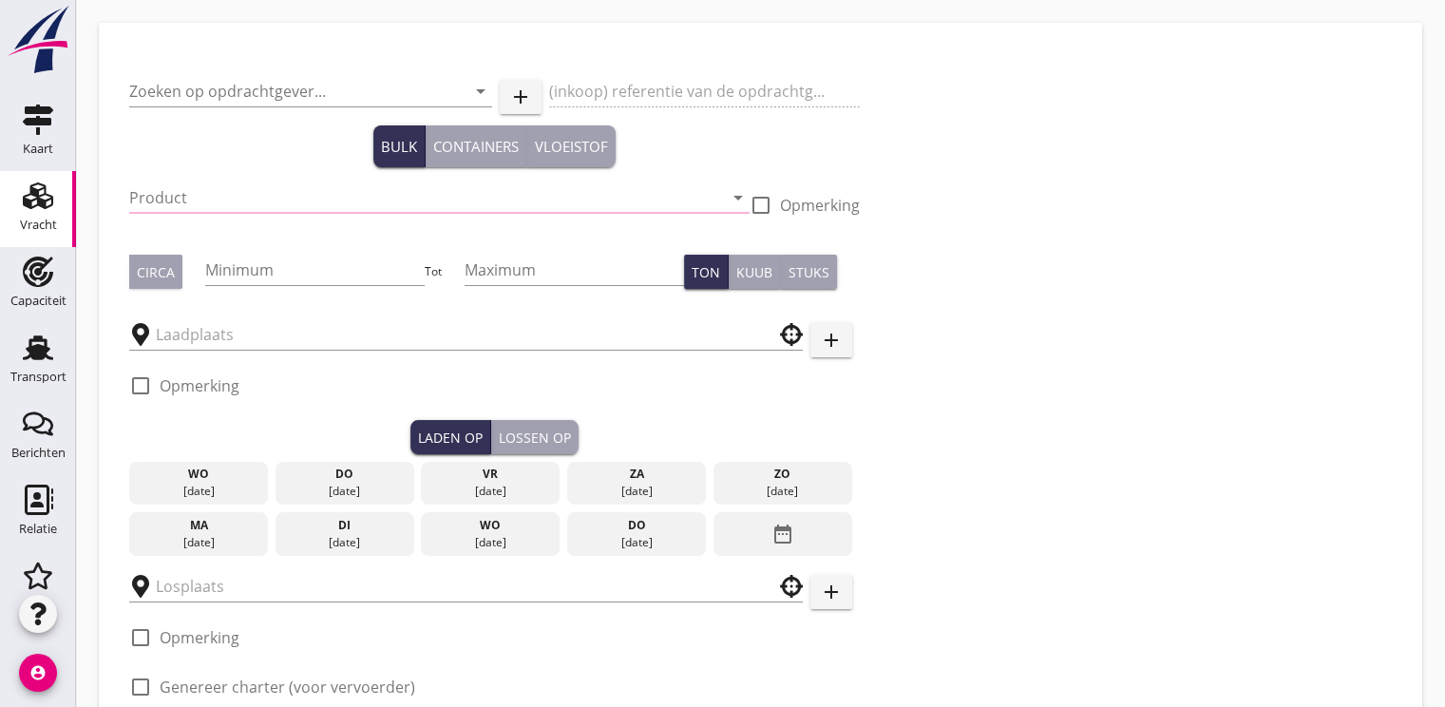
type input "BAT Agrar GmbH & Co. KG"
type input "Tarwe (110)"
type input "1050"
checkbox input "true"
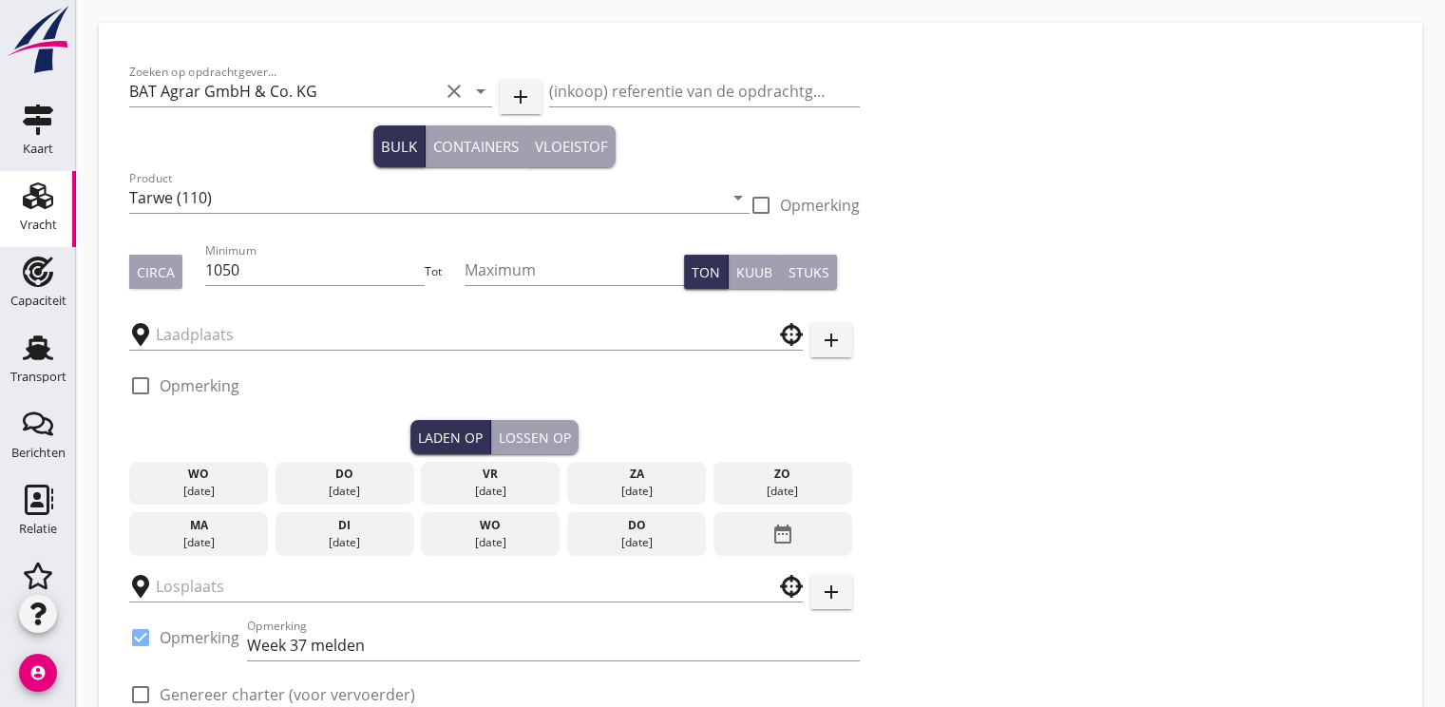
type input "BAT Agrar"
type input "Dossche Mills"
checkbox input "true"
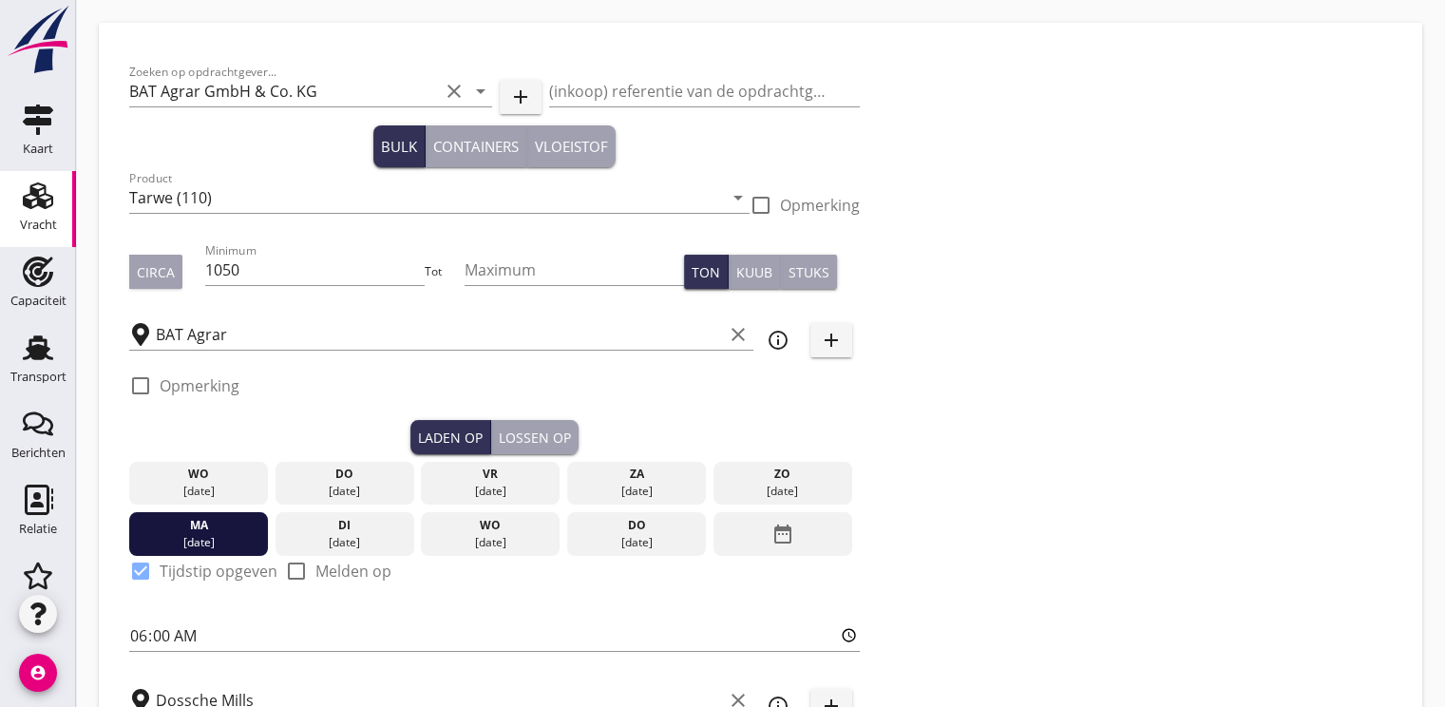
type input "23500"
type textarea "900 ton betaald"
checkbox input "false"
radio input "false"
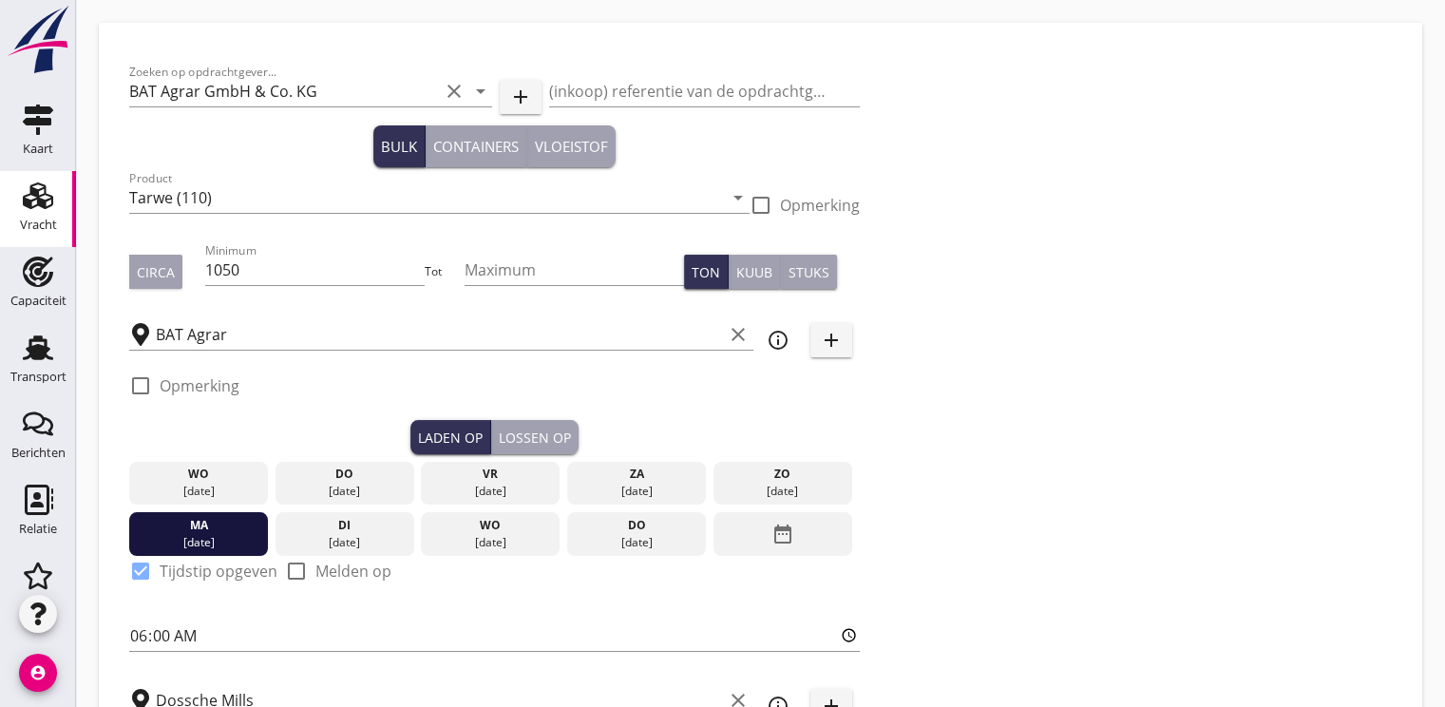
radio input "false"
checkbox input "true"
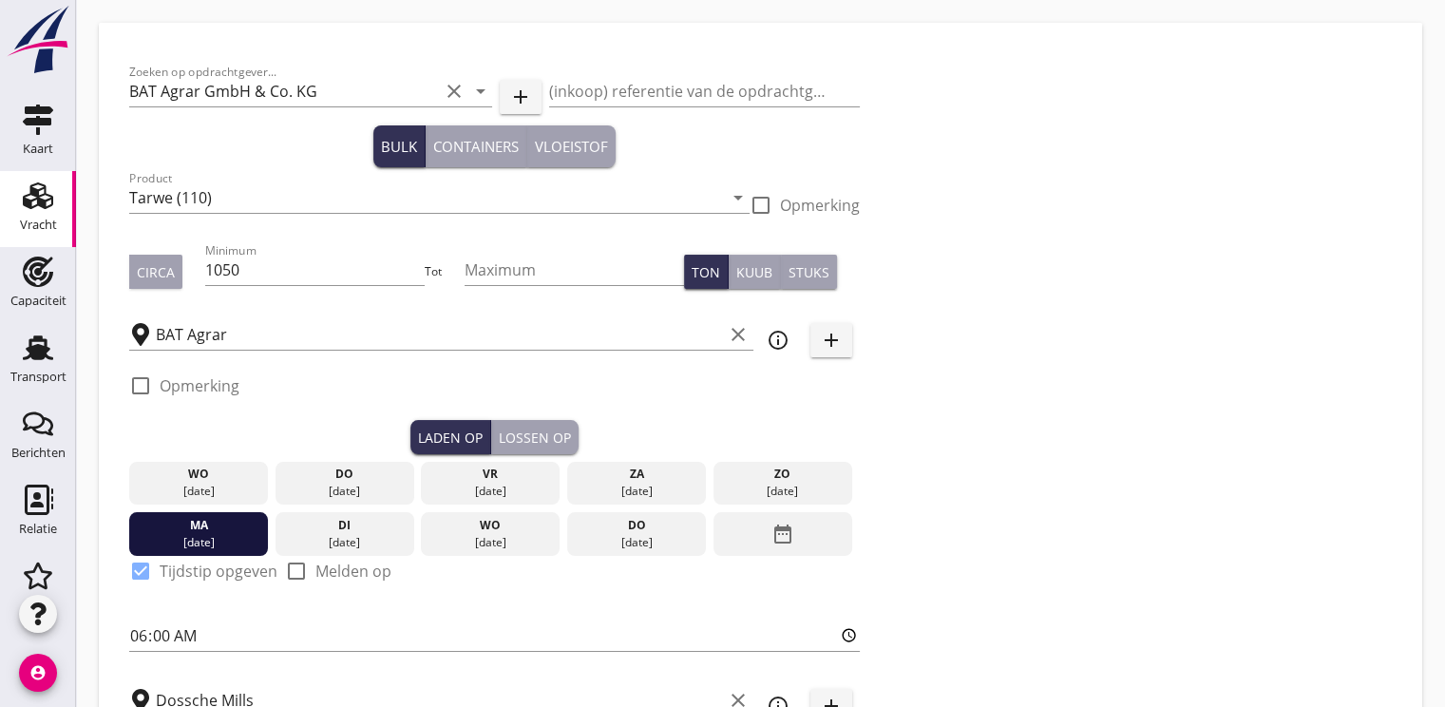
checkbox input "true"
type input "2"
radio input "false"
radio input "true"
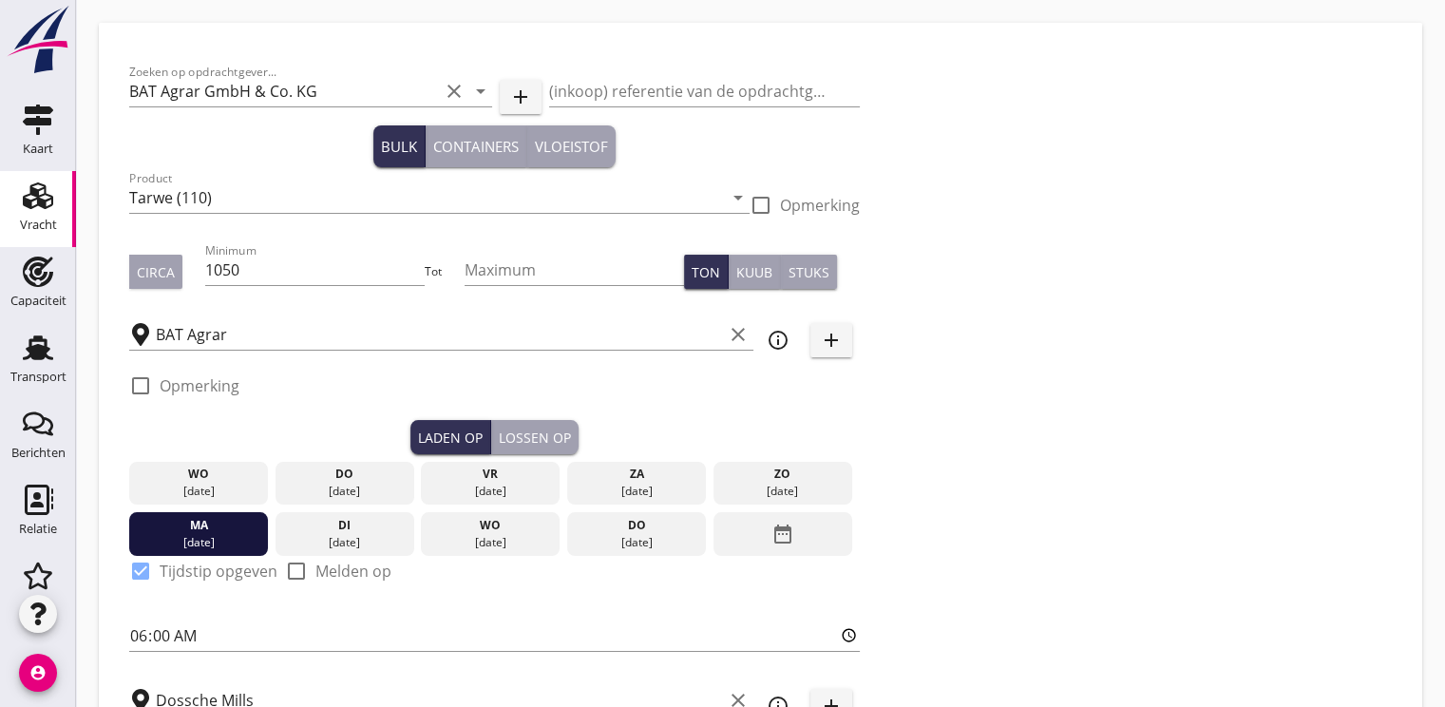
type input "5"
type input "21.5"
type textarea "900 T bezahlt"
checkbox input "false"
radio input "false"
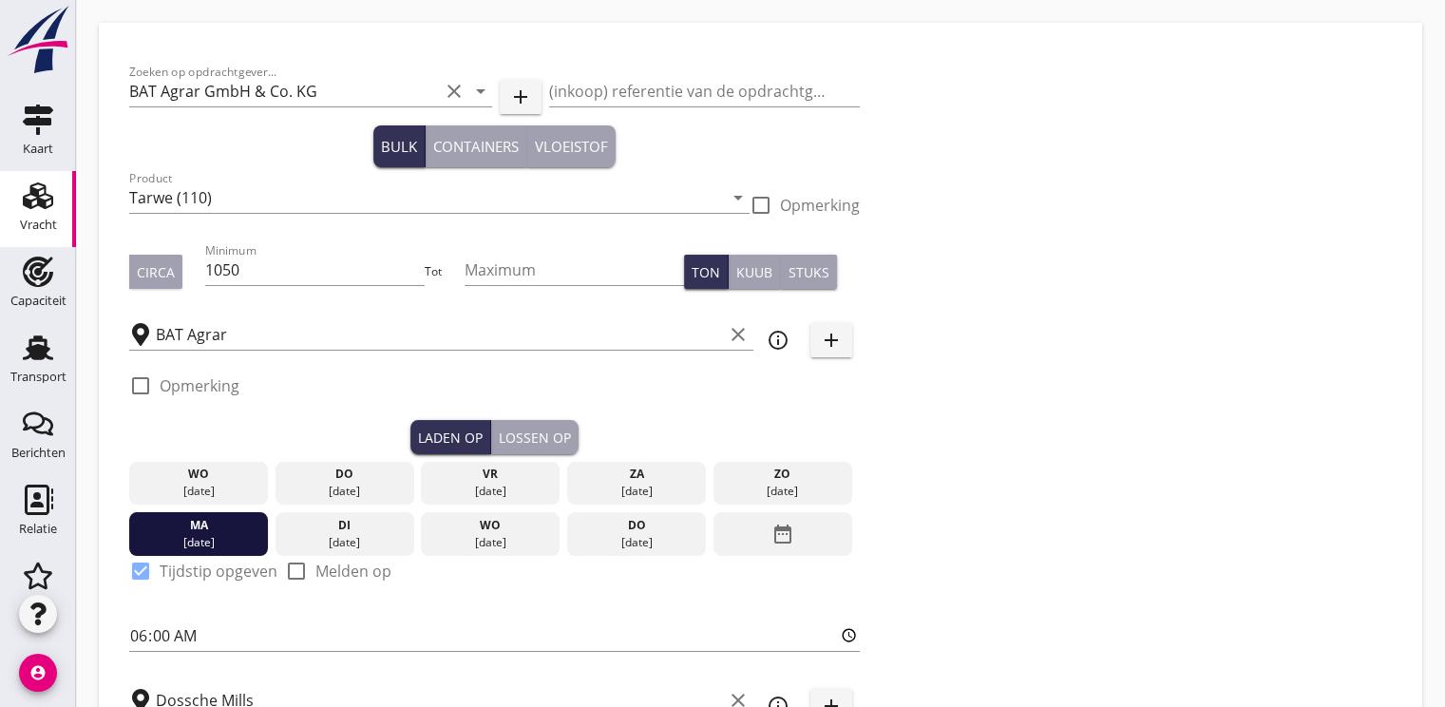
radio input "false"
checkbox input "true"
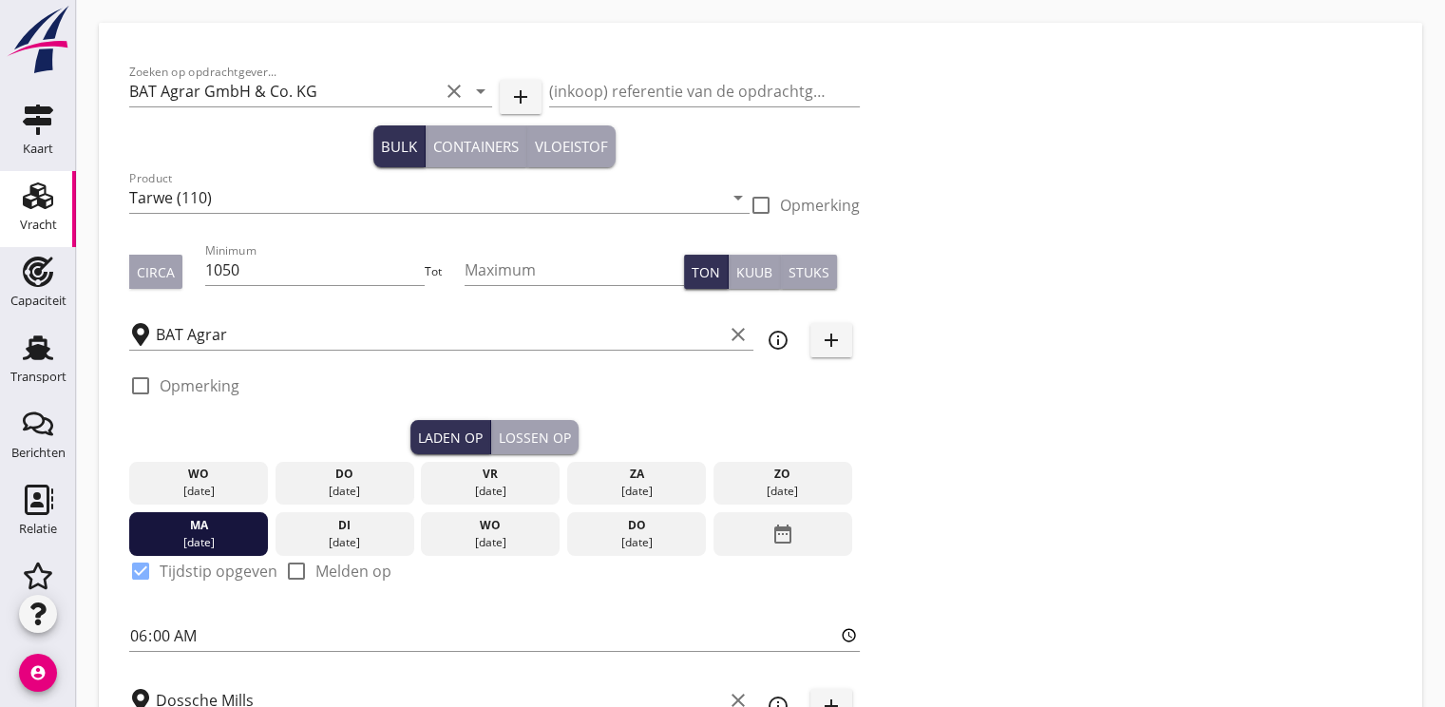
checkbox input "true"
type input "2"
radio input "false"
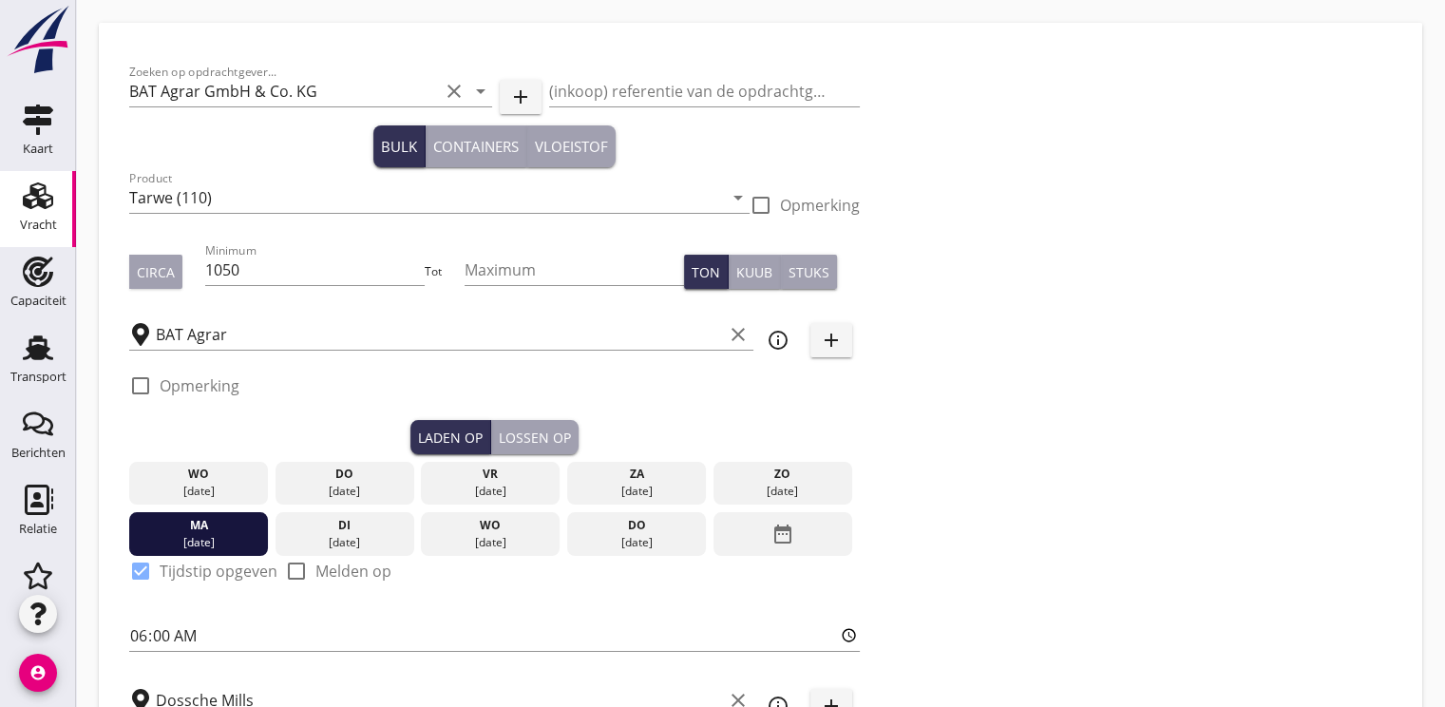
radio input "true"
type input "21"
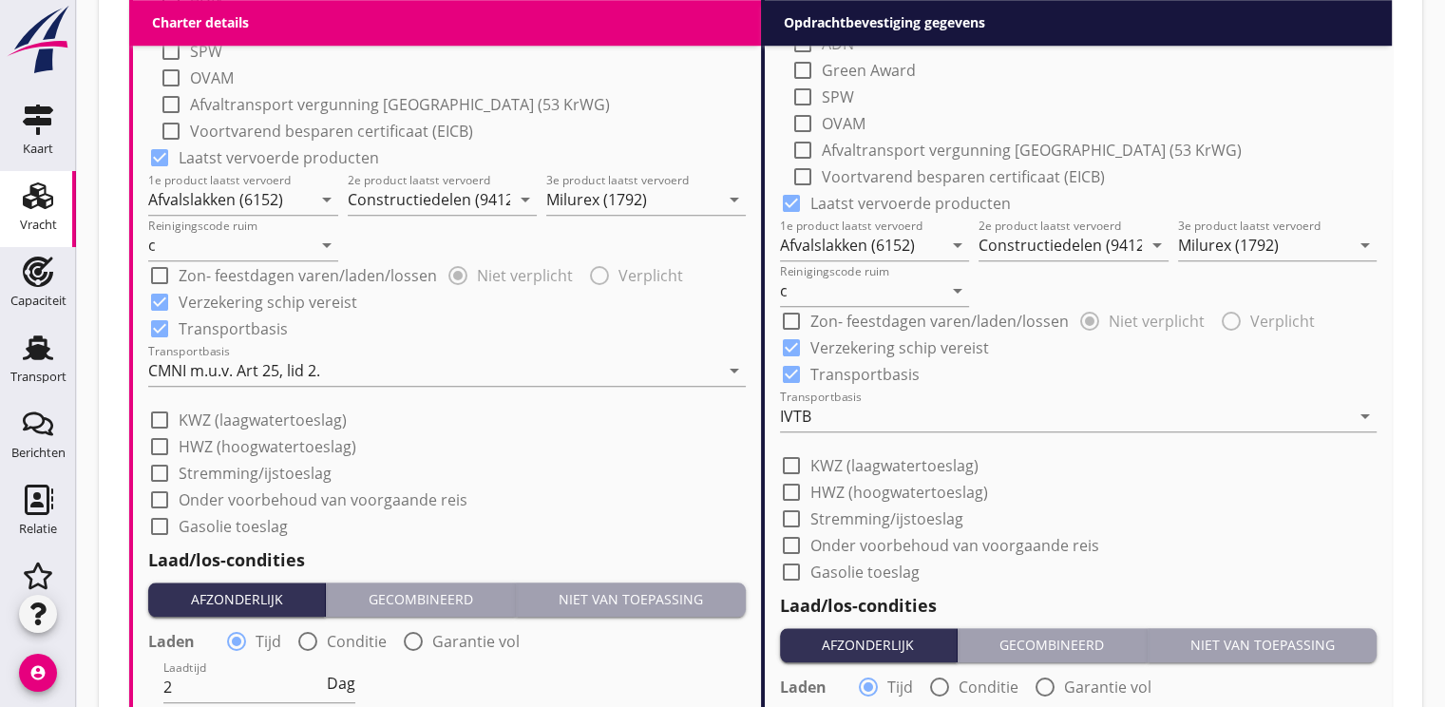
scroll to position [2467, 0]
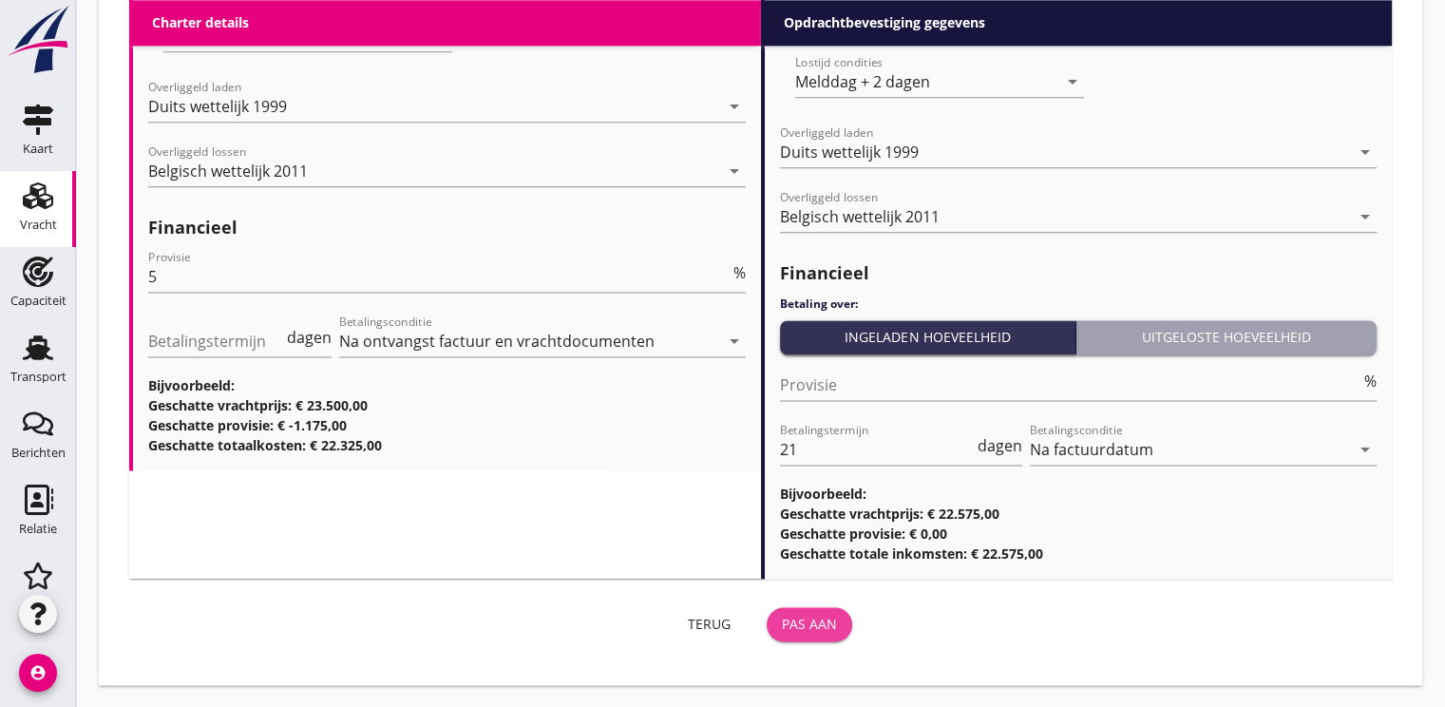
click at [790, 619] on div "Pas aan" at bounding box center [809, 624] width 55 height 20
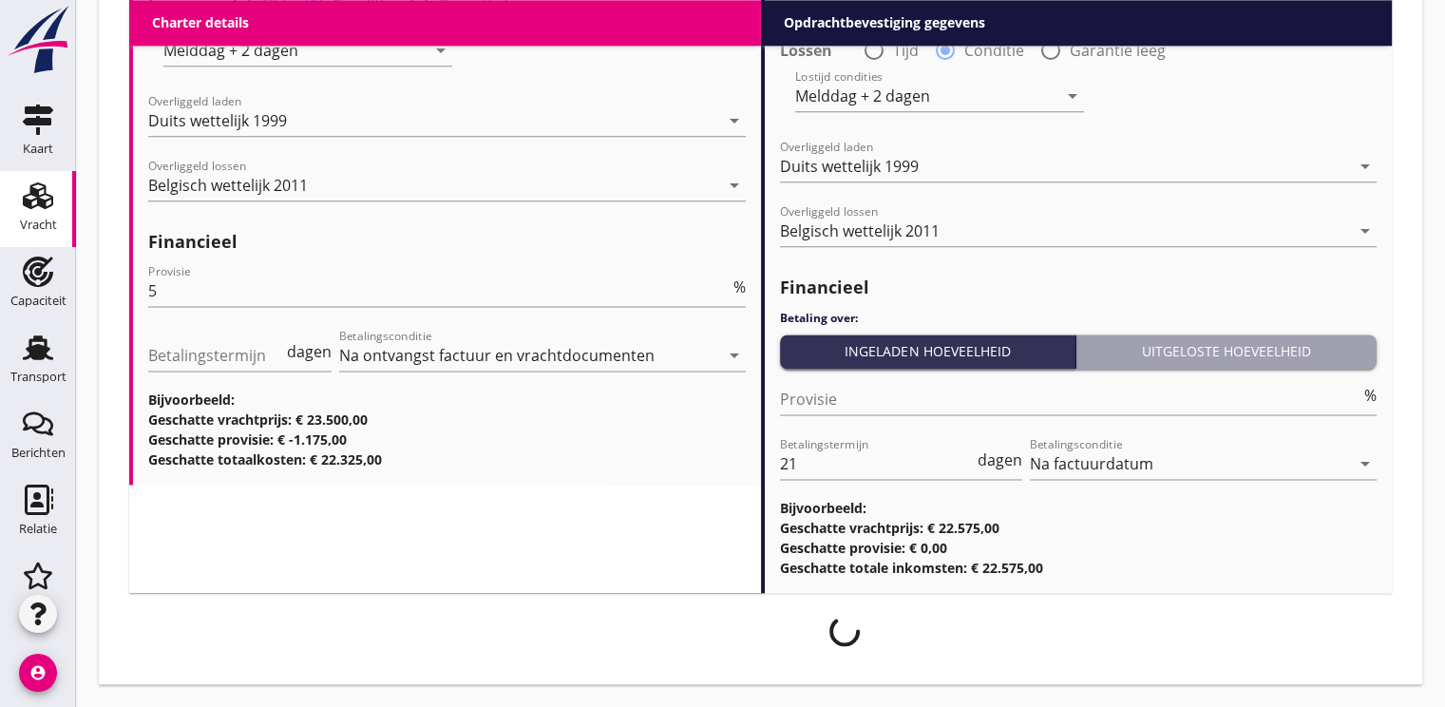
scroll to position [2452, 0]
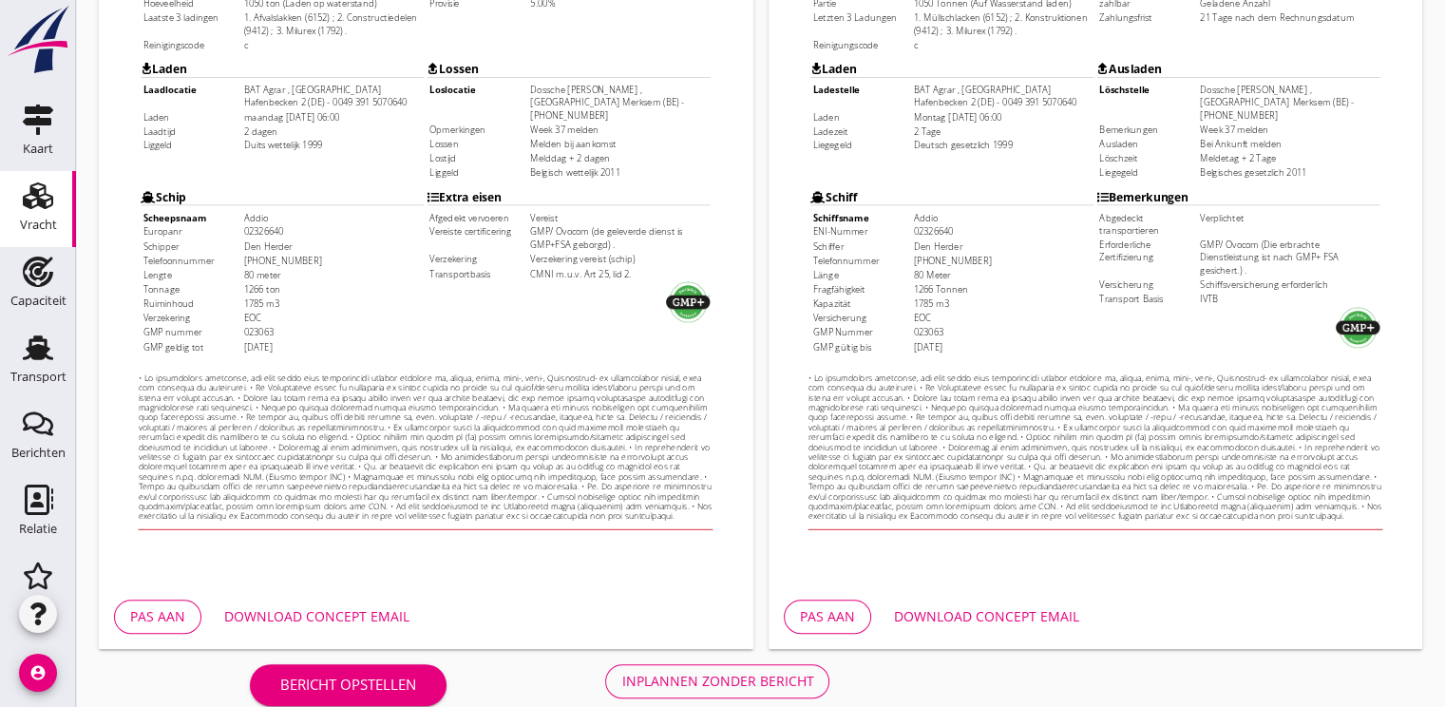
scroll to position [558, 0]
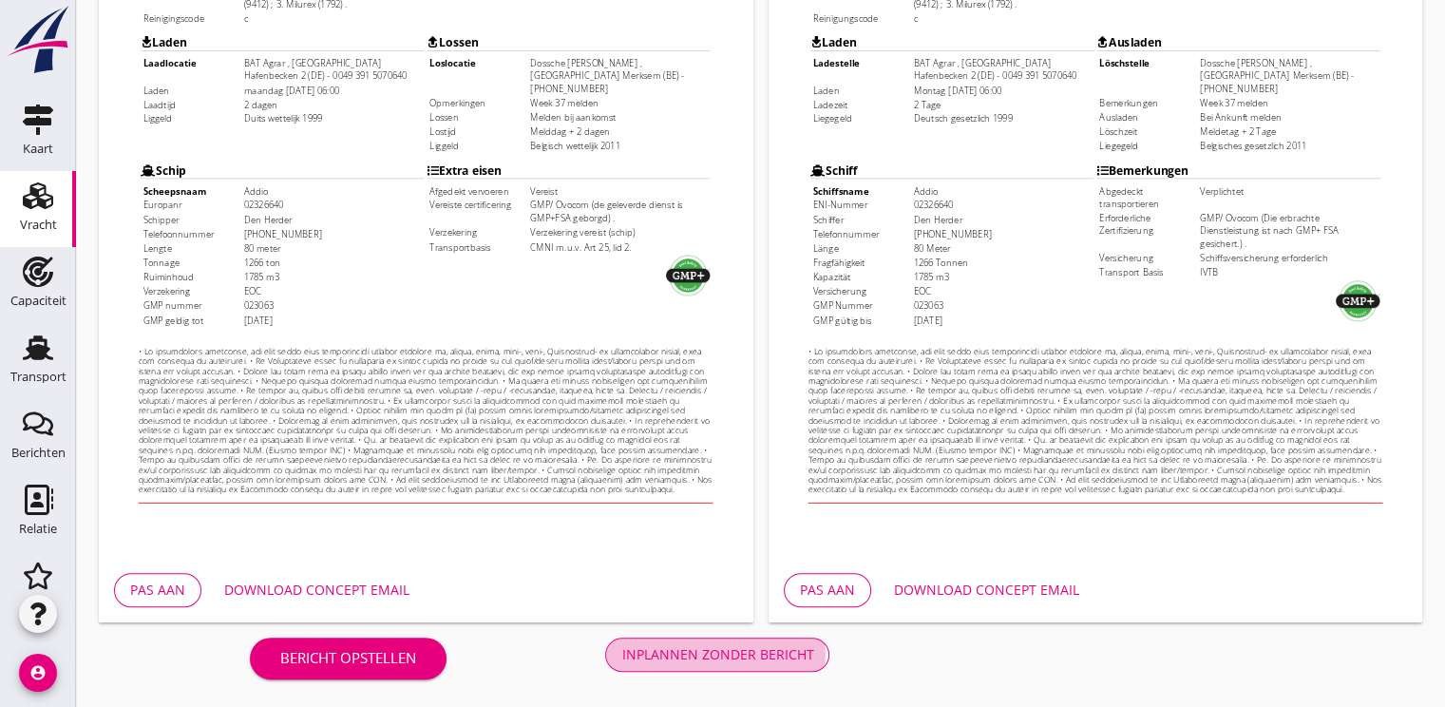
click at [775, 654] on div "Inplannen zonder bericht" at bounding box center [717, 654] width 192 height 20
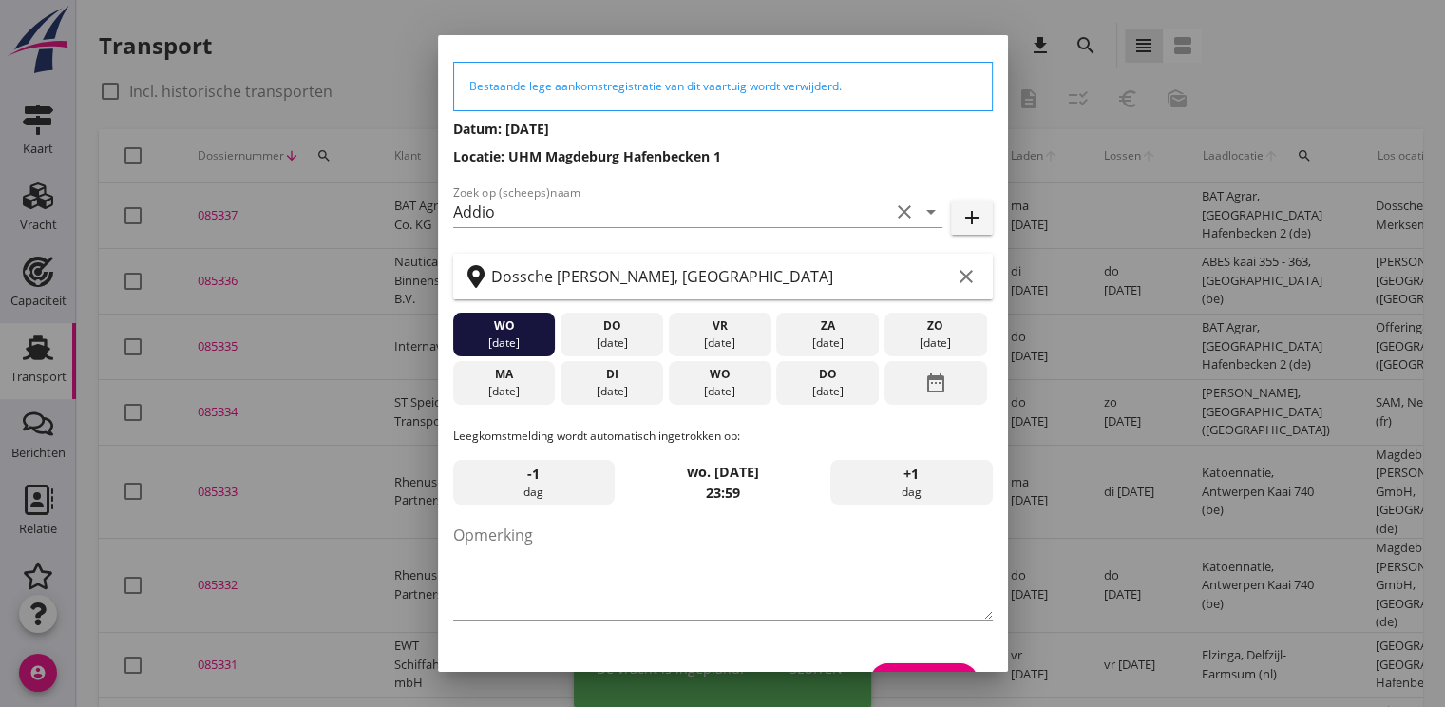
scroll to position [99, 0]
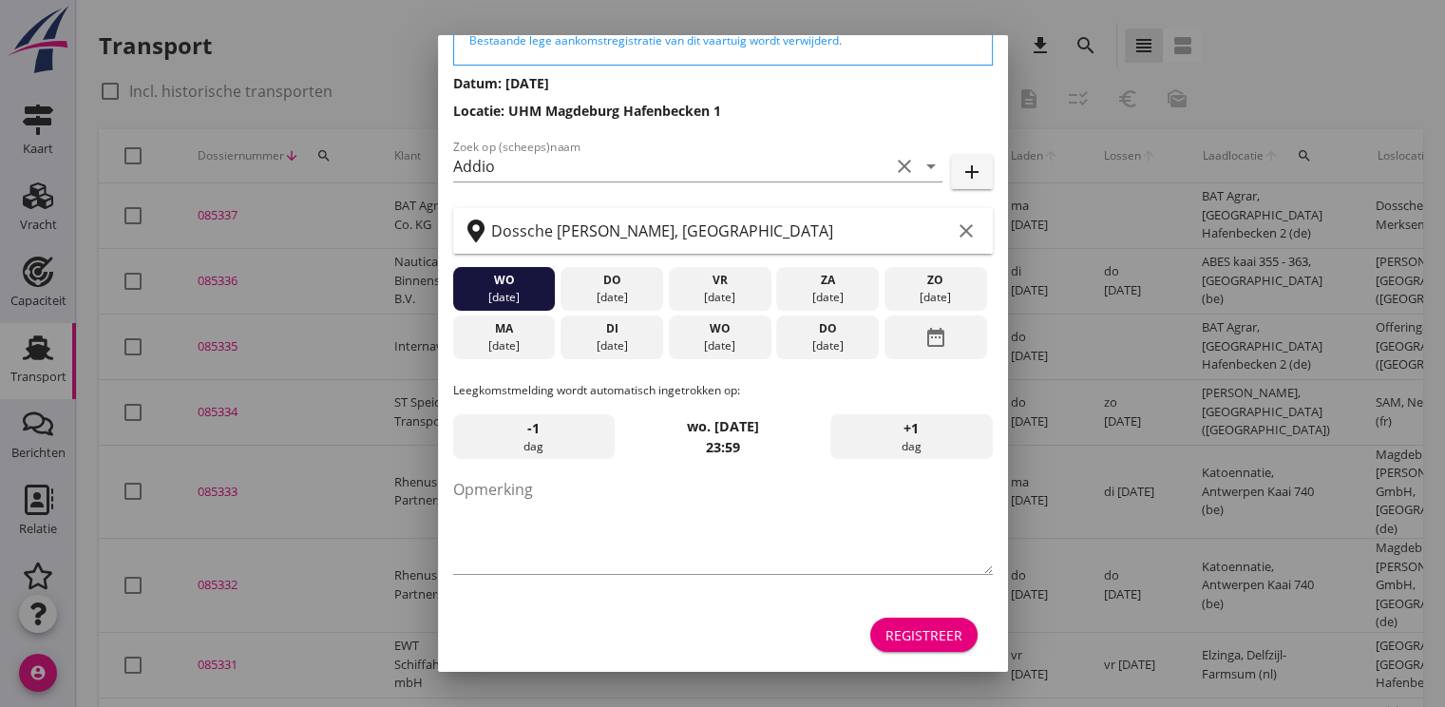
click at [900, 625] on div "Registreer" at bounding box center [923, 635] width 77 height 20
